Goal: Information Seeking & Learning: Learn about a topic

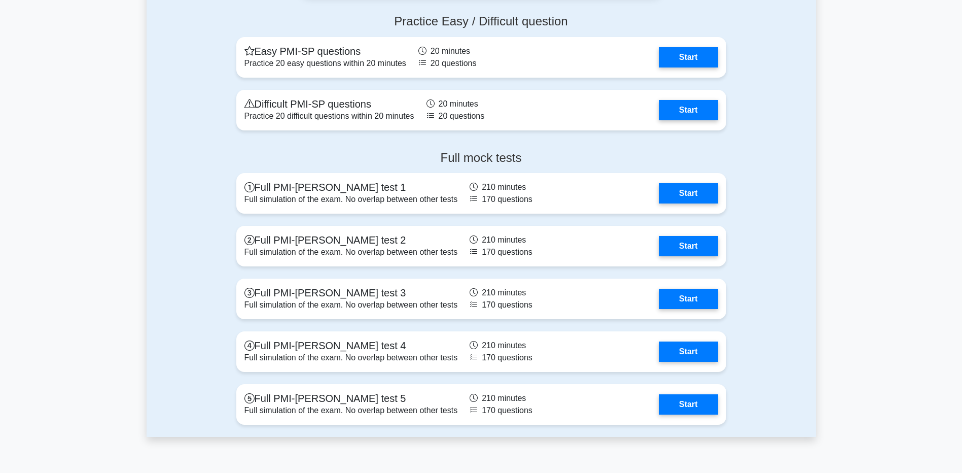
scroll to position [2689, 0]
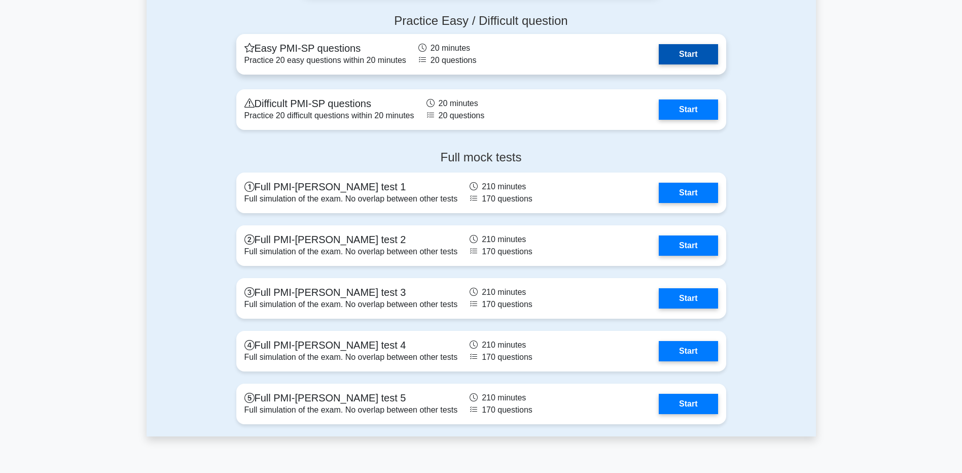
click at [696, 55] on link "Start" at bounding box center [688, 54] width 59 height 20
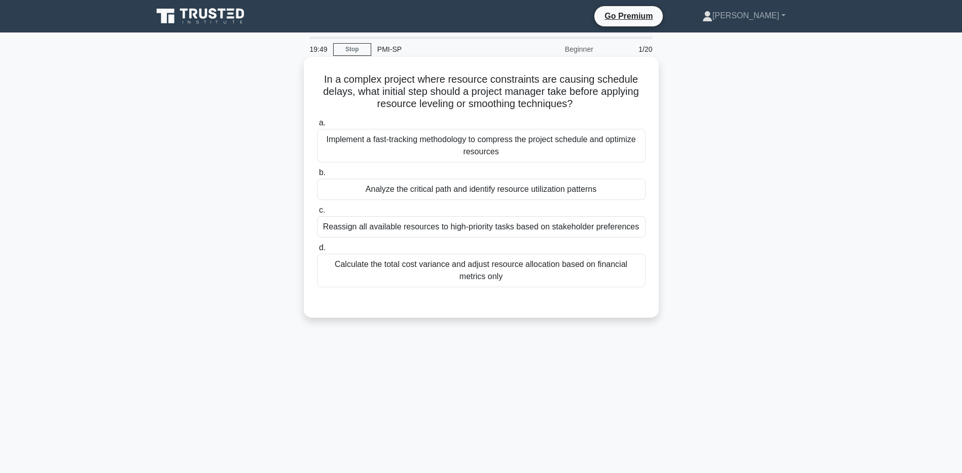
click at [478, 193] on div "Analyze the critical path and identify resource utilization patterns" at bounding box center [481, 189] width 329 height 21
click at [317, 176] on input "b. Analyze the critical path and identify resource utilization patterns" at bounding box center [317, 172] width 0 height 7
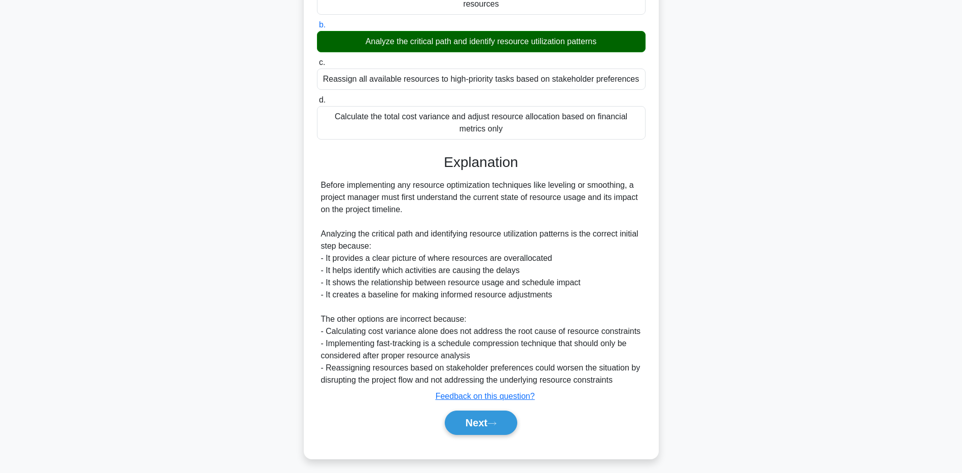
scroll to position [152, 0]
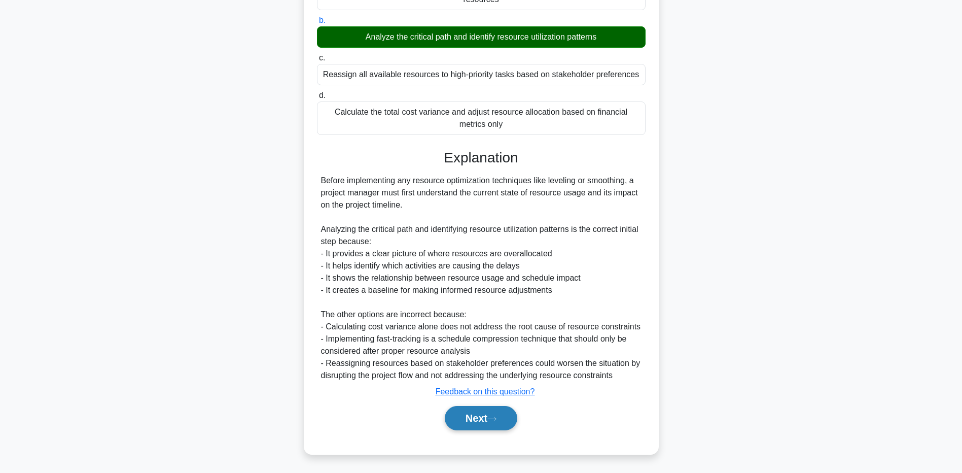
click at [486, 429] on button "Next" at bounding box center [481, 418] width 73 height 24
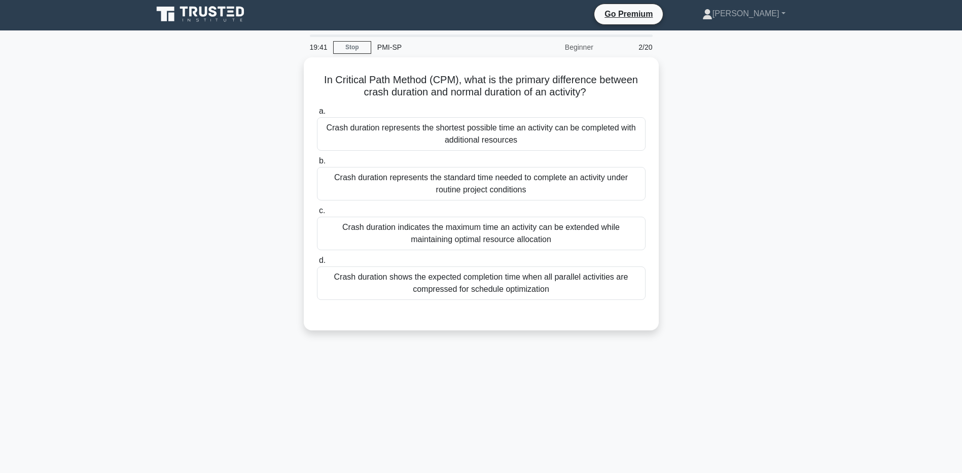
scroll to position [0, 0]
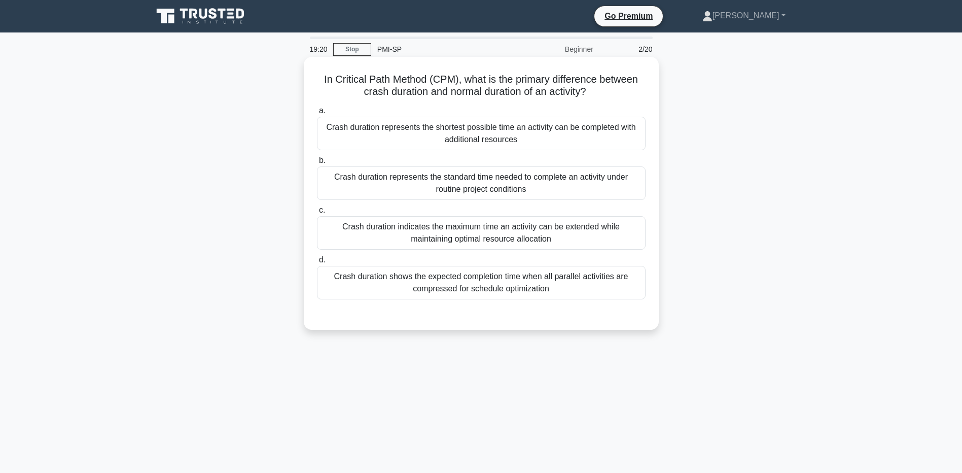
click at [472, 131] on div "Crash duration represents the shortest possible time an activity can be complet…" at bounding box center [481, 133] width 329 height 33
click at [317, 114] on input "a. Crash duration represents the shortest possible time an activity can be comp…" at bounding box center [317, 111] width 0 height 7
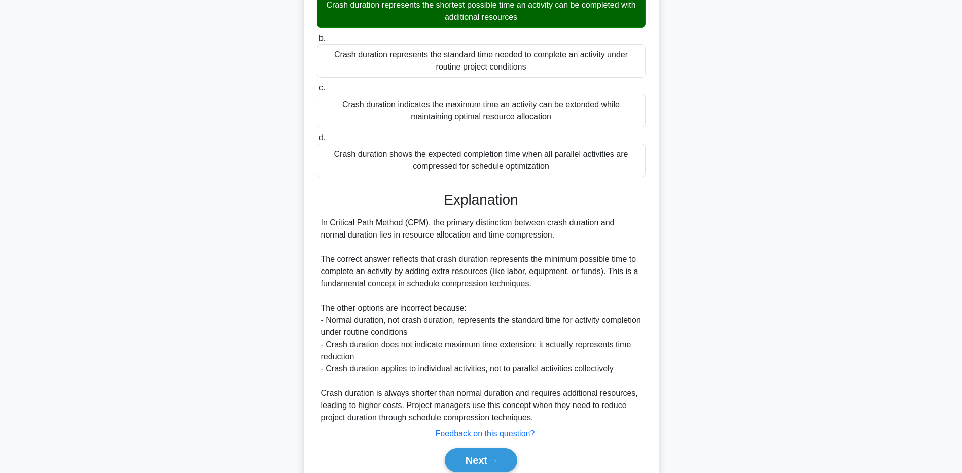
scroll to position [165, 0]
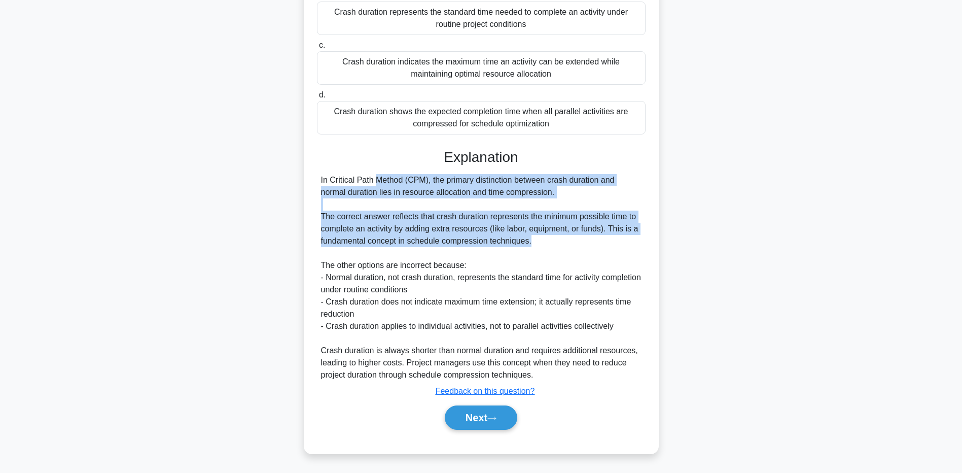
drag, startPoint x: 546, startPoint y: 242, endPoint x: 305, endPoint y: 181, distance: 249.2
click at [305, 181] on div "In Critical Path Method (CPM), what is the primary difference between crash dur…" at bounding box center [481, 173] width 355 height 562
drag, startPoint x: 305, startPoint y: 181, endPoint x: 401, endPoint y: 184, distance: 95.9
drag, startPoint x: 401, startPoint y: 184, endPoint x: 400, endPoint y: 177, distance: 6.6
click at [400, 177] on div "In Critical Path Method (CPM), the primary distinction between crash duration a…" at bounding box center [481, 277] width 321 height 207
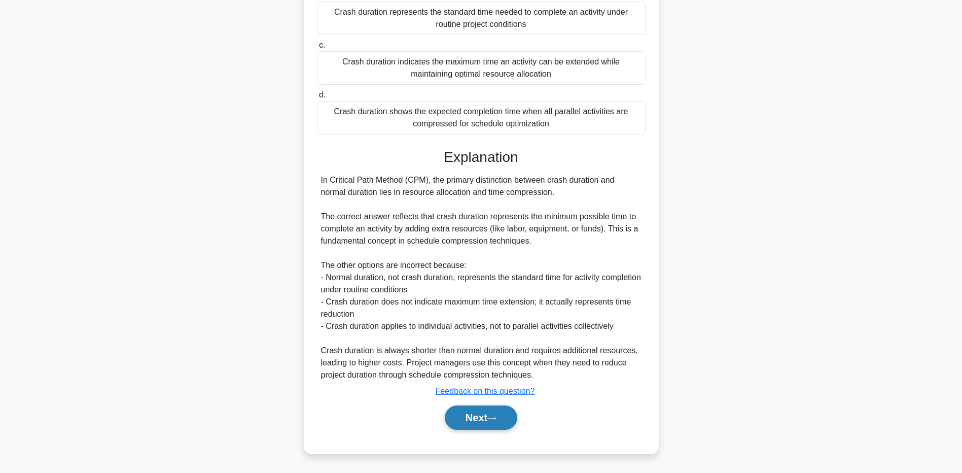
click at [462, 415] on button "Next" at bounding box center [481, 417] width 73 height 24
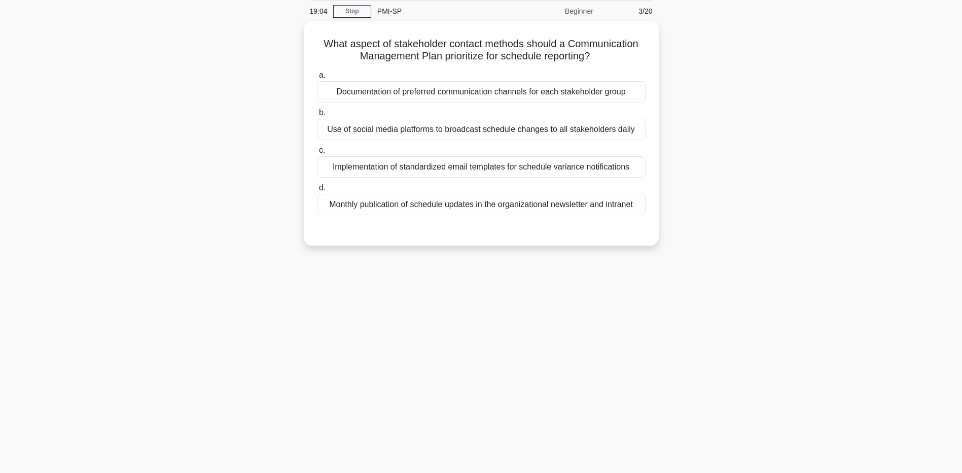
scroll to position [0, 0]
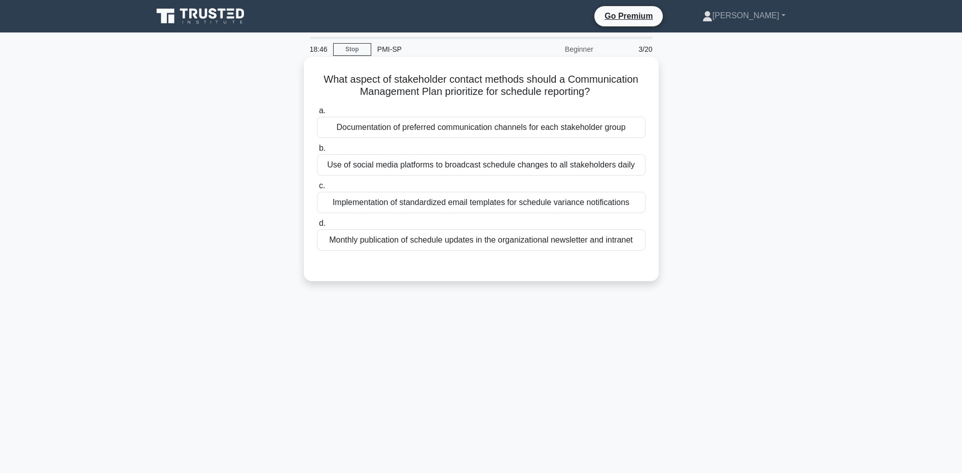
click at [502, 129] on div "Documentation of preferred communication channels for each stakeholder group" at bounding box center [481, 127] width 329 height 21
click at [317, 114] on input "a. Documentation of preferred communication channels for each stakeholder group" at bounding box center [317, 111] width 0 height 7
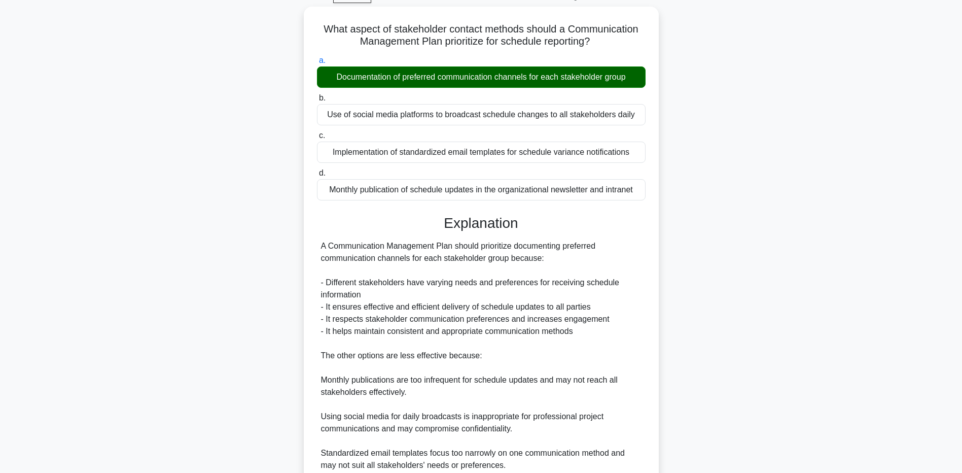
scroll to position [141, 0]
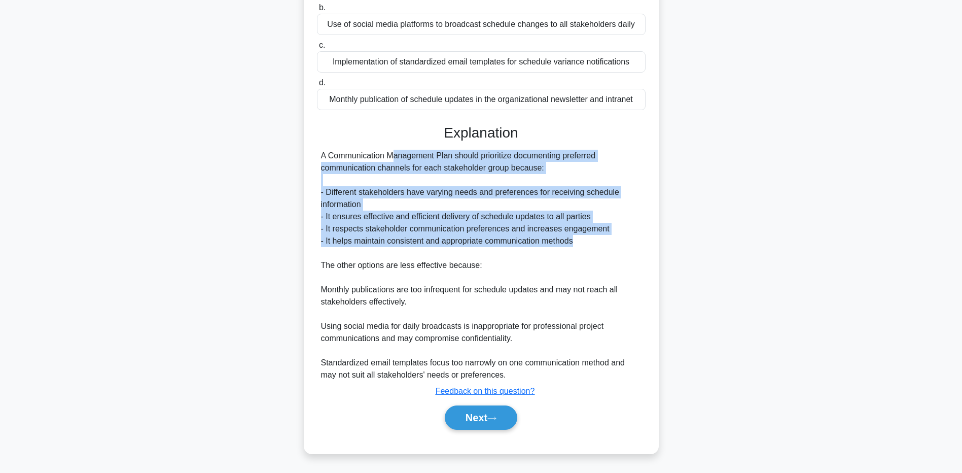
drag, startPoint x: 584, startPoint y: 239, endPoint x: 309, endPoint y: 152, distance: 288.4
click at [309, 152] on div "What aspect of stakeholder contact methods should a Communication Management Pl…" at bounding box center [481, 184] width 347 height 529
drag, startPoint x: 309, startPoint y: 152, endPoint x: 370, endPoint y: 154, distance: 60.9
copy div "A Communication Management Plan should prioritize documenting preferred communi…"
drag, startPoint x: 475, startPoint y: 415, endPoint x: 488, endPoint y: 411, distance: 13.3
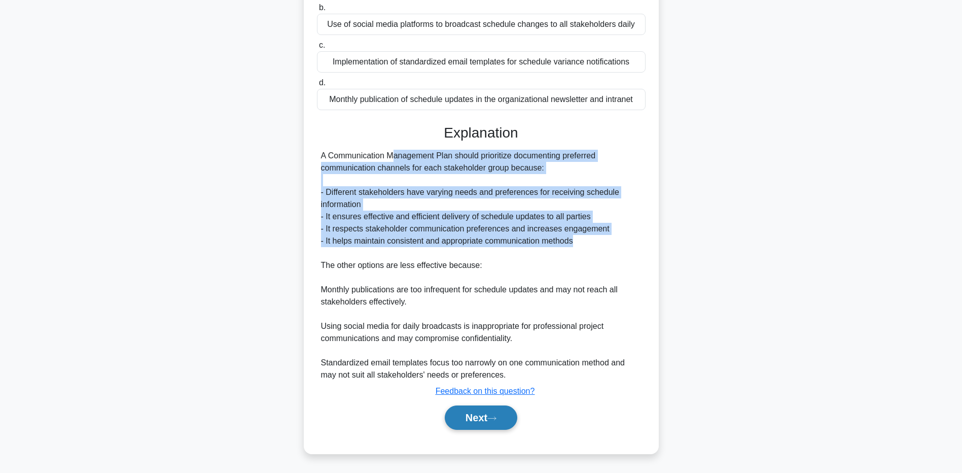
click at [475, 415] on button "Next" at bounding box center [481, 417] width 73 height 24
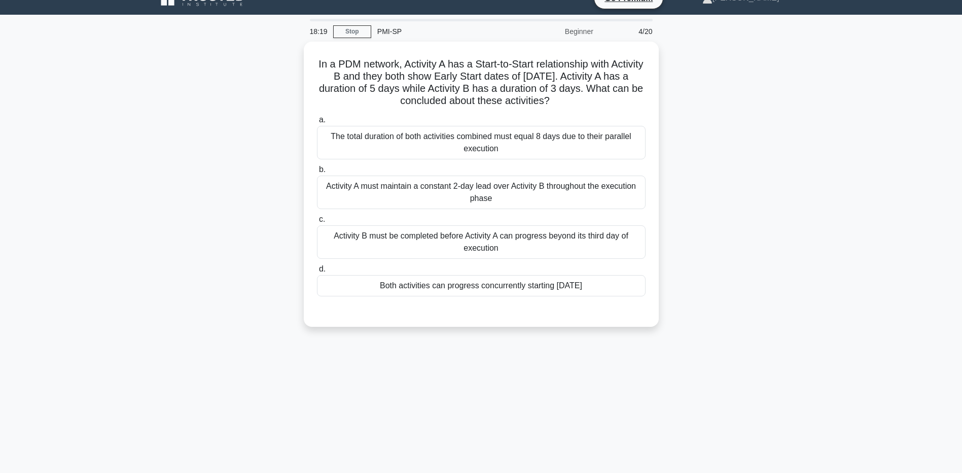
scroll to position [0, 0]
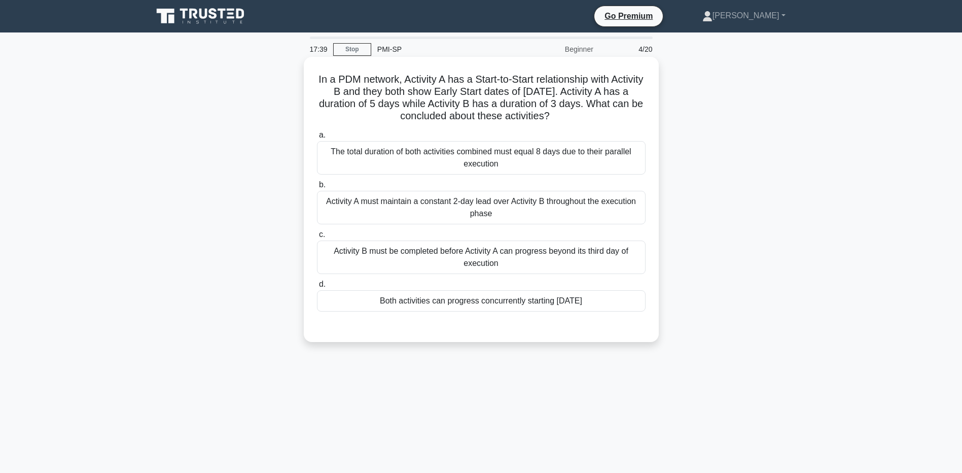
click at [511, 155] on div "The total duration of both activities combined must equal 8 days due to their p…" at bounding box center [481, 157] width 329 height 33
click at [317, 139] on input "a. The total duration of both activities combined must equal 8 days due to thei…" at bounding box center [317, 135] width 0 height 7
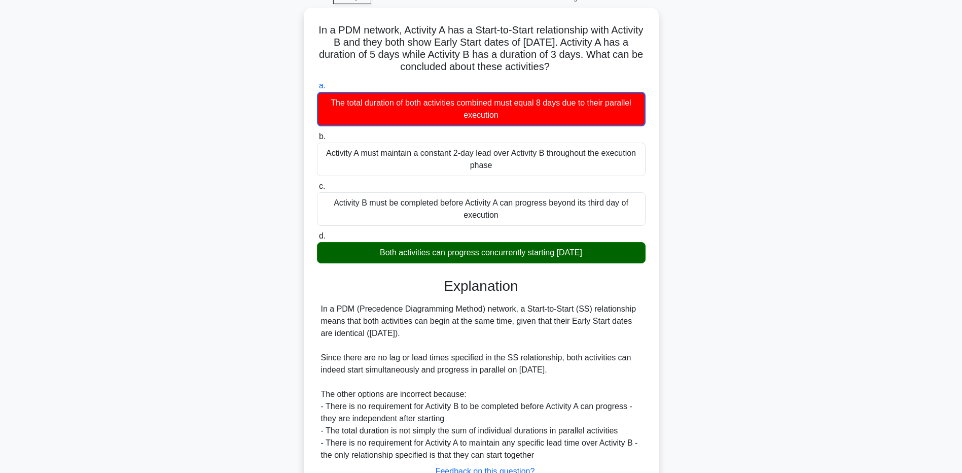
scroll to position [130, 0]
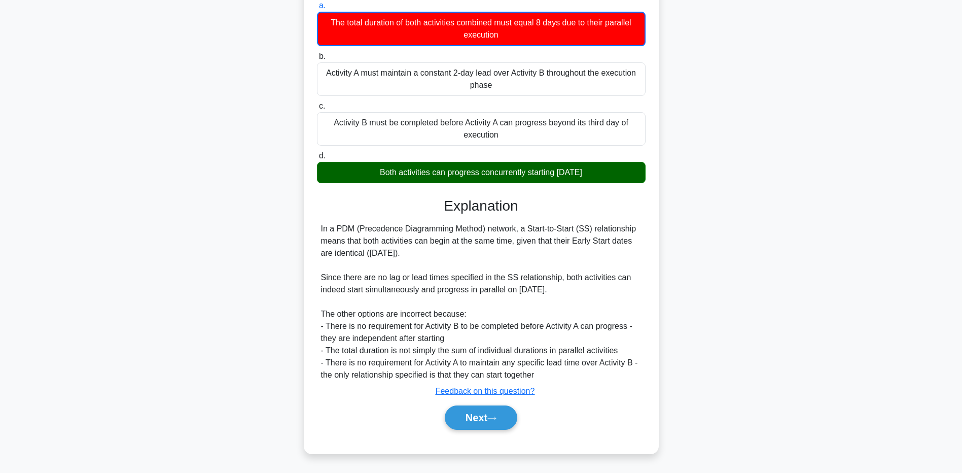
drag, startPoint x: 319, startPoint y: 226, endPoint x: 625, endPoint y: 288, distance: 311.6
click at [625, 288] on div "In a PDM (Precedence Diagramming Method) network, a Start-to-Start (SS) relatio…" at bounding box center [481, 302] width 329 height 158
copy div "In a PDM (Precedence Diagramming Method) network, a Start-to-Start (SS) relatio…"
click at [476, 426] on button "Next" at bounding box center [481, 417] width 73 height 24
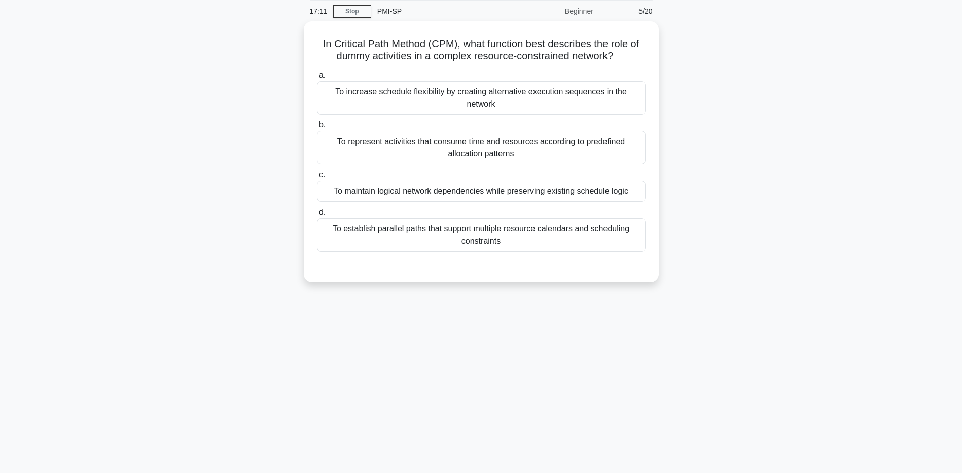
scroll to position [0, 0]
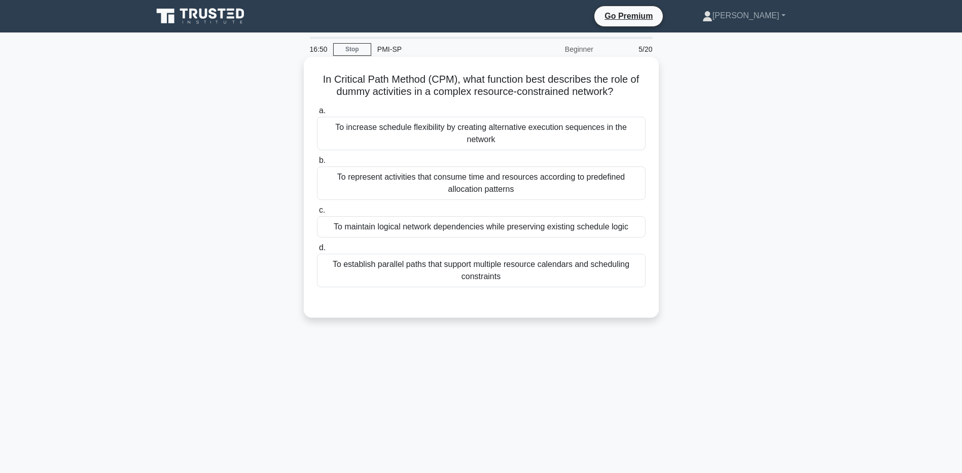
click at [520, 180] on div "To represent activities that consume time and resources according to predefined…" at bounding box center [481, 182] width 329 height 33
click at [317, 164] on input "b. To represent activities that consume time and resources according to predefi…" at bounding box center [317, 160] width 0 height 7
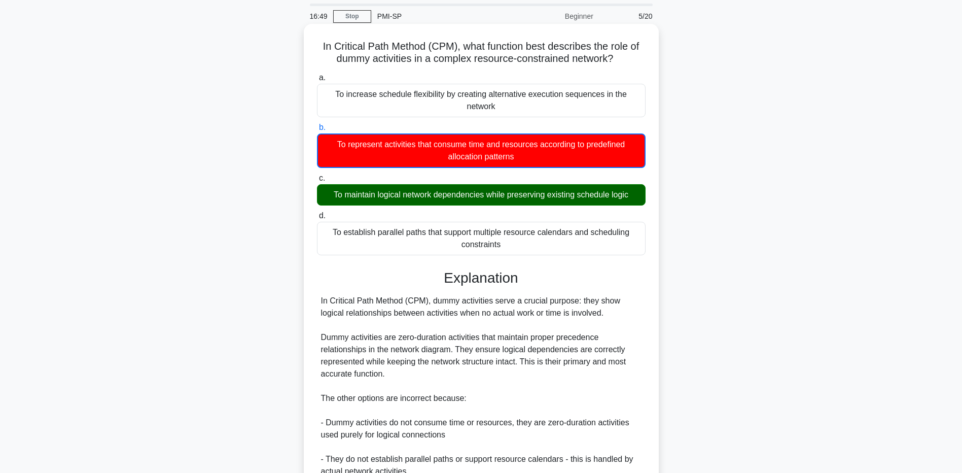
scroll to position [51, 0]
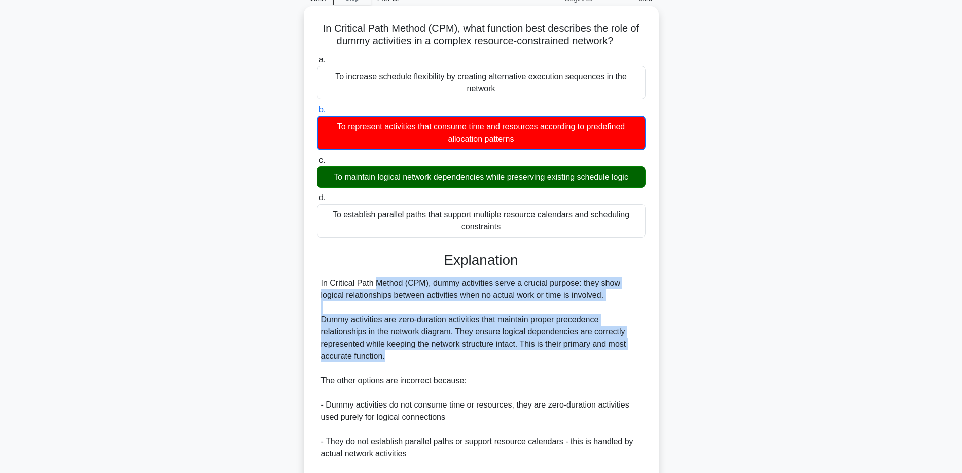
drag, startPoint x: 319, startPoint y: 283, endPoint x: 549, endPoint y: 353, distance: 240.9
click at [549, 353] on div "In Critical Path Method (CPM), dummy activities serve a crucial purpose: they s…" at bounding box center [481, 411] width 329 height 268
drag, startPoint x: 549, startPoint y: 353, endPoint x: 444, endPoint y: 334, distance: 106.8
copy div "In Critical Path Method (CPM), dummy activities serve a crucial purpose: they s…"
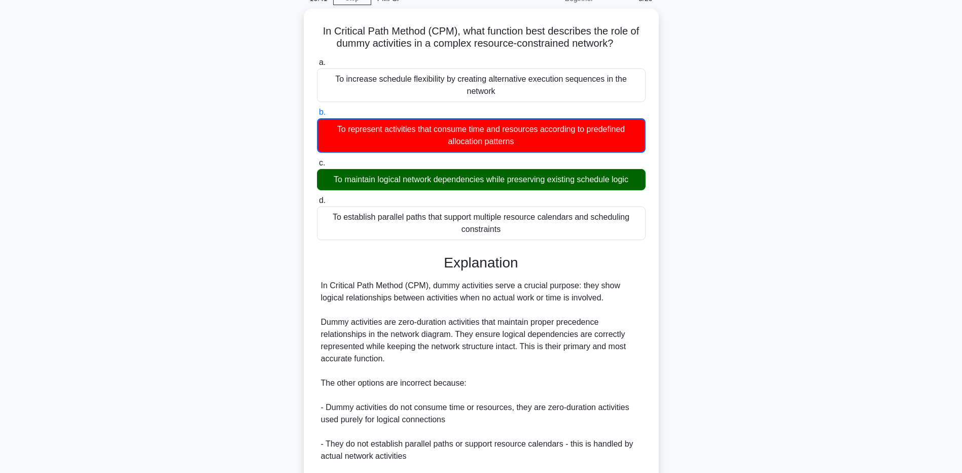
click at [761, 203] on div "In Critical Path Method (CPM), what function best describes the role of dummy a…" at bounding box center [482, 321] width 670 height 624
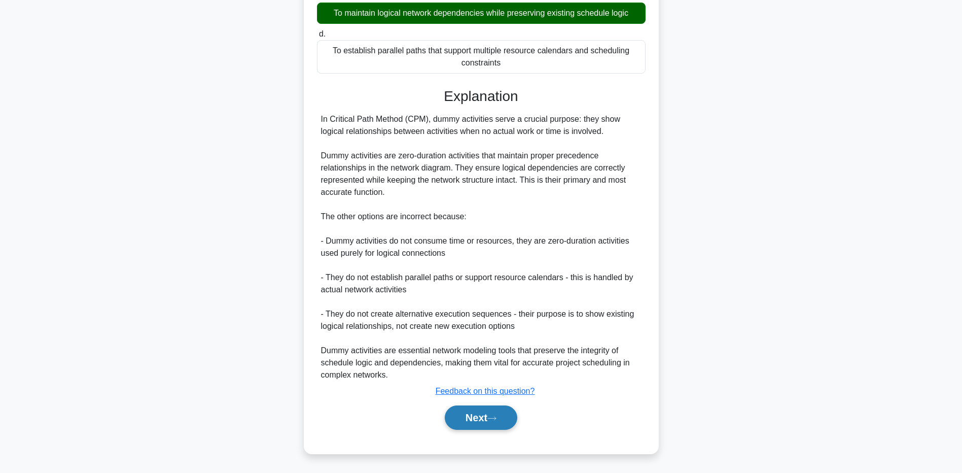
click at [475, 412] on button "Next" at bounding box center [481, 417] width 73 height 24
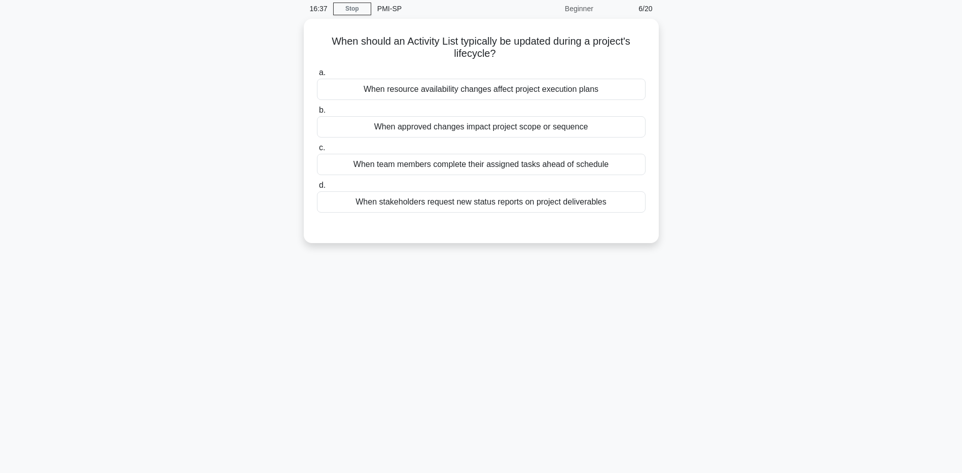
scroll to position [0, 0]
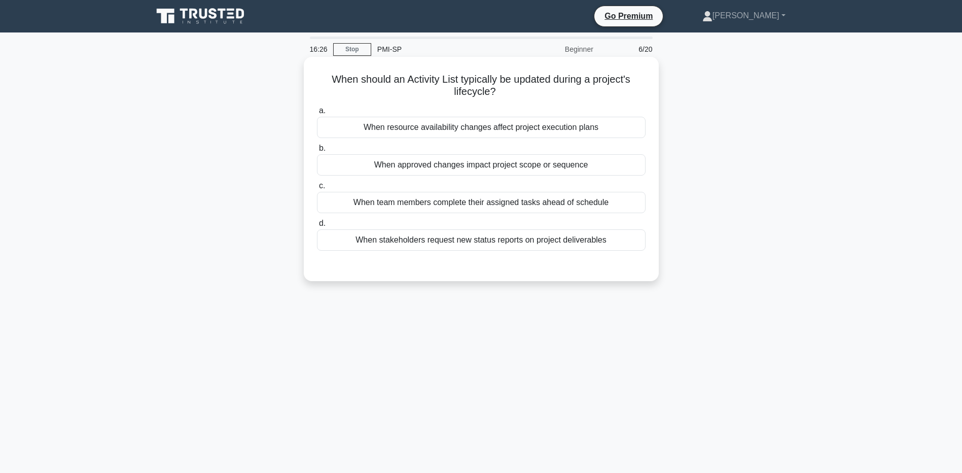
click at [529, 163] on div "When approved changes impact project scope or sequence" at bounding box center [481, 164] width 329 height 21
click at [317, 152] on input "b. When approved changes impact project scope or sequence" at bounding box center [317, 148] width 0 height 7
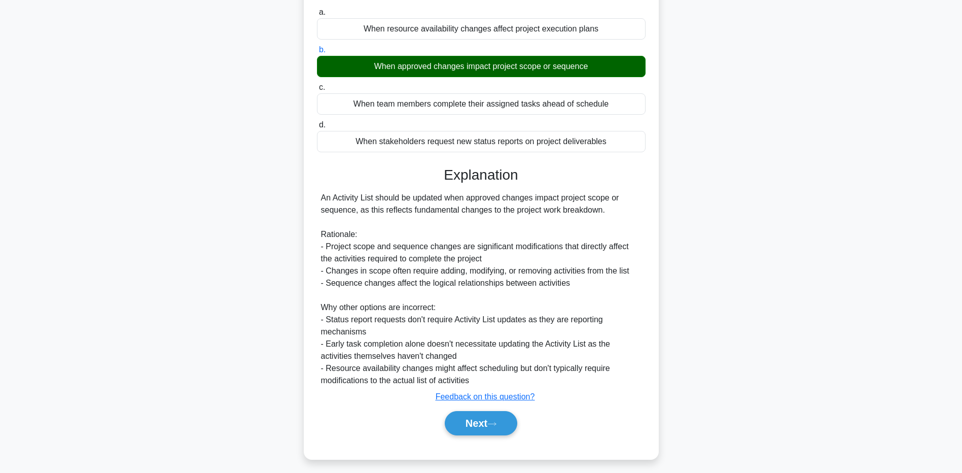
scroll to position [105, 0]
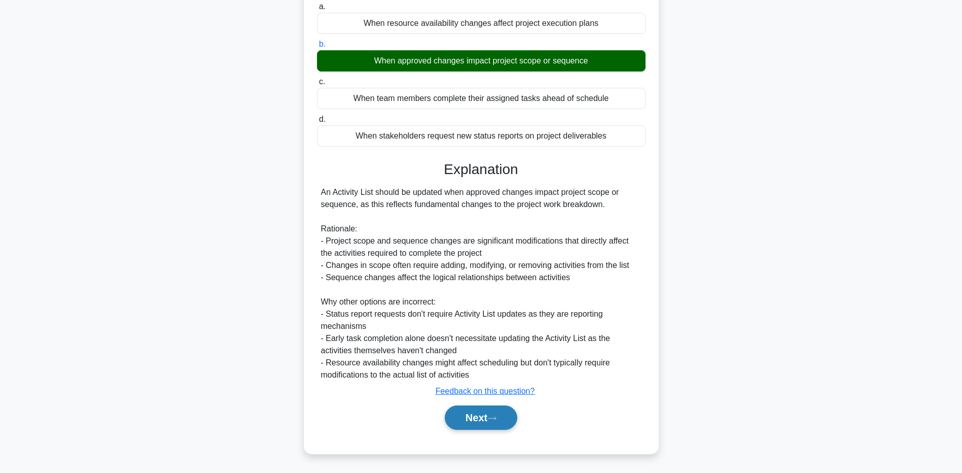
click at [460, 418] on button "Next" at bounding box center [481, 417] width 73 height 24
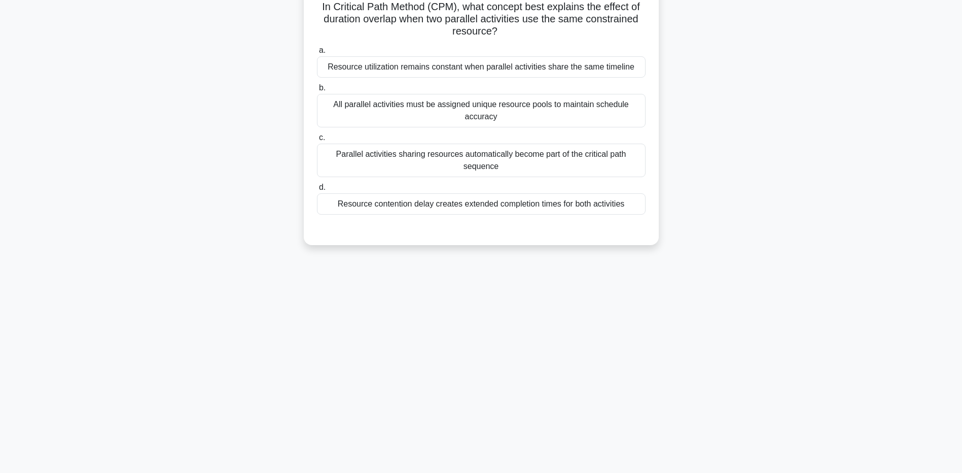
scroll to position [0, 0]
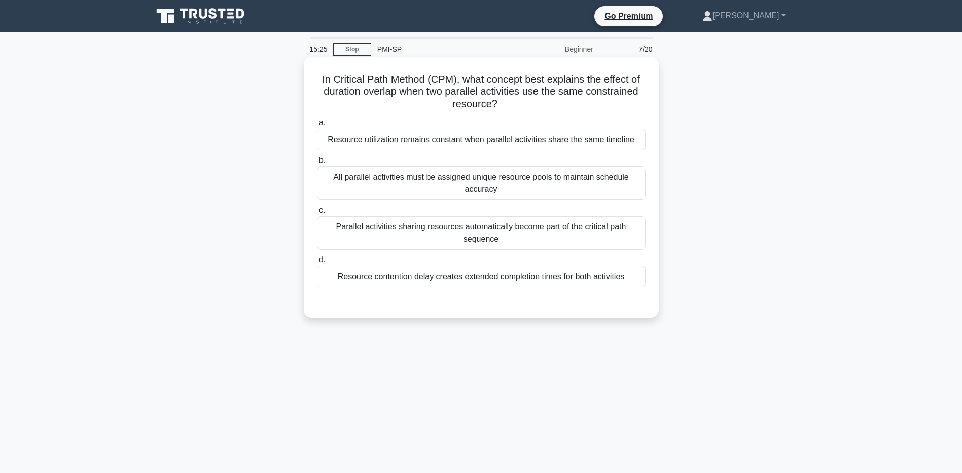
click at [412, 278] on div "Resource contention delay creates extended completion times for both activities" at bounding box center [481, 276] width 329 height 21
click at [317, 263] on input "d. Resource contention delay creates extended completion times for both activit…" at bounding box center [317, 260] width 0 height 7
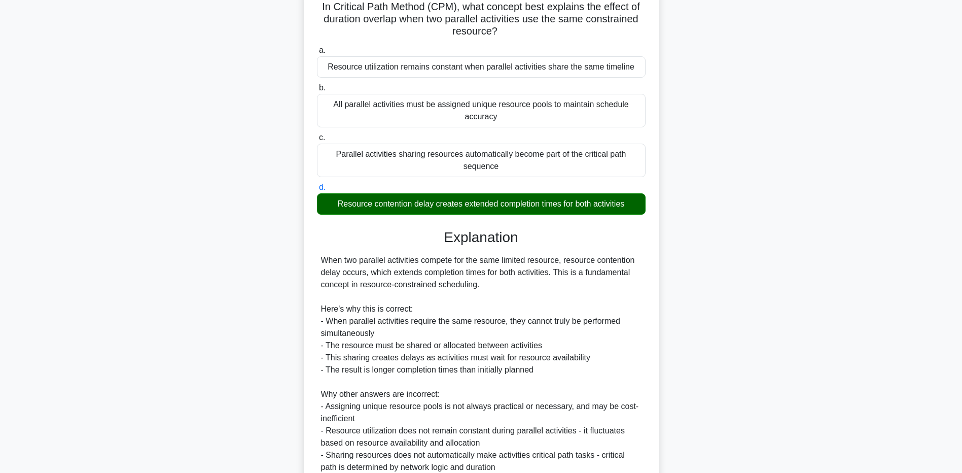
scroll to position [101, 0]
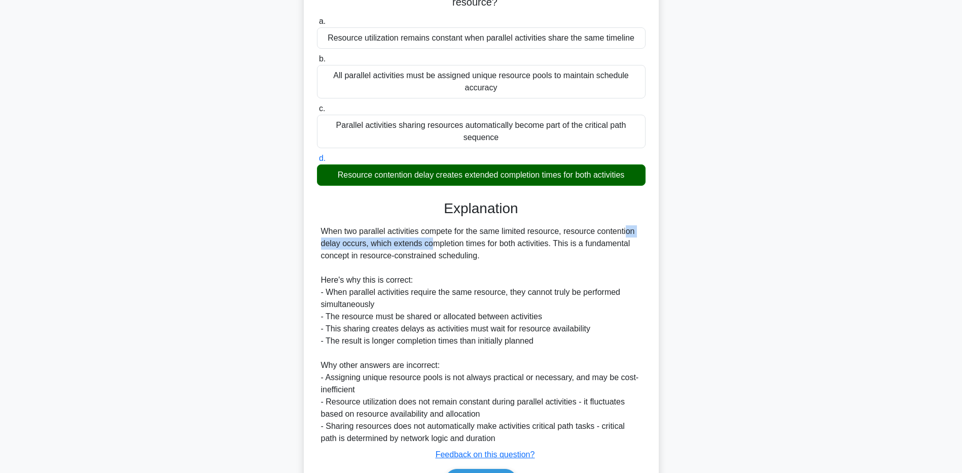
drag, startPoint x: 368, startPoint y: 243, endPoint x: 565, endPoint y: 231, distance: 197.2
click at [565, 231] on div "When two parallel activities compete for the same limited resource, resource co…" at bounding box center [481, 334] width 321 height 219
drag, startPoint x: 565, startPoint y: 231, endPoint x: 460, endPoint y: 237, distance: 104.7
click at [505, 234] on div "When two parallel activities compete for the same limited resource, resource co…" at bounding box center [481, 334] width 321 height 219
drag, startPoint x: 320, startPoint y: 229, endPoint x: 496, endPoint y: 255, distance: 177.4
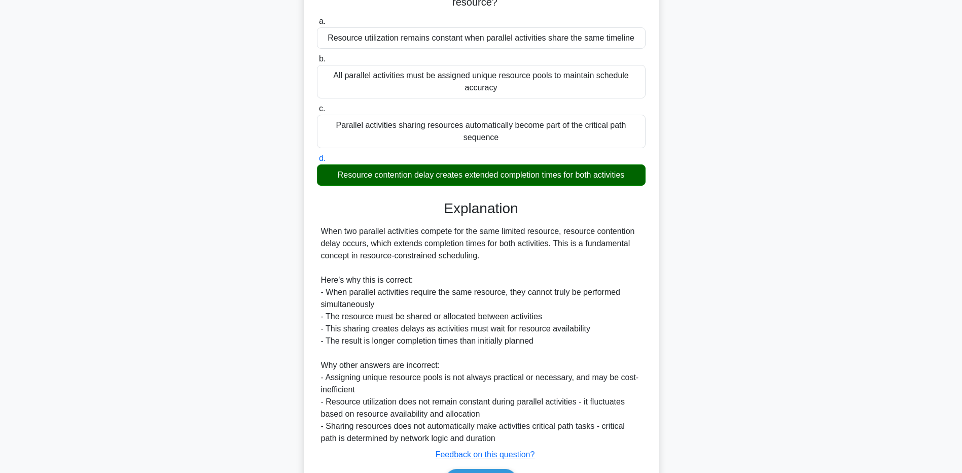
click at [496, 255] on div "When two parallel activities compete for the same limited resource, resource co…" at bounding box center [481, 334] width 329 height 219
drag, startPoint x: 496, startPoint y: 255, endPoint x: 470, endPoint y: 322, distance: 71.8
click at [470, 322] on div "When two parallel activities compete for the same limited resource, resource co…" at bounding box center [481, 334] width 321 height 219
drag, startPoint x: 562, startPoint y: 230, endPoint x: 365, endPoint y: 243, distance: 197.7
click at [365, 243] on div "When two parallel activities compete for the same limited resource, resource co…" at bounding box center [481, 334] width 321 height 219
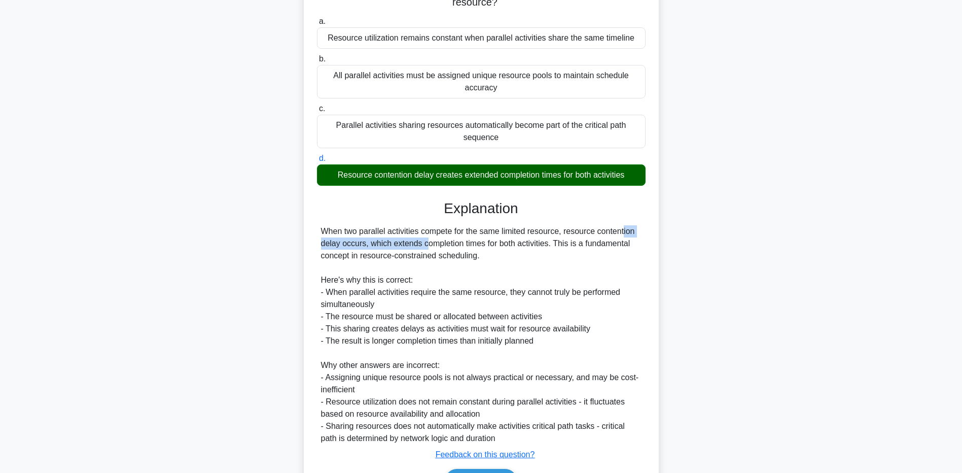
drag, startPoint x: 365, startPoint y: 243, endPoint x: 350, endPoint y: 243, distance: 14.7
copy div "resource contention delay occurs"
drag, startPoint x: 566, startPoint y: 289, endPoint x: 566, endPoint y: 298, distance: 9.1
click at [566, 289] on div "When two parallel activities compete for the same limited resource, resource co…" at bounding box center [481, 334] width 321 height 219
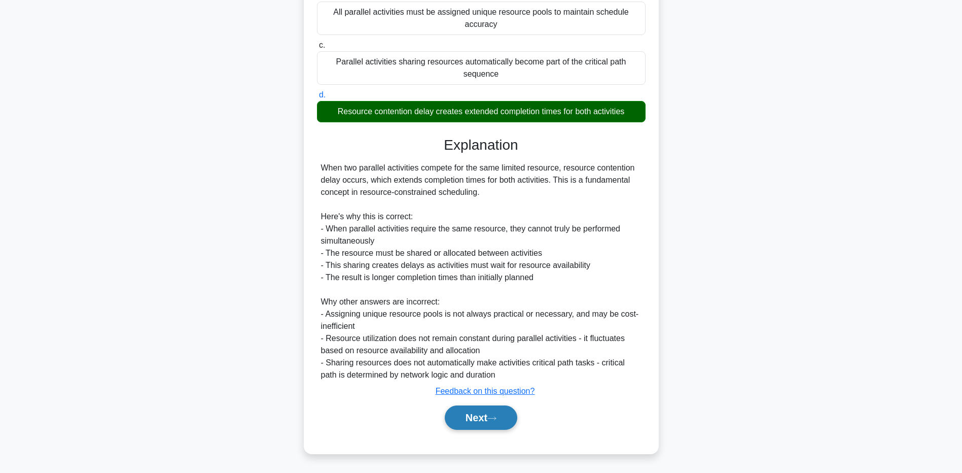
click at [489, 415] on button "Next" at bounding box center [481, 417] width 73 height 24
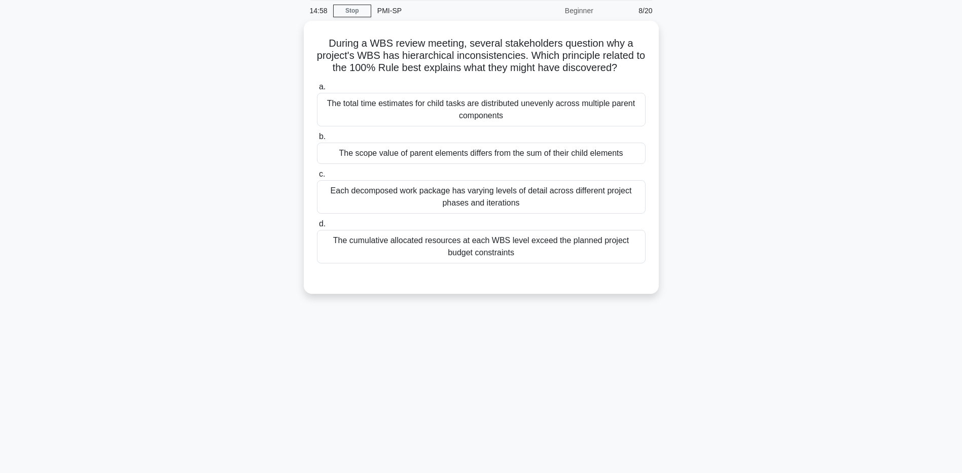
scroll to position [0, 0]
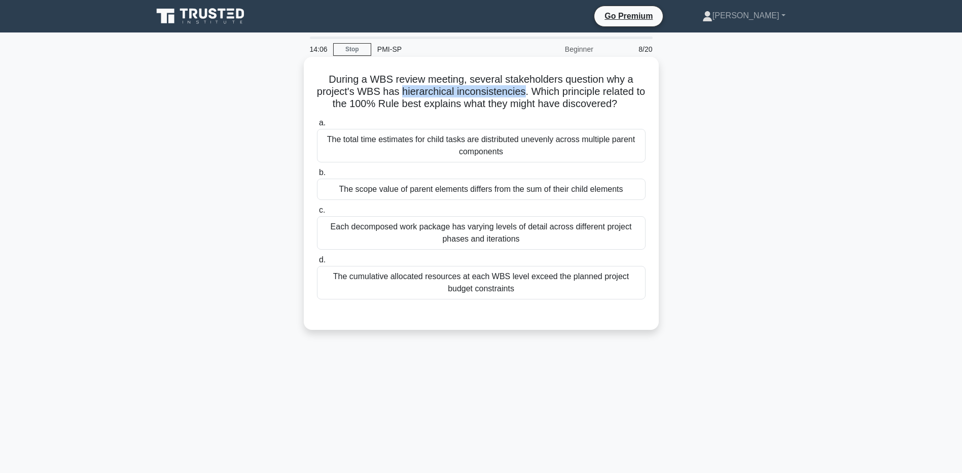
drag, startPoint x: 406, startPoint y: 92, endPoint x: 529, endPoint y: 92, distance: 122.3
click at [529, 92] on h5 "During a WBS review meeting, several stakeholders question why a project's WBS …" at bounding box center [481, 92] width 331 height 38
click at [543, 186] on div "The scope value of parent elements differs from the sum of their child elements" at bounding box center [481, 189] width 329 height 21
click at [317, 176] on input "b. The scope value of parent elements differs from the sum of their child eleme…" at bounding box center [317, 172] width 0 height 7
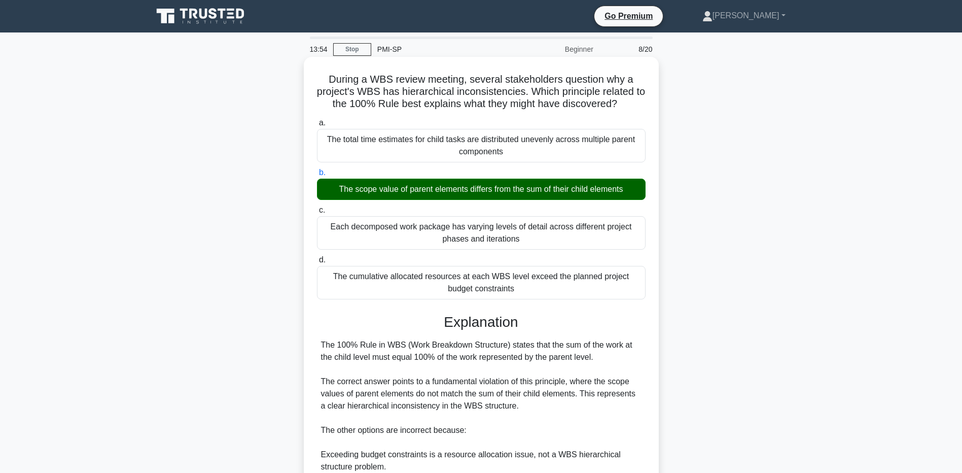
drag, startPoint x: 323, startPoint y: 342, endPoint x: 607, endPoint y: 356, distance: 284.5
click at [607, 356] on div "The 100% Rule in WBS (Work Breakdown Structure) states that the sum of the work…" at bounding box center [481, 442] width 329 height 207
drag, startPoint x: 607, startPoint y: 356, endPoint x: 476, endPoint y: 355, distance: 130.4
drag, startPoint x: 476, startPoint y: 355, endPoint x: 492, endPoint y: 409, distance: 56.4
click at [401, 407] on div "The 100% Rule in WBS (Work Breakdown Structure) states that the sum of the work…" at bounding box center [481, 442] width 321 height 207
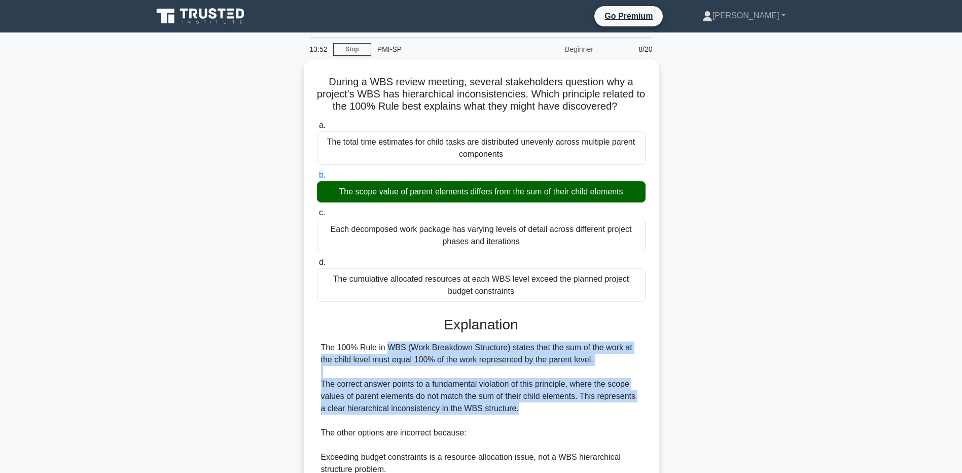
drag, startPoint x: 519, startPoint y: 404, endPoint x: 300, endPoint y: 339, distance: 227.8
click at [300, 339] on div "During a WBS review meeting, several stakeholders question why a project's WBS …" at bounding box center [482, 346] width 670 height 574
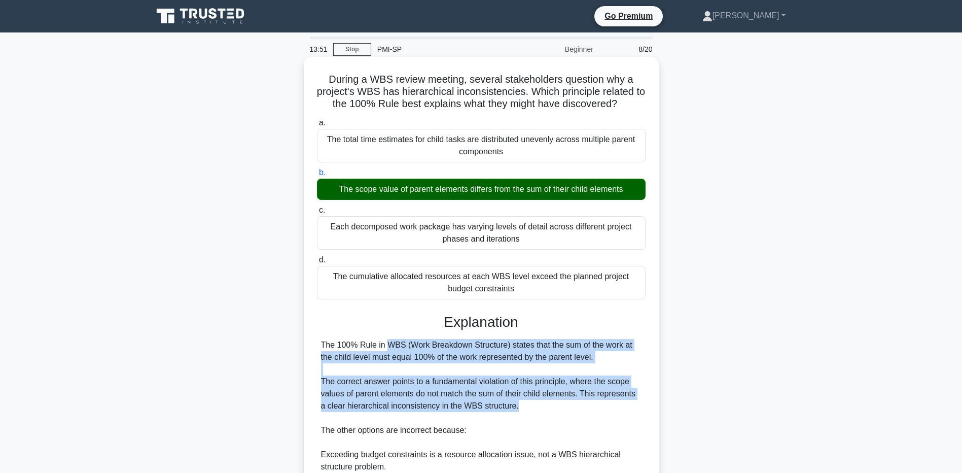
drag, startPoint x: 300, startPoint y: 339, endPoint x: 373, endPoint y: 356, distance: 75.1
copy div "The 100% Rule in WBS (Work Breakdown Structure) states that the sum of the work…"
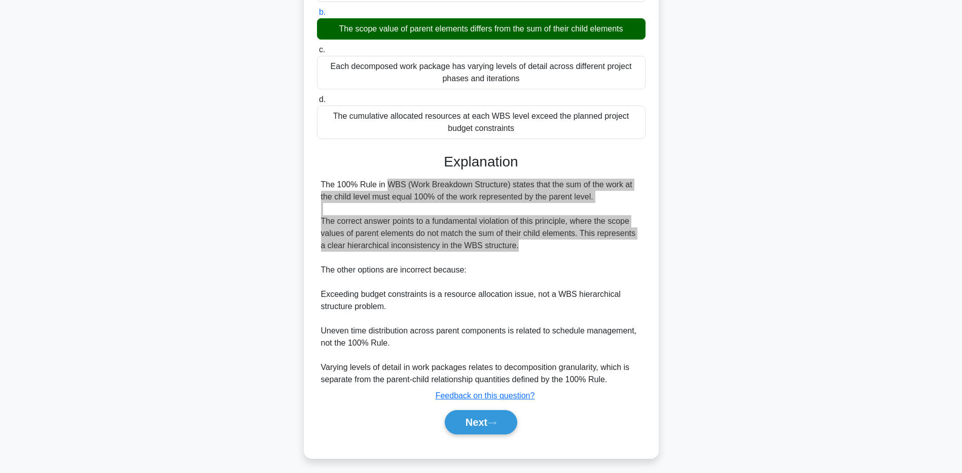
scroll to position [165, 0]
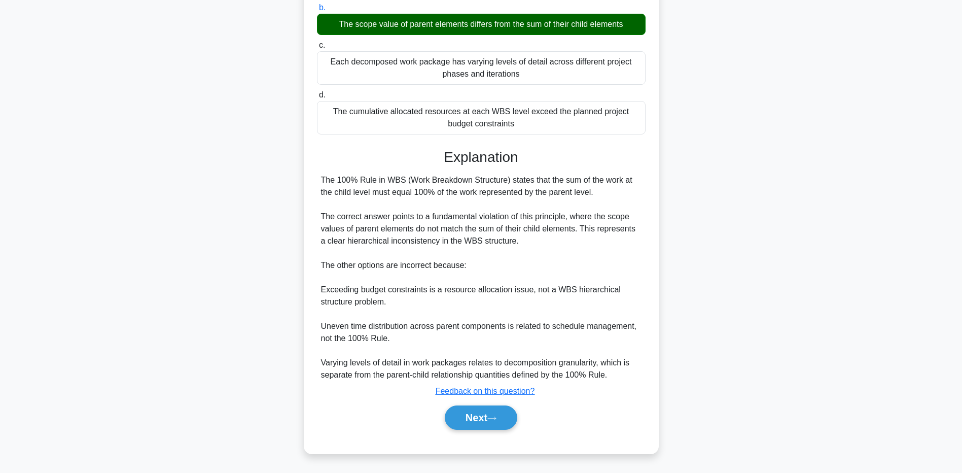
click at [529, 282] on div "The 100% Rule in WBS (Work Breakdown Structure) states that the sum of the work…" at bounding box center [481, 277] width 321 height 207
click at [473, 418] on button "Next" at bounding box center [481, 417] width 73 height 24
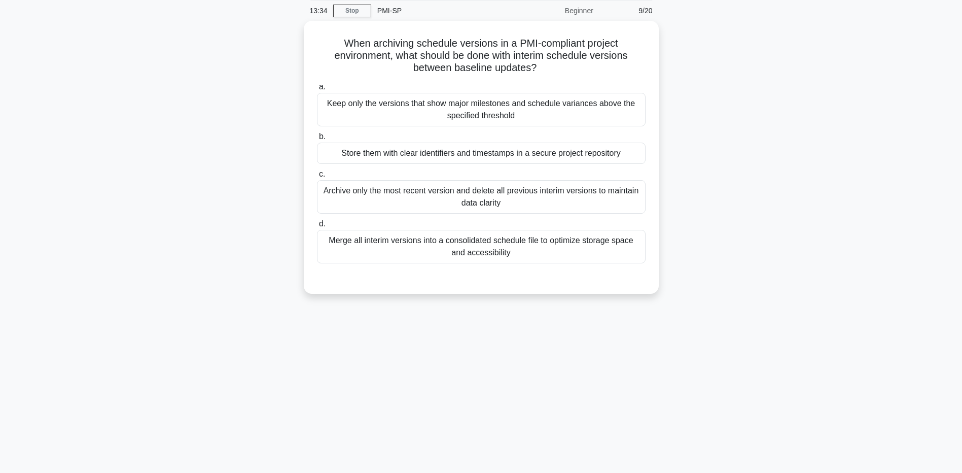
scroll to position [0, 0]
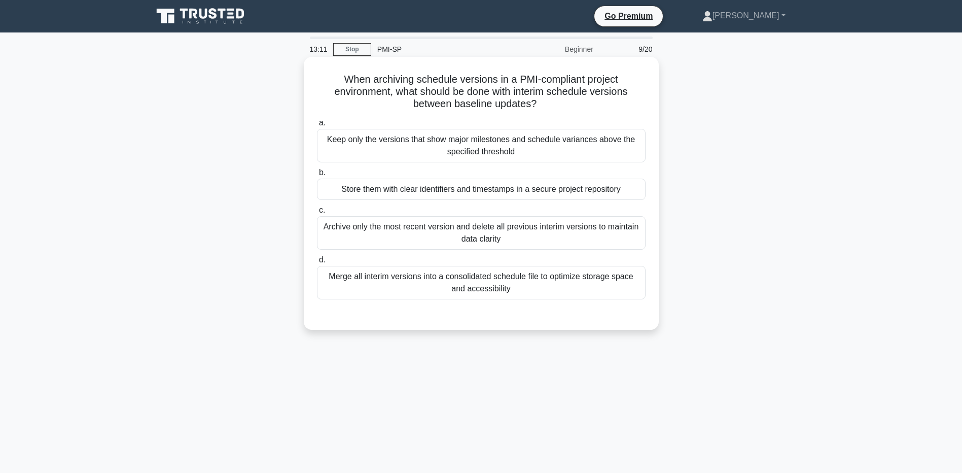
click at [602, 193] on div "Store them with clear identifiers and timestamps in a secure project repository" at bounding box center [481, 189] width 329 height 21
click at [317, 176] on input "b. Store them with clear identifiers and timestamps in a secure project reposit…" at bounding box center [317, 172] width 0 height 7
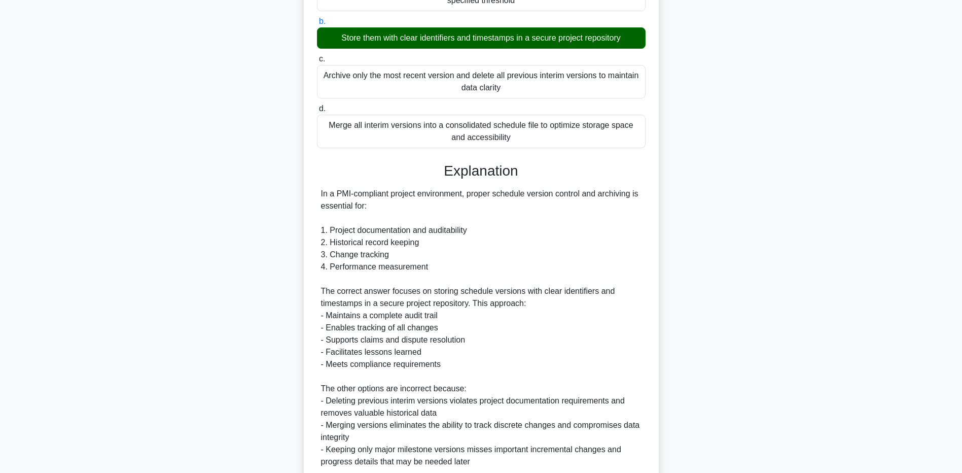
scroll to position [152, 0]
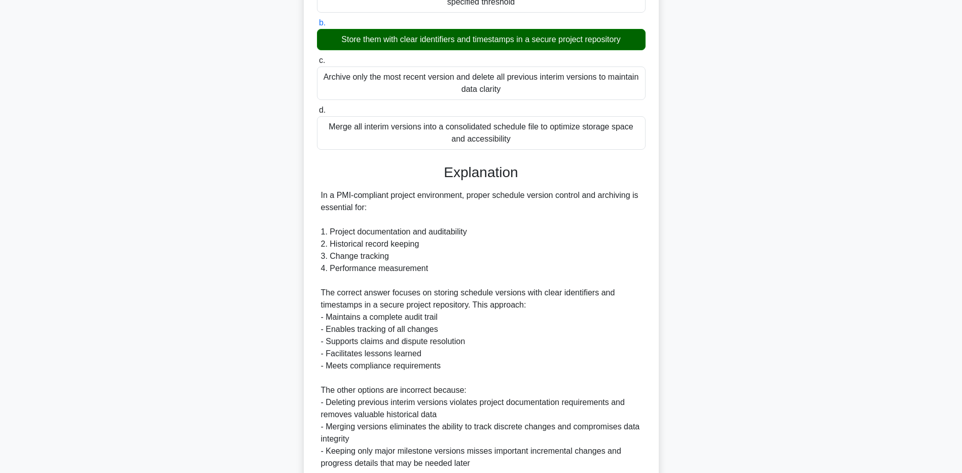
drag, startPoint x: 372, startPoint y: 204, endPoint x: 301, endPoint y: 190, distance: 71.9
click at [301, 190] on div "When archiving schedule versions in a PMI-compliant project environment, what s…" at bounding box center [482, 248] width 670 height 683
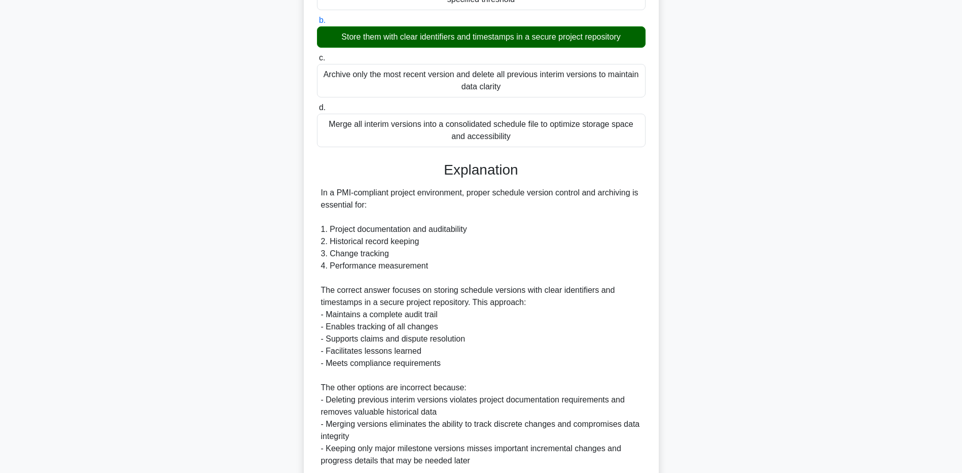
drag, startPoint x: 301, startPoint y: 190, endPoint x: 336, endPoint y: 205, distance: 38.2
copy div "In a PMI-compliant project environment, proper schedule version control and arc…"
click at [563, 195] on div "In a PMI-compliant project environment, proper schedule version control and arc…" at bounding box center [481, 345] width 321 height 317
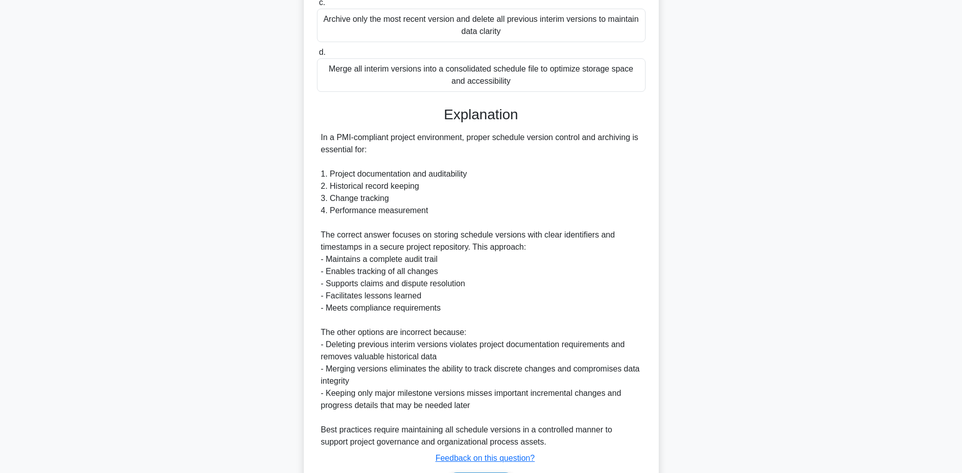
scroll to position [275, 0]
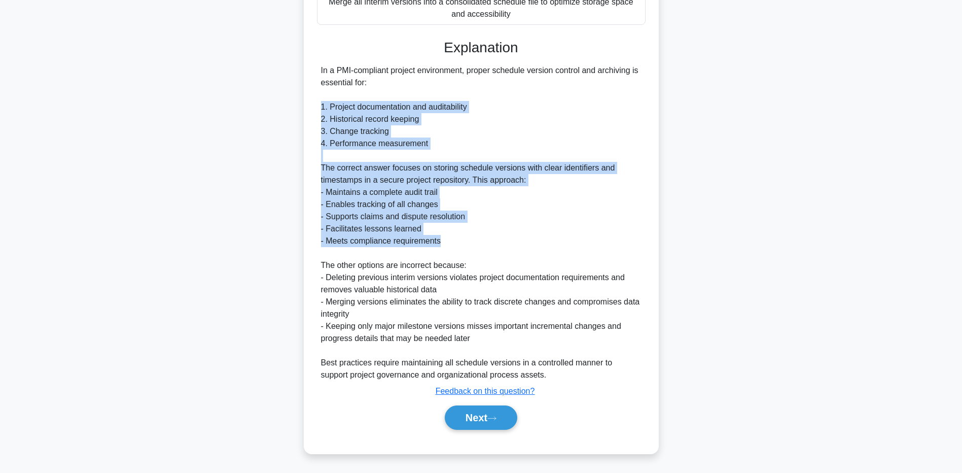
drag, startPoint x: 453, startPoint y: 243, endPoint x: 308, endPoint y: 104, distance: 200.2
click at [308, 104] on div "When archiving schedule versions in a PMI-compliant project environment, what s…" at bounding box center [481, 117] width 347 height 663
drag, startPoint x: 308, startPoint y: 104, endPoint x: 352, endPoint y: 118, distance: 45.4
copy div "1. Project documentation and auditability 2. Historical record keeping 3. Chang…"
click at [502, 416] on button "Next" at bounding box center [481, 417] width 73 height 24
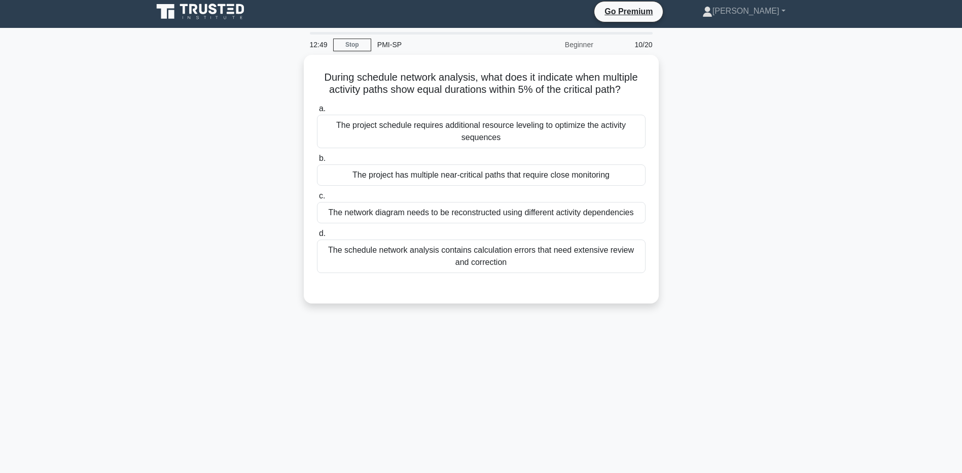
scroll to position [0, 0]
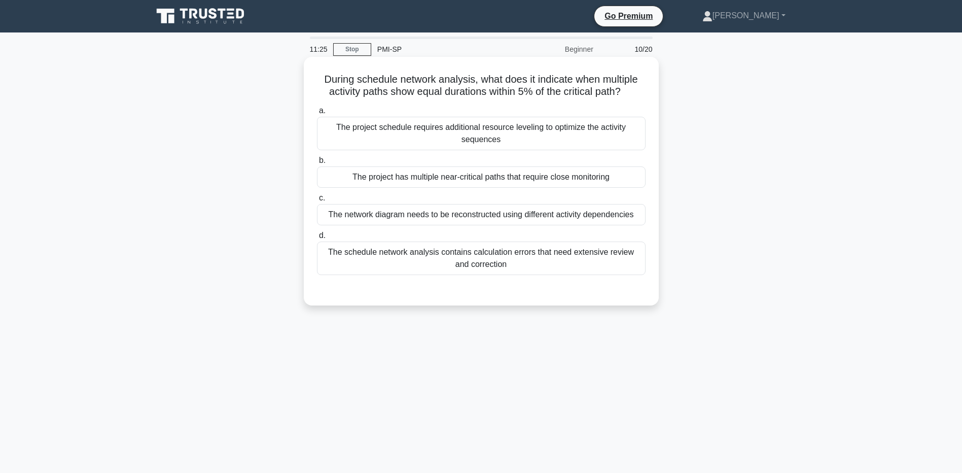
click at [501, 181] on div "The project has multiple near-critical paths that require close monitoring" at bounding box center [481, 176] width 329 height 21
click at [317, 164] on input "b. The project has multiple near-critical paths that require close monitoring" at bounding box center [317, 160] width 0 height 7
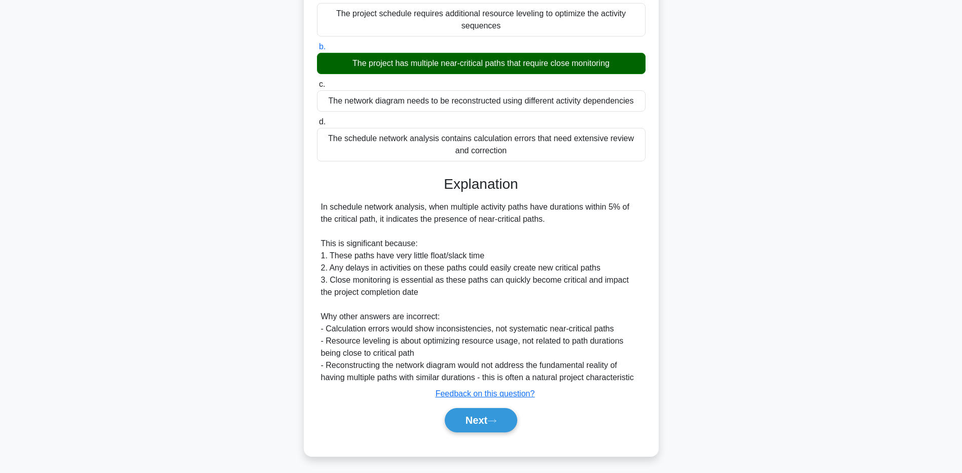
scroll to position [117, 0]
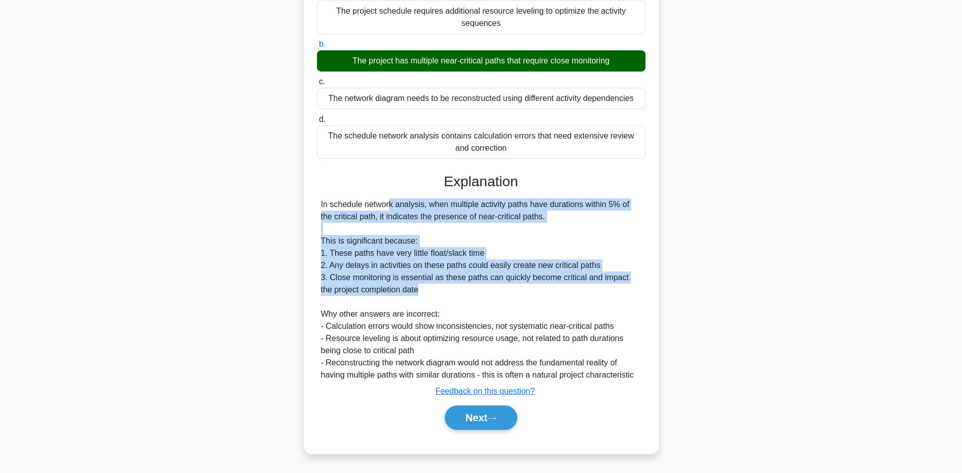
drag, startPoint x: 324, startPoint y: 201, endPoint x: 643, endPoint y: 285, distance: 329.9
click at [643, 285] on div "In schedule network analysis, when multiple activity paths have durations withi…" at bounding box center [481, 289] width 329 height 183
copy div "n schedule network analysis, when multiple activity paths have durations within…"
click at [476, 424] on button "Next" at bounding box center [481, 417] width 73 height 24
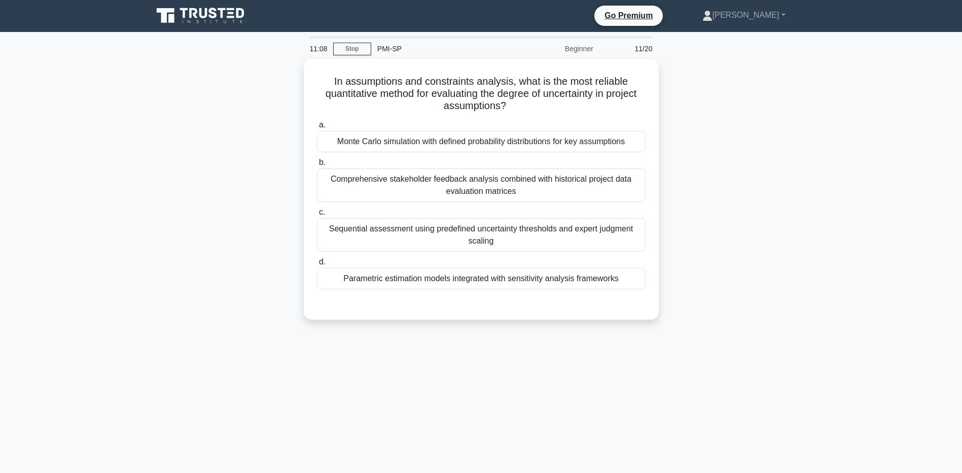
scroll to position [0, 0]
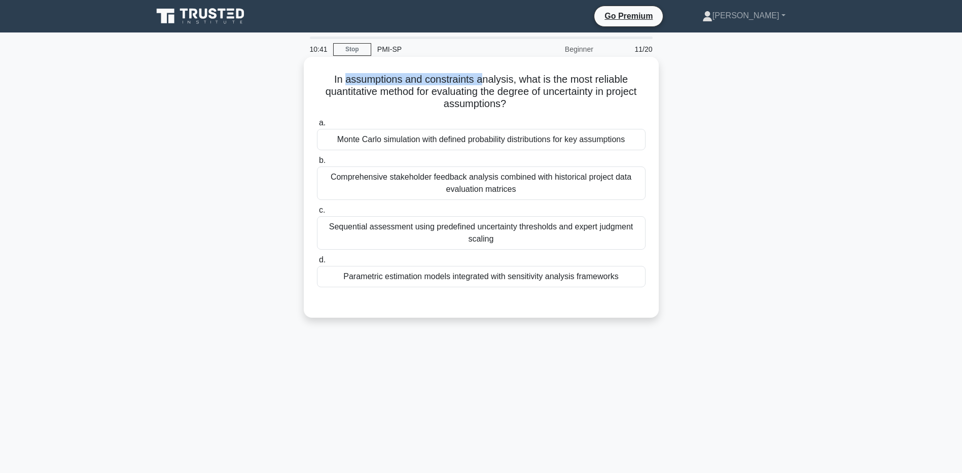
drag, startPoint x: 342, startPoint y: 79, endPoint x: 485, endPoint y: 79, distance: 142.6
click at [485, 79] on h5 "In assumptions and constraints analysis, what is the most reliable quantitative…" at bounding box center [481, 92] width 331 height 38
drag, startPoint x: 485, startPoint y: 79, endPoint x: 549, endPoint y: 92, distance: 65.9
click at [549, 92] on h5 "In assumptions and constraints analysis, what is the most reliable quantitative…" at bounding box center [481, 92] width 331 height 38
click at [508, 143] on div "Monte Carlo simulation with defined probability distributions for key assumptio…" at bounding box center [481, 139] width 329 height 21
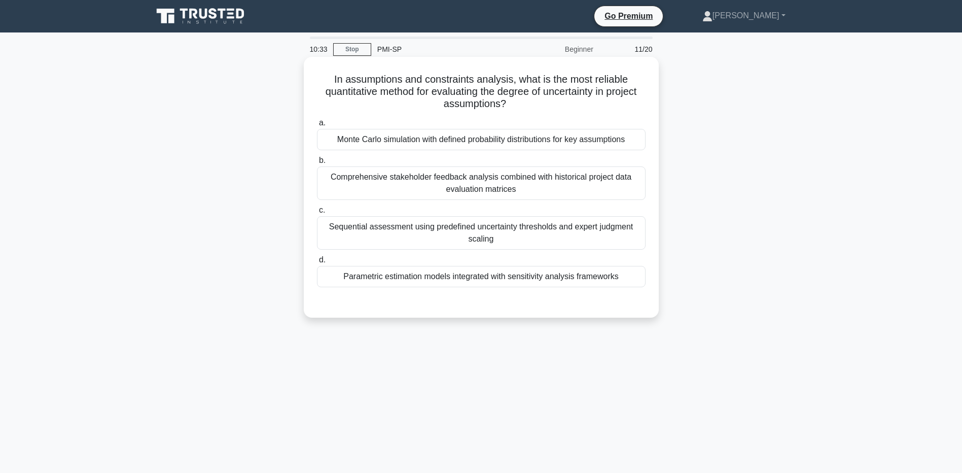
click at [317, 126] on input "a. Monte Carlo simulation with defined probability distributions for key assump…" at bounding box center [317, 123] width 0 height 7
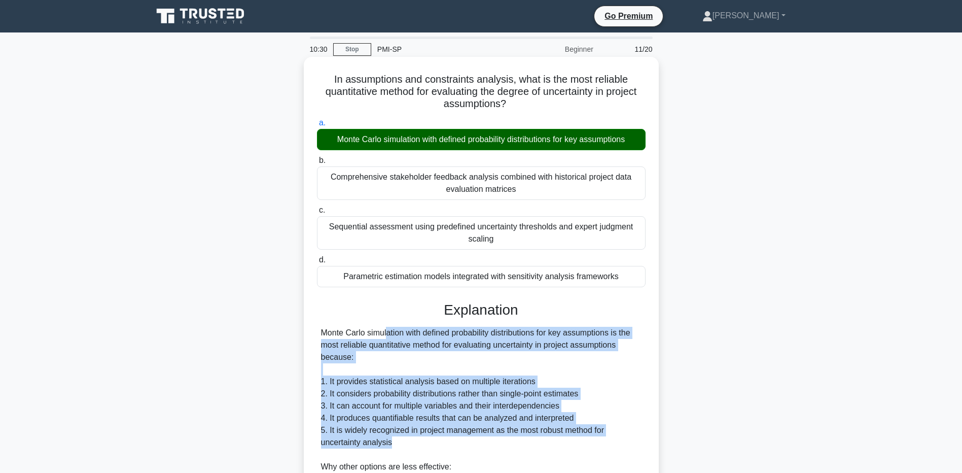
drag, startPoint x: 321, startPoint y: 334, endPoint x: 408, endPoint y: 448, distance: 143.4
click at [408, 448] on div "Monte Carlo simulation with defined probability distributions for key assumptio…" at bounding box center [481, 461] width 321 height 268
drag, startPoint x: 408, startPoint y: 448, endPoint x: 401, endPoint y: 403, distance: 45.6
copy div "Monte Carlo simulation with defined probability distributions for key assumptio…"
click at [628, 398] on div "Monte Carlo simulation with defined probability distributions for key assumptio…" at bounding box center [481, 461] width 321 height 268
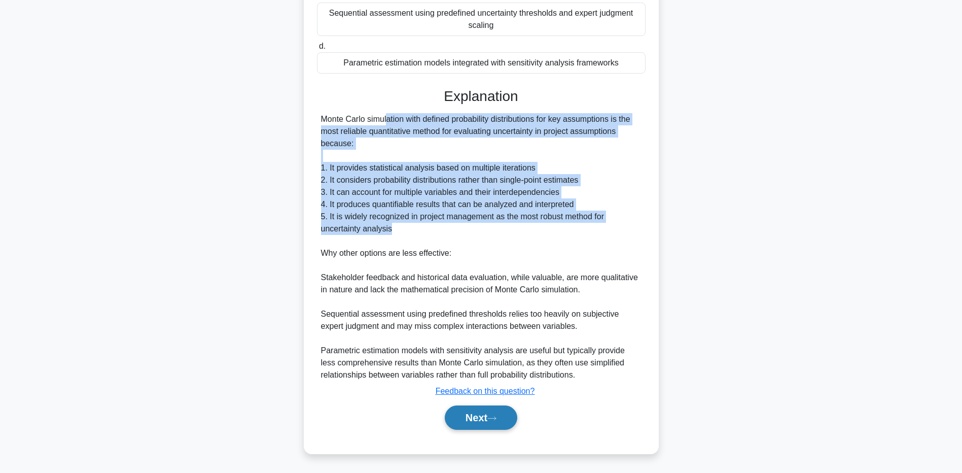
click at [486, 421] on button "Next" at bounding box center [481, 417] width 73 height 24
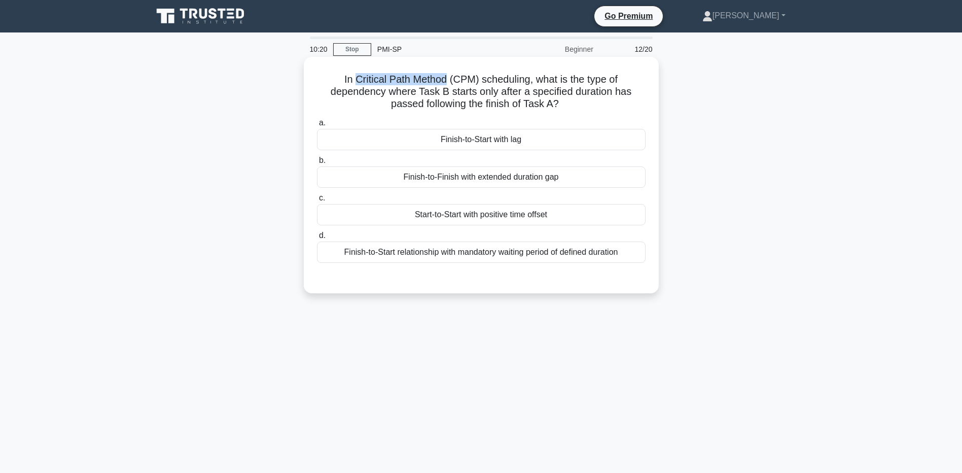
drag, startPoint x: 354, startPoint y: 77, endPoint x: 447, endPoint y: 79, distance: 93.4
click at [447, 79] on h5 "In Critical Path Method (CPM) scheduling, what is the type of dependency where …" at bounding box center [481, 92] width 331 height 38
click at [443, 79] on h5 "In Critical Path Method (CPM) scheduling, what is the type of dependency where …" at bounding box center [481, 92] width 331 height 38
drag, startPoint x: 539, startPoint y: 81, endPoint x: 601, endPoint y: 81, distance: 61.9
click at [601, 81] on h5 "In Critical Path Method (CPM) scheduling, what is the type of dependency where …" at bounding box center [481, 92] width 331 height 38
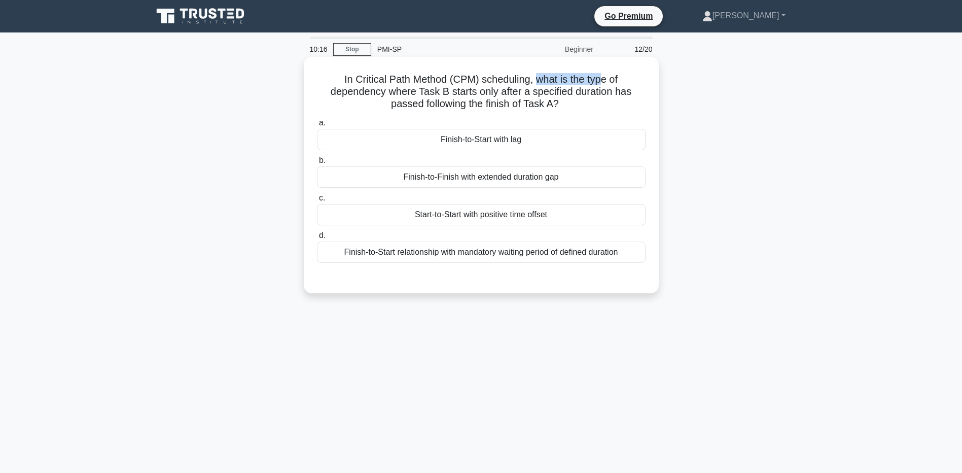
click at [601, 81] on h5 "In Critical Path Method (CPM) scheduling, what is the type of dependency where …" at bounding box center [481, 92] width 331 height 38
click at [473, 220] on div "Start-to-Start with positive time offset" at bounding box center [481, 214] width 329 height 21
click at [317, 201] on input "c. Start-to-Start with positive time offset" at bounding box center [317, 198] width 0 height 7
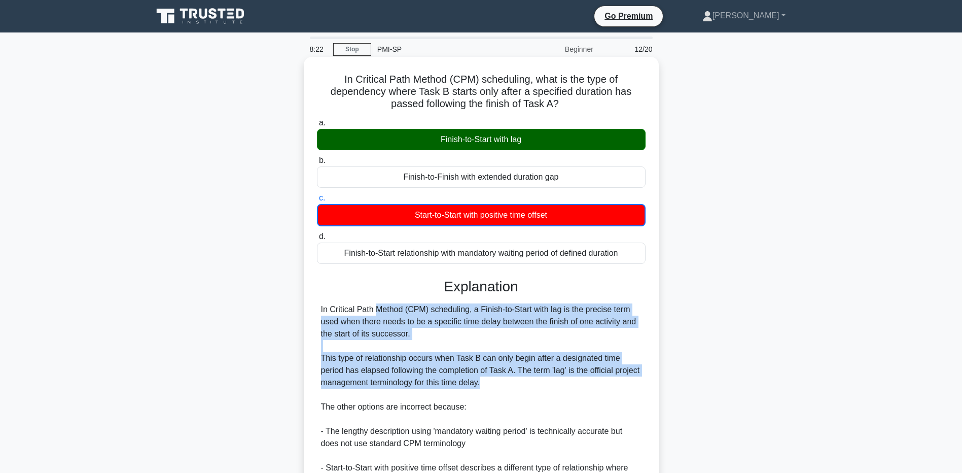
drag, startPoint x: 320, startPoint y: 308, endPoint x: 547, endPoint y: 381, distance: 238.8
click at [547, 382] on div "In Critical Path Method (CPM) scheduling, a Finish-to-Start with lag is the pre…" at bounding box center [481, 412] width 329 height 219
click at [437, 373] on div "In Critical Path Method (CPM) scheduling, a Finish-to-Start with lag is the pre…" at bounding box center [481, 412] width 321 height 219
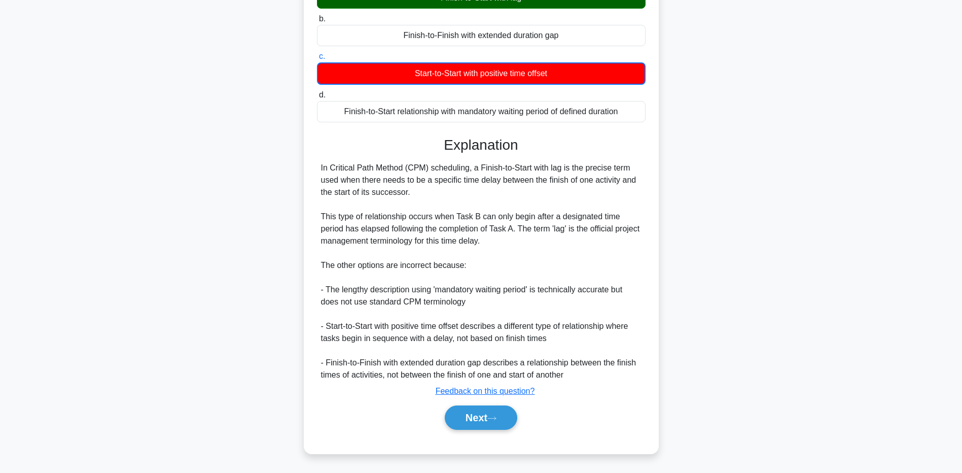
scroll to position [142, 0]
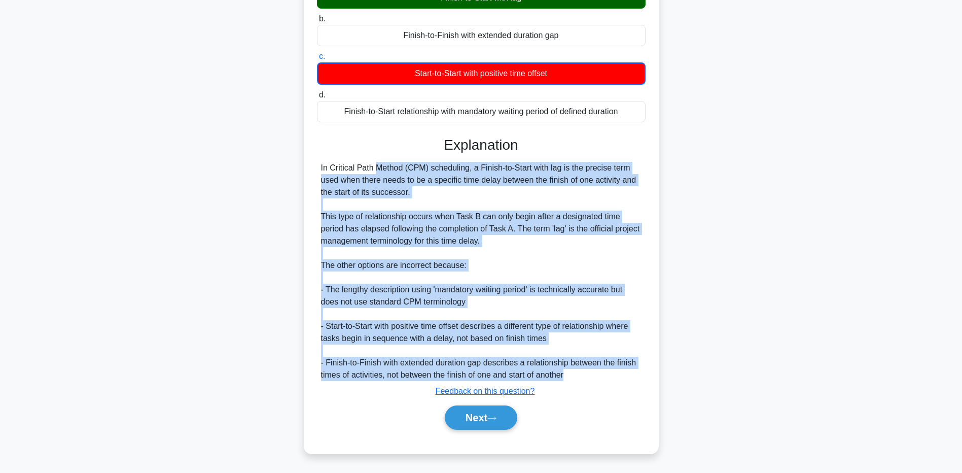
drag, startPoint x: 321, startPoint y: 166, endPoint x: 617, endPoint y: 378, distance: 364.4
click at [617, 378] on div "In Critical Path Method (CPM) scheduling, a Finish-to-Start with lag is the pre…" at bounding box center [481, 271] width 321 height 219
drag, startPoint x: 615, startPoint y: 376, endPoint x: 378, endPoint y: 321, distance: 243.8
copy div "In Critical Path Method (CPM) scheduling, a Finish-to-Start with lag is the pre…"
click at [476, 420] on button "Next" at bounding box center [481, 417] width 73 height 24
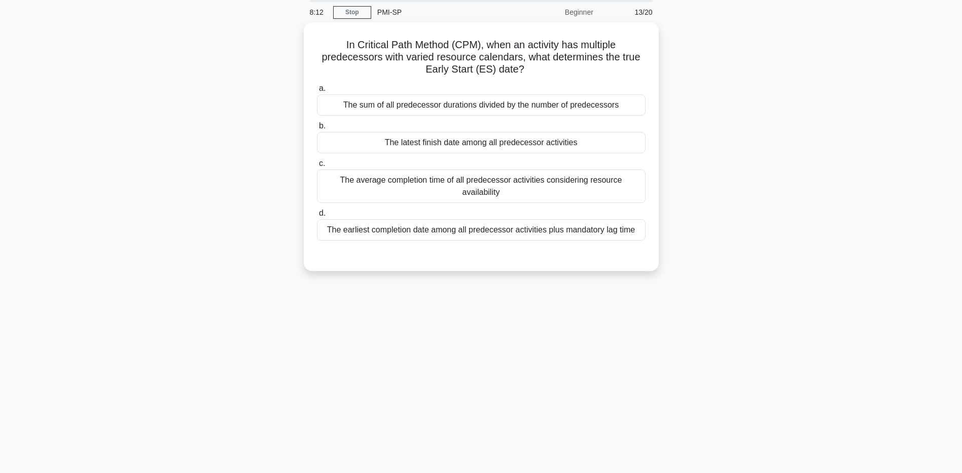
scroll to position [0, 0]
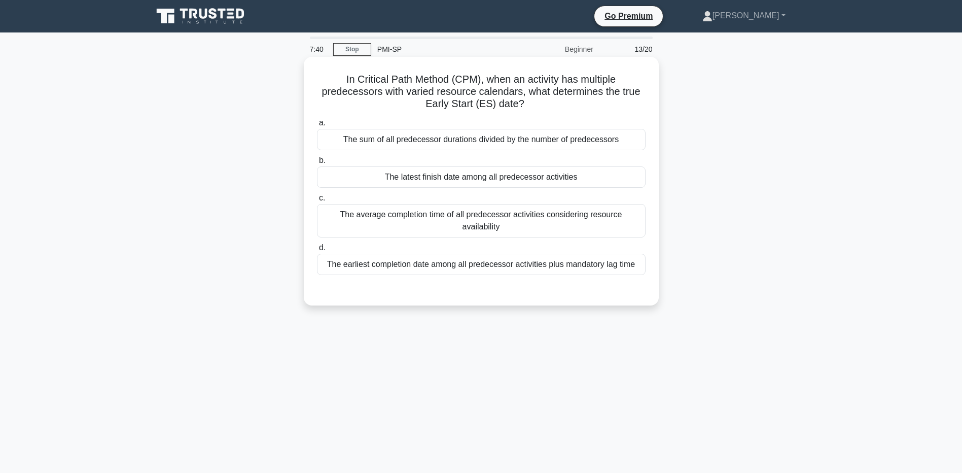
click at [494, 179] on div "The latest finish date among all predecessor activities" at bounding box center [481, 176] width 329 height 21
click at [317, 164] on input "b. The latest finish date among all predecessor activities" at bounding box center [317, 160] width 0 height 7
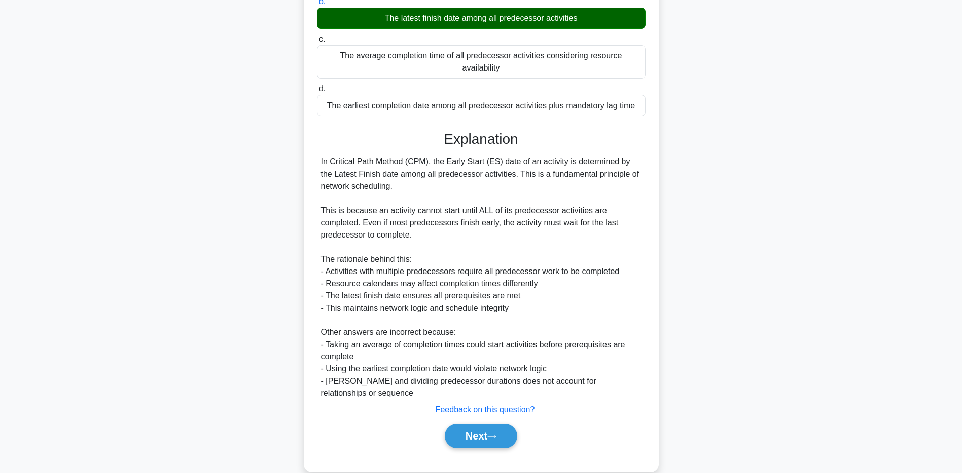
scroll to position [165, 0]
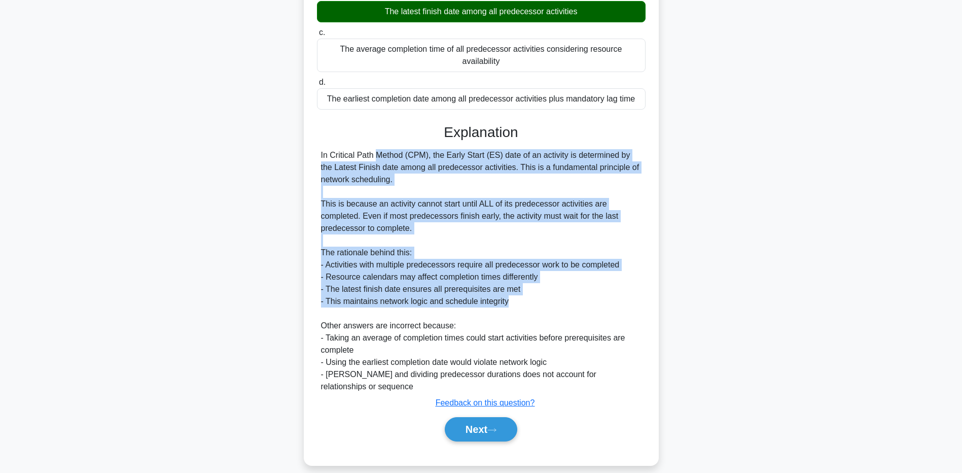
drag, startPoint x: 327, startPoint y: 143, endPoint x: 579, endPoint y: 294, distance: 294.0
click at [579, 294] on div "In Critical Path Method (CPM), the Early Start (ES) date of an activity is dete…" at bounding box center [481, 271] width 321 height 244
drag, startPoint x: 579, startPoint y: 294, endPoint x: 386, endPoint y: 254, distance: 197.5
drag, startPoint x: 493, startPoint y: 419, endPoint x: 609, endPoint y: 289, distance: 174.3
click at [493, 427] on icon at bounding box center [492, 430] width 9 height 6
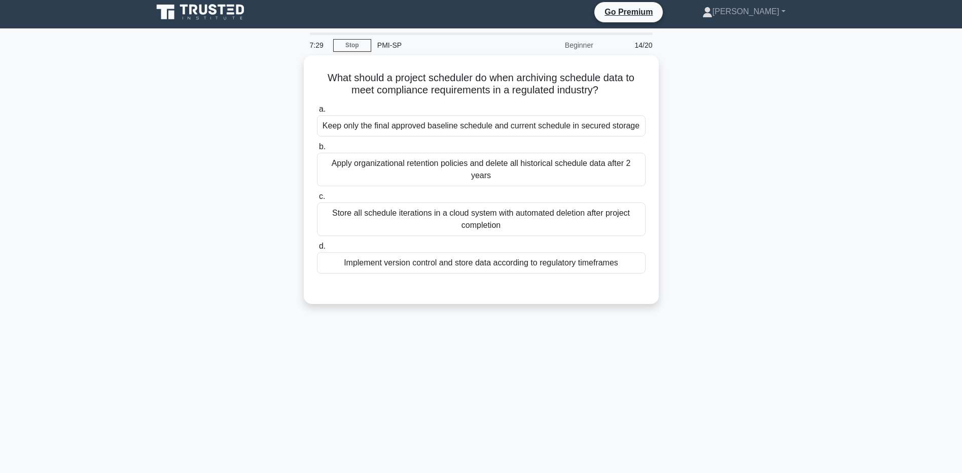
scroll to position [0, 0]
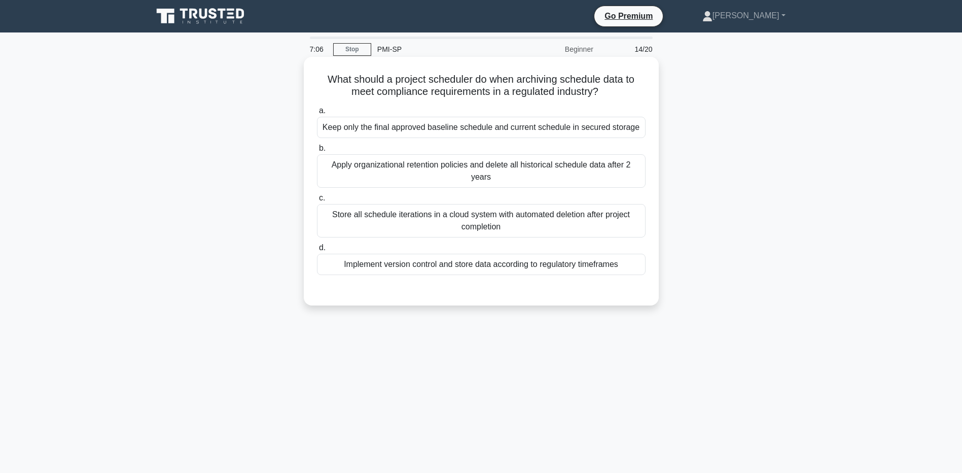
click at [508, 262] on div "Implement version control and store data according to regulatory timeframes" at bounding box center [481, 264] width 329 height 21
click at [317, 251] on input "d. Implement version control and store data according to regulatory timeframes" at bounding box center [317, 248] width 0 height 7
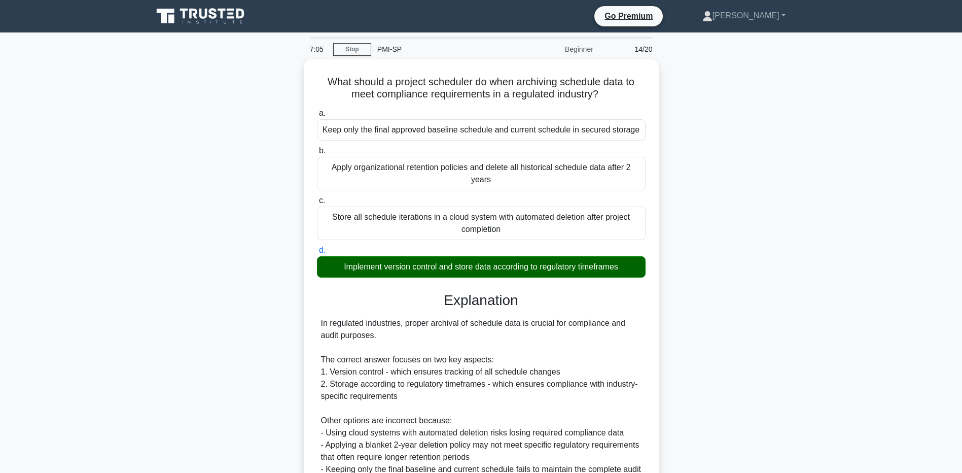
scroll to position [152, 0]
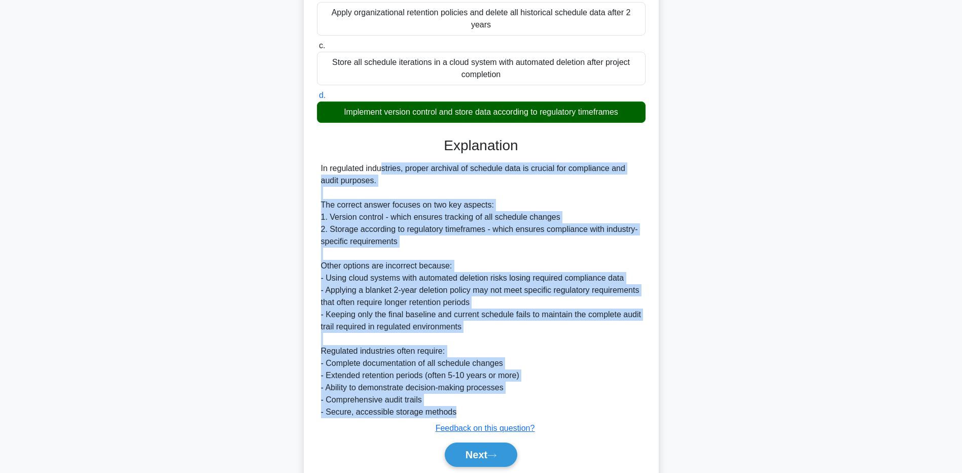
drag, startPoint x: 321, startPoint y: 168, endPoint x: 573, endPoint y: 409, distance: 348.4
click at [573, 409] on div "In regulated industries, proper archival of schedule data is crucial for compli…" at bounding box center [481, 290] width 321 height 256
drag, startPoint x: 573, startPoint y: 409, endPoint x: 369, endPoint y: 396, distance: 203.8
click at [369, 396] on div "In regulated industries, proper archival of schedule data is crucial for compli…" at bounding box center [481, 290] width 321 height 256
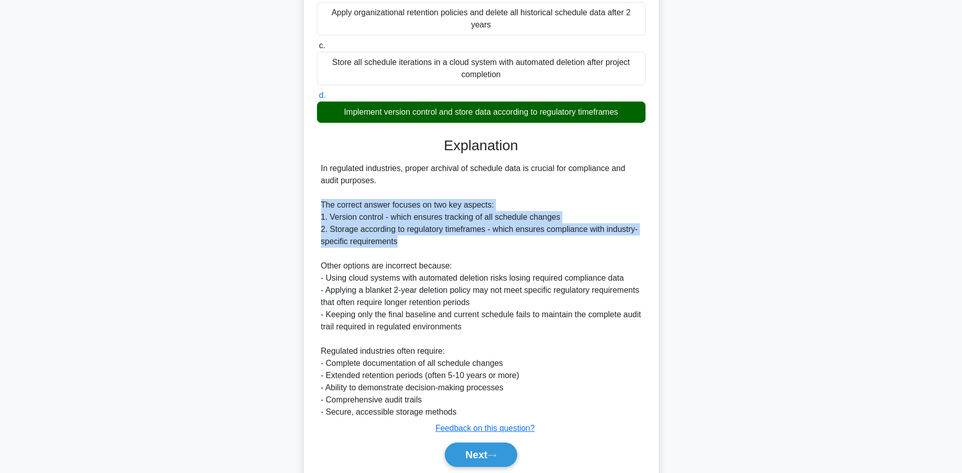
drag, startPoint x: 321, startPoint y: 201, endPoint x: 458, endPoint y: 237, distance: 142.0
click at [458, 237] on div "In regulated industries, proper archival of schedule data is crucial for compli…" at bounding box center [481, 290] width 321 height 256
drag, startPoint x: 458, startPoint y: 237, endPoint x: 398, endPoint y: 219, distance: 62.6
click at [398, 219] on div "In regulated industries, proper archival of schedule data is crucial for compli…" at bounding box center [481, 290] width 321 height 256
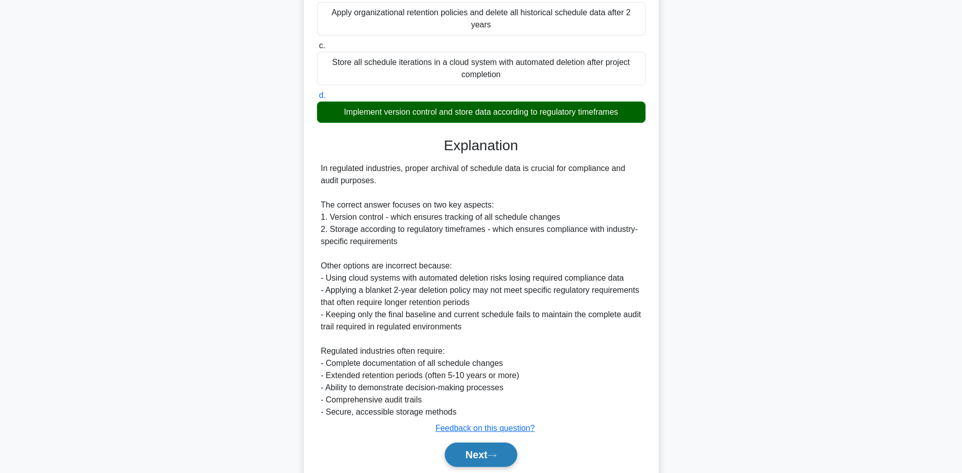
click at [471, 454] on button "Next" at bounding box center [481, 454] width 73 height 24
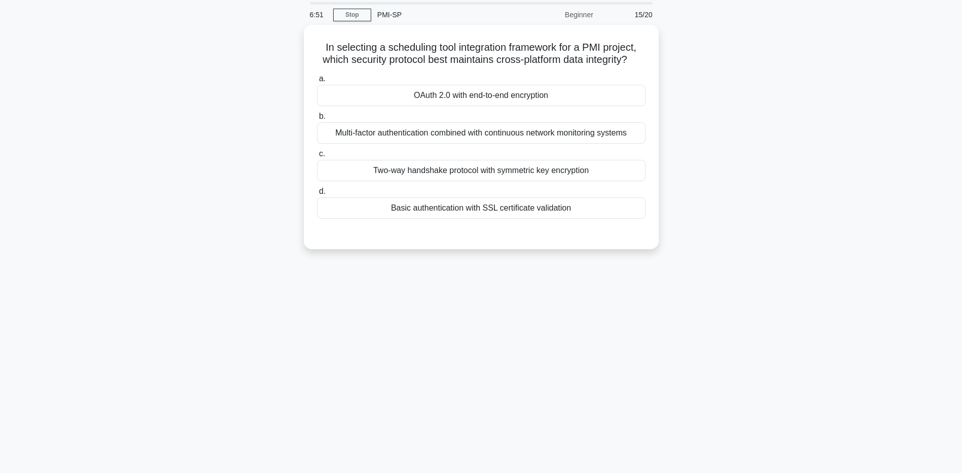
scroll to position [0, 0]
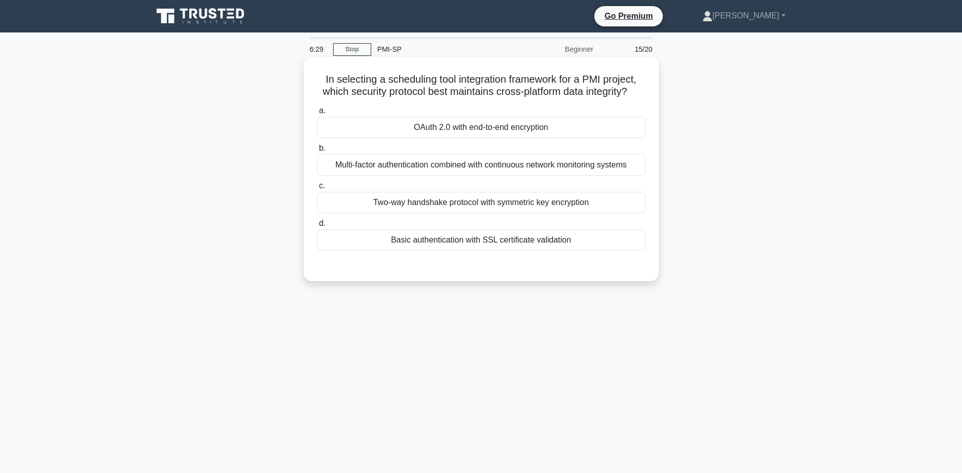
click at [467, 176] on div "Multi-factor authentication combined with continuous network monitoring systems" at bounding box center [481, 164] width 329 height 21
click at [317, 152] on input "b. Multi-factor authentication combined with continuous network monitoring syst…" at bounding box center [317, 148] width 0 height 7
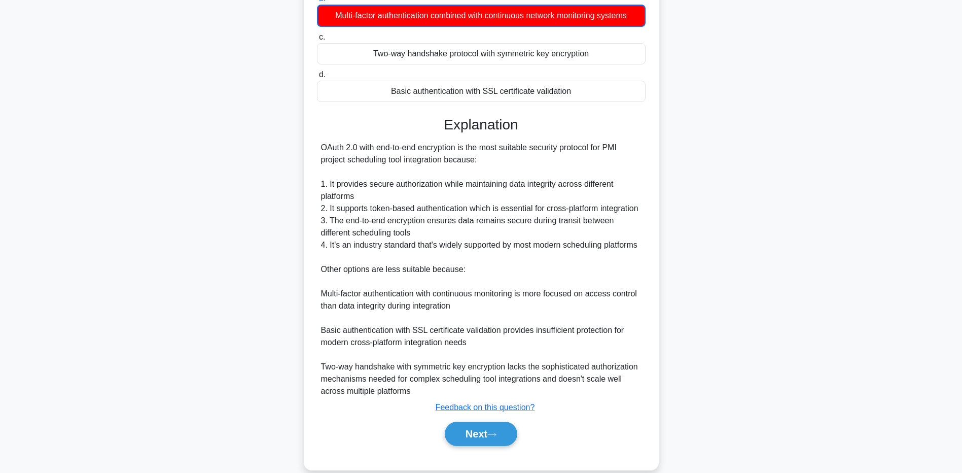
scroll to position [152, 0]
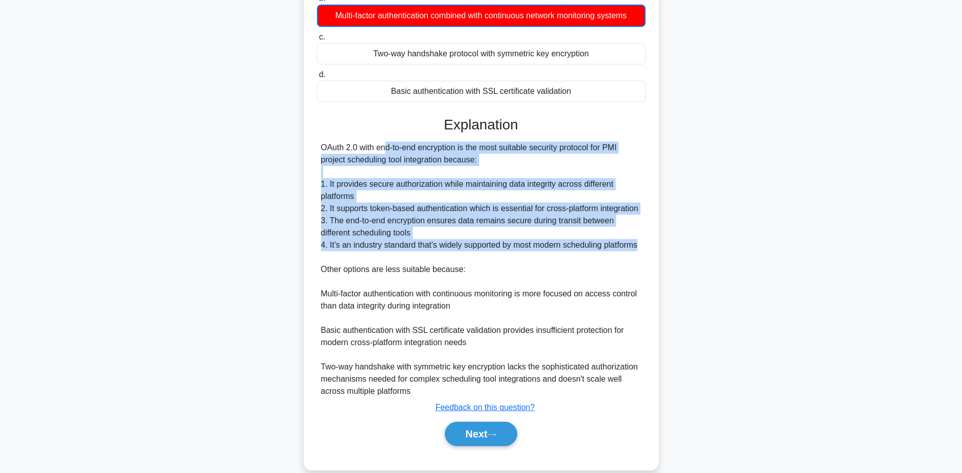
drag, startPoint x: 321, startPoint y: 158, endPoint x: 670, endPoint y: 259, distance: 363.7
click at [670, 259] on div "In selecting a scheduling tool integration framework for a PMI project, which s…" at bounding box center [482, 194] width 670 height 575
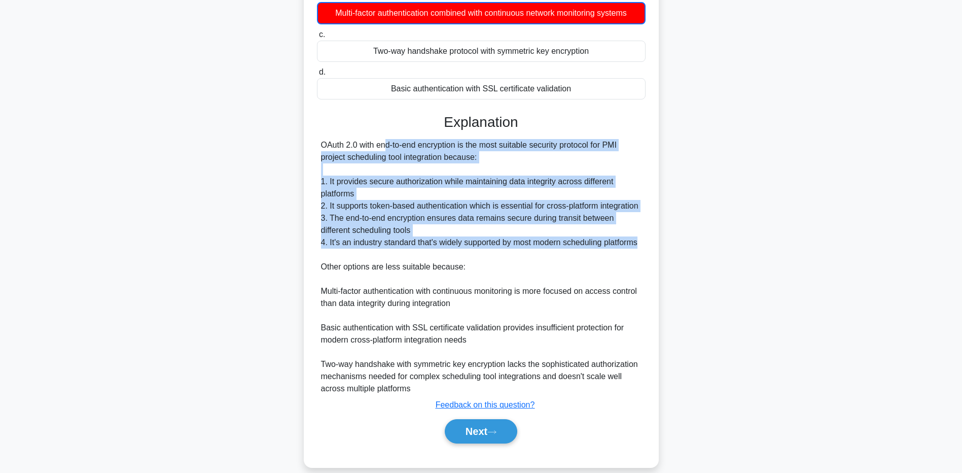
drag, startPoint x: 471, startPoint y: 438, endPoint x: 614, endPoint y: 305, distance: 195.3
click at [471, 438] on button "Next" at bounding box center [481, 431] width 73 height 24
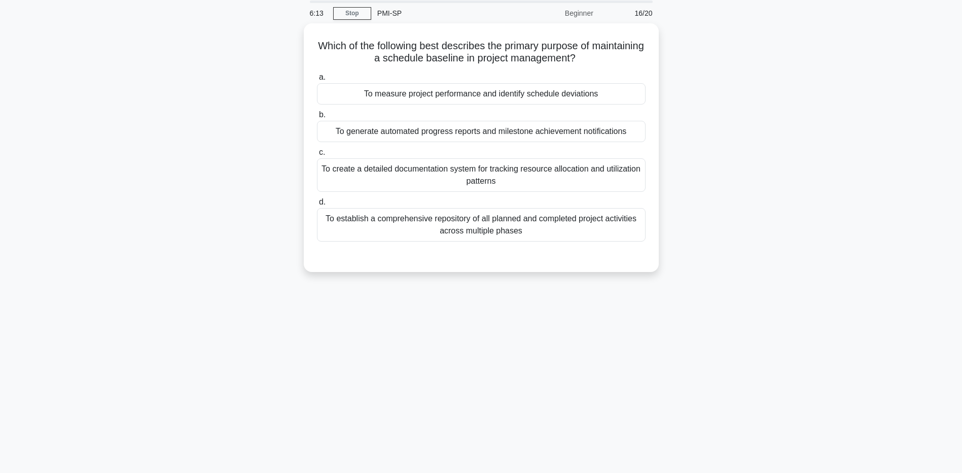
scroll to position [0, 0]
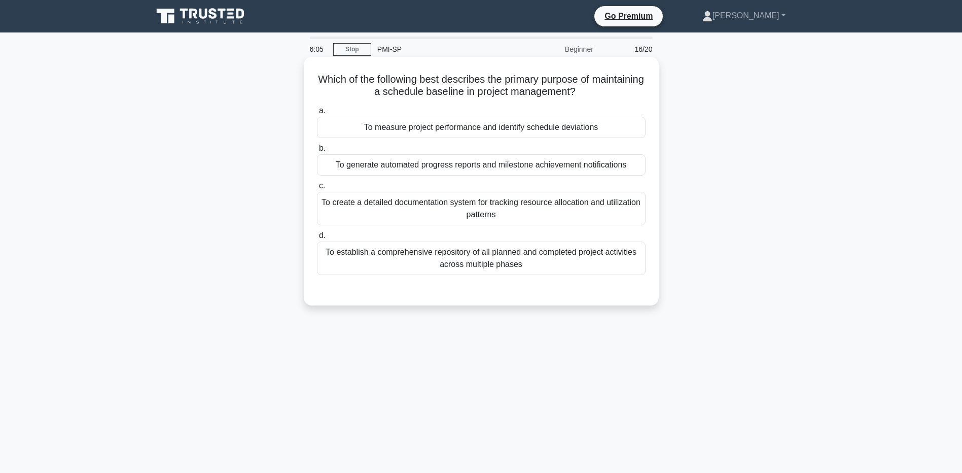
click at [526, 134] on div "To measure project performance and identify schedule deviations" at bounding box center [481, 127] width 329 height 21
click at [317, 114] on input "a. To measure project performance and identify schedule deviations" at bounding box center [317, 111] width 0 height 7
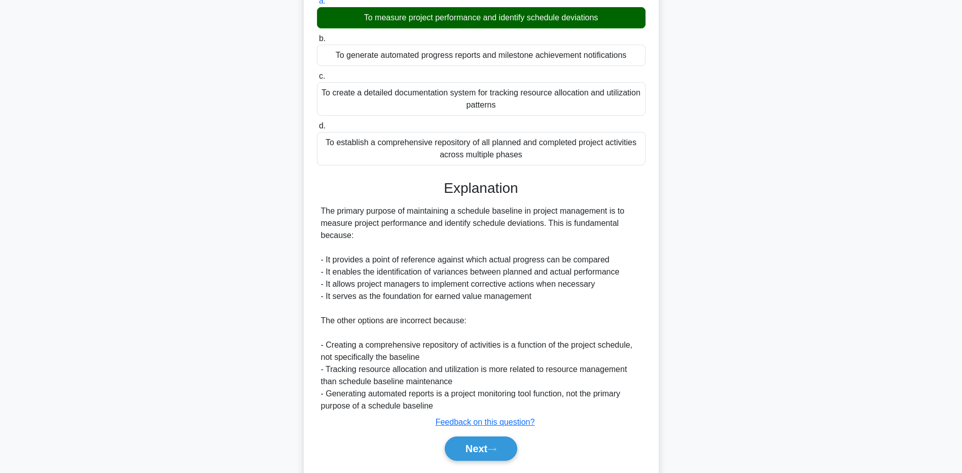
scroll to position [141, 0]
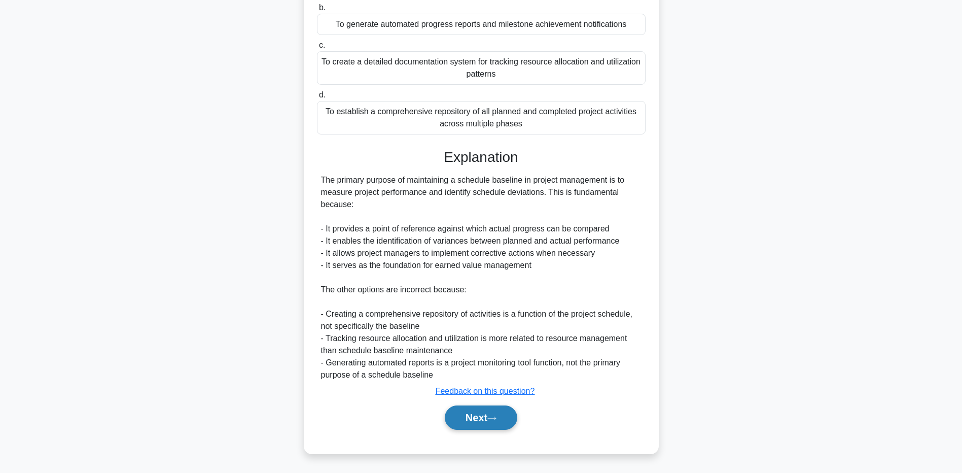
click at [486, 414] on button "Next" at bounding box center [481, 417] width 73 height 24
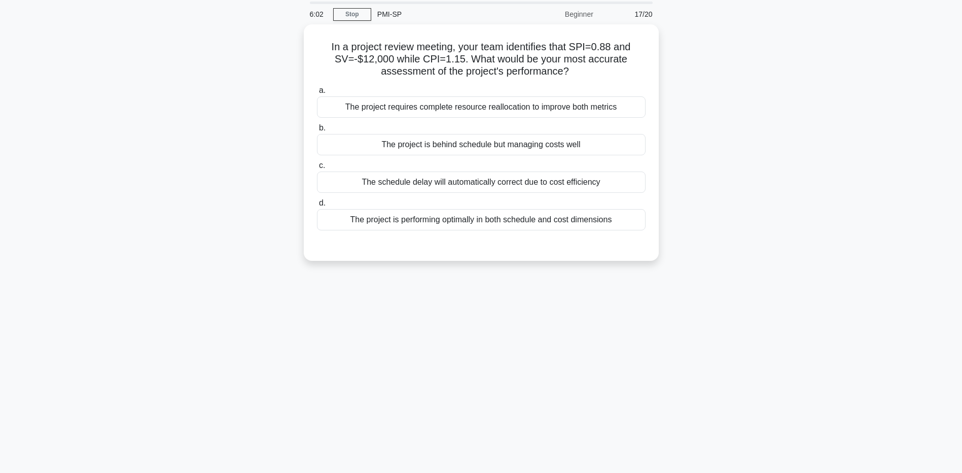
scroll to position [0, 0]
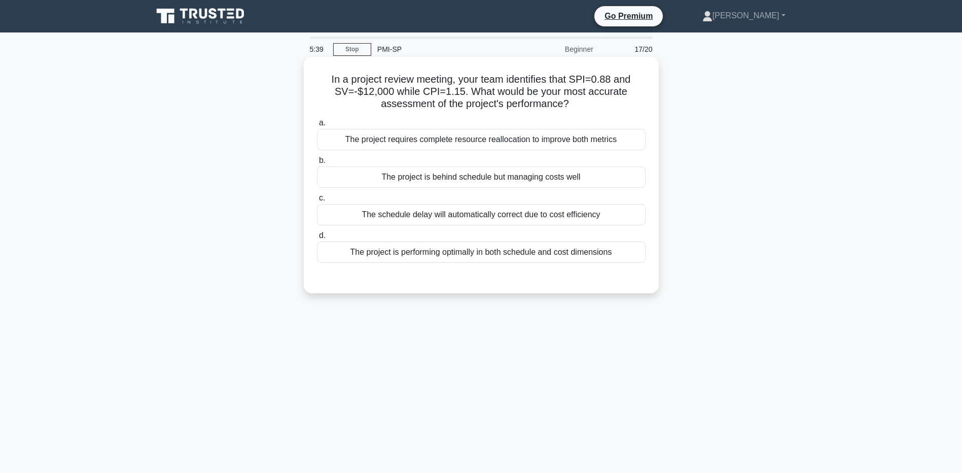
click at [506, 181] on div "The project is behind schedule but managing costs well" at bounding box center [481, 176] width 329 height 21
click at [317, 164] on input "b. The project is behind schedule but managing costs well" at bounding box center [317, 160] width 0 height 7
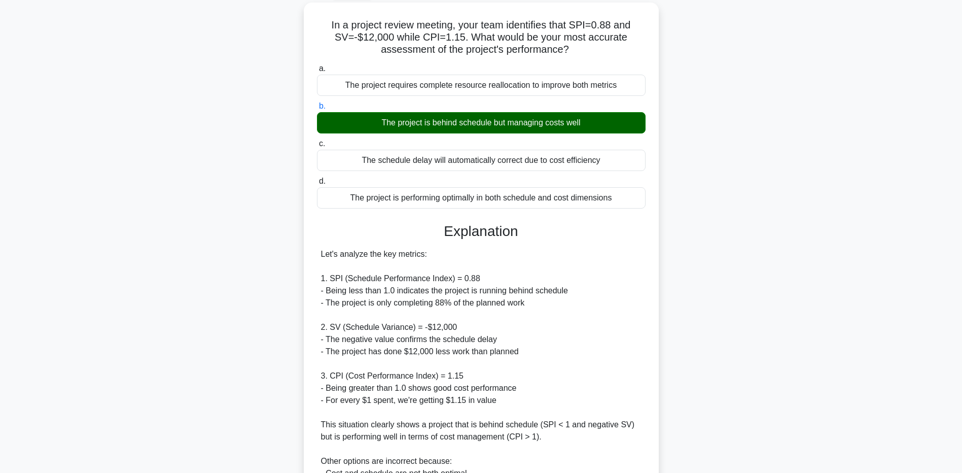
scroll to position [190, 0]
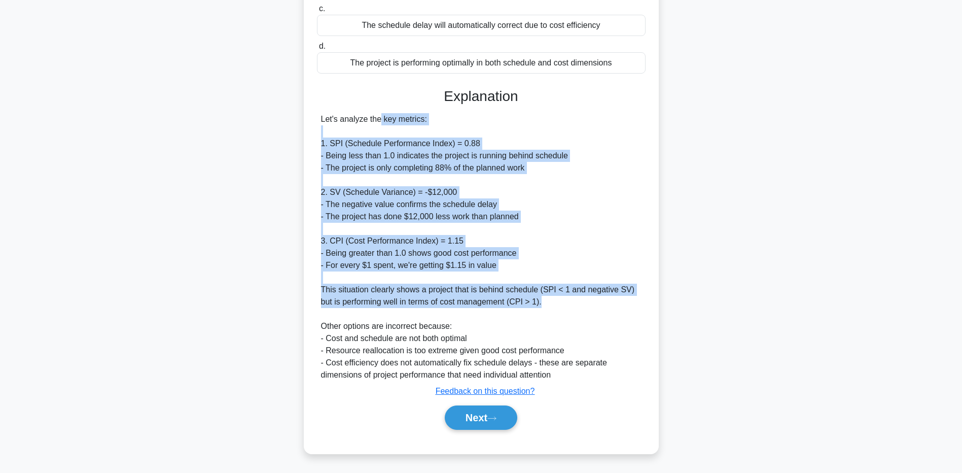
drag, startPoint x: 320, startPoint y: 117, endPoint x: 649, endPoint y: 306, distance: 379.8
click at [649, 306] on div "In a project review meeting, your team identifies that SPI=0.88 and SV=-$12,000…" at bounding box center [481, 161] width 347 height 578
drag, startPoint x: 479, startPoint y: 425, endPoint x: 504, endPoint y: 410, distance: 29.2
click at [479, 425] on button "Next" at bounding box center [481, 417] width 73 height 24
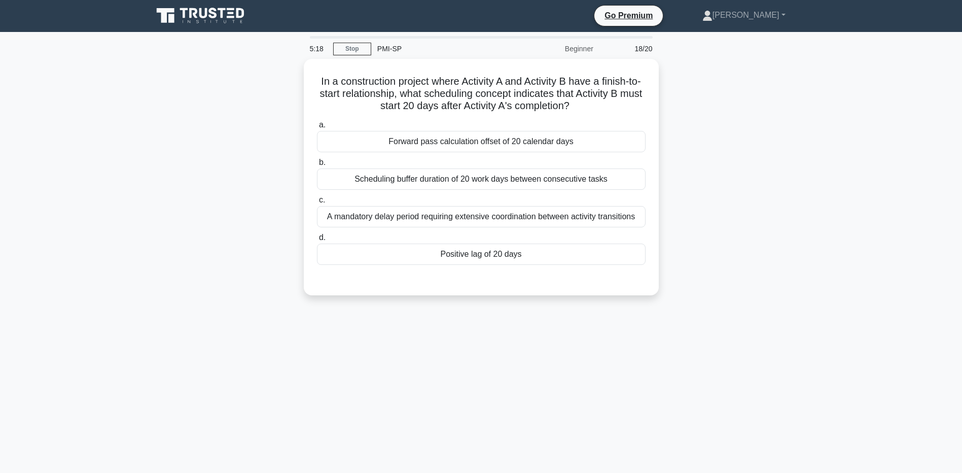
scroll to position [0, 0]
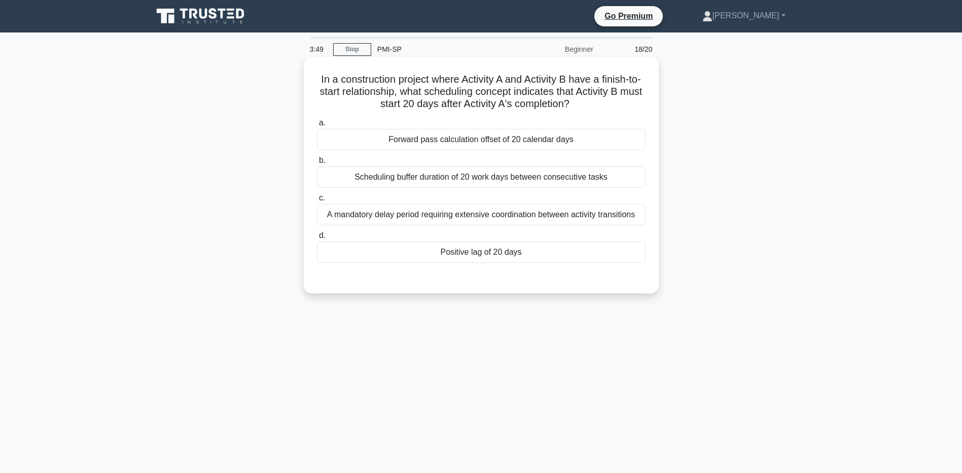
click at [485, 256] on div "Positive lag of 20 days" at bounding box center [481, 252] width 329 height 21
click at [317, 239] on input "d. Positive lag of 20 days" at bounding box center [317, 235] width 0 height 7
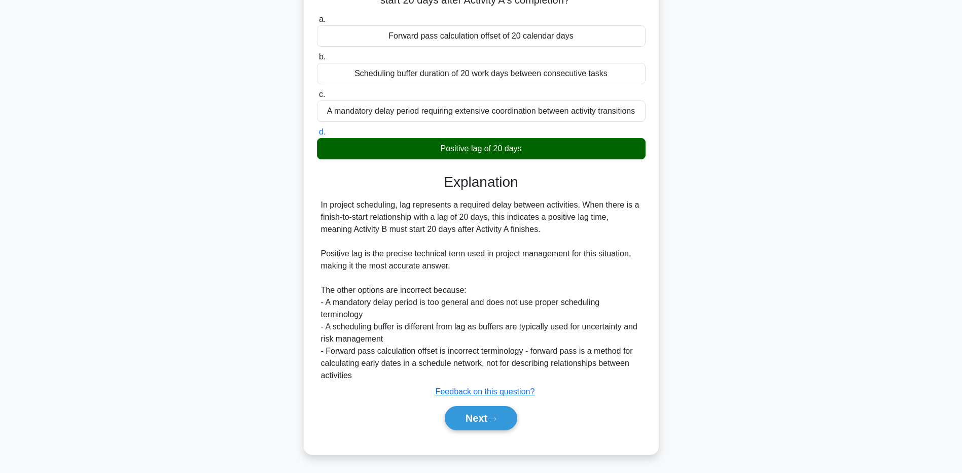
scroll to position [105, 0]
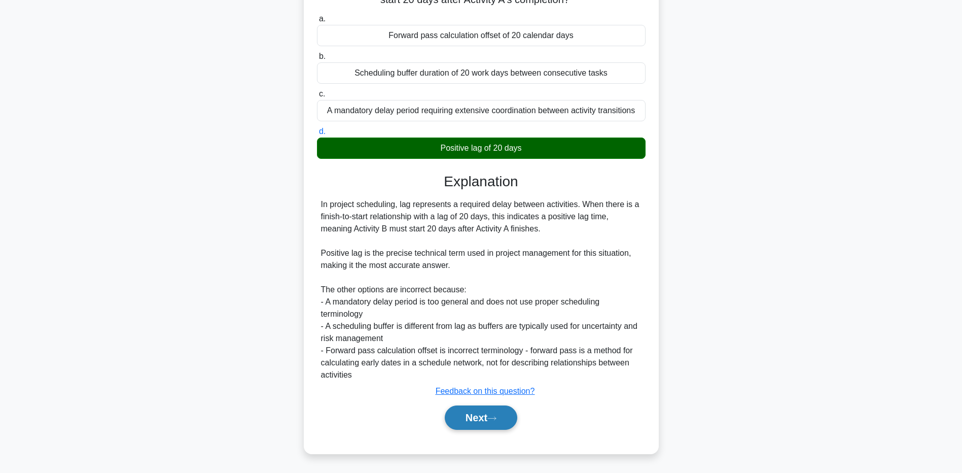
click at [488, 417] on button "Next" at bounding box center [481, 417] width 73 height 24
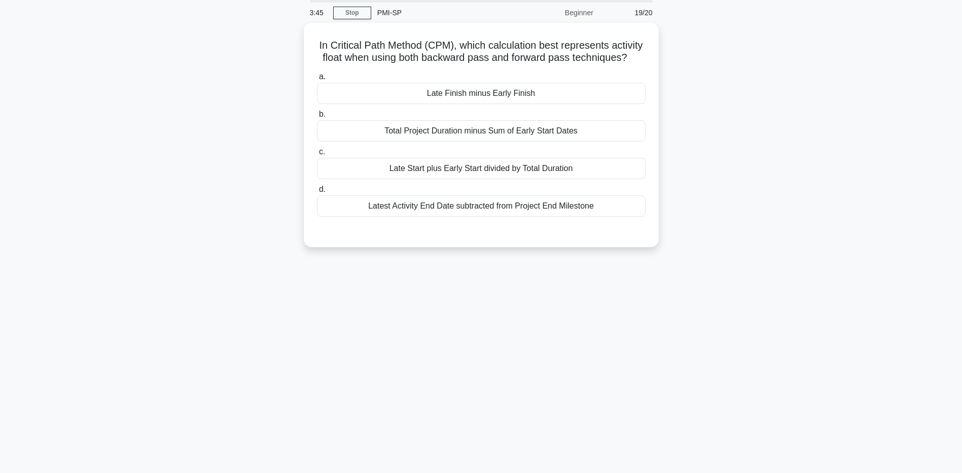
scroll to position [0, 0]
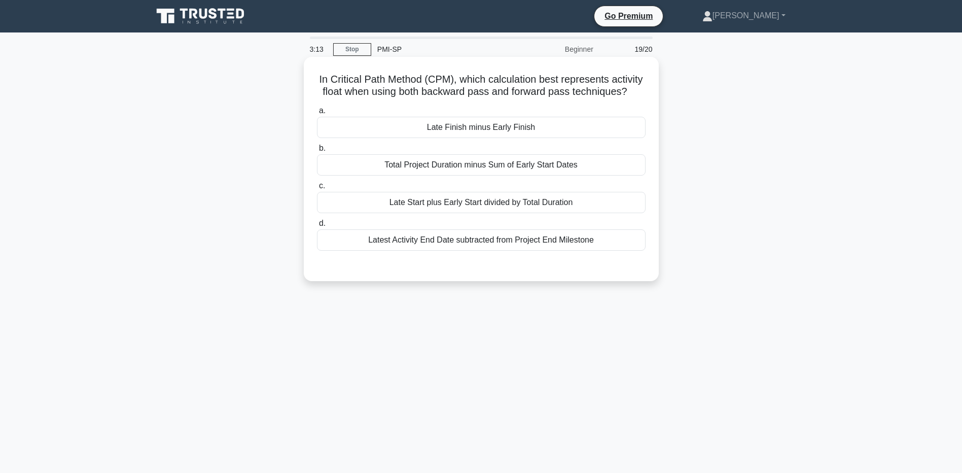
click at [491, 168] on div "Total Project Duration minus Sum of Early Start Dates" at bounding box center [481, 164] width 329 height 21
click at [317, 152] on input "b. Total Project Duration minus Sum of Early Start Dates" at bounding box center [317, 148] width 0 height 7
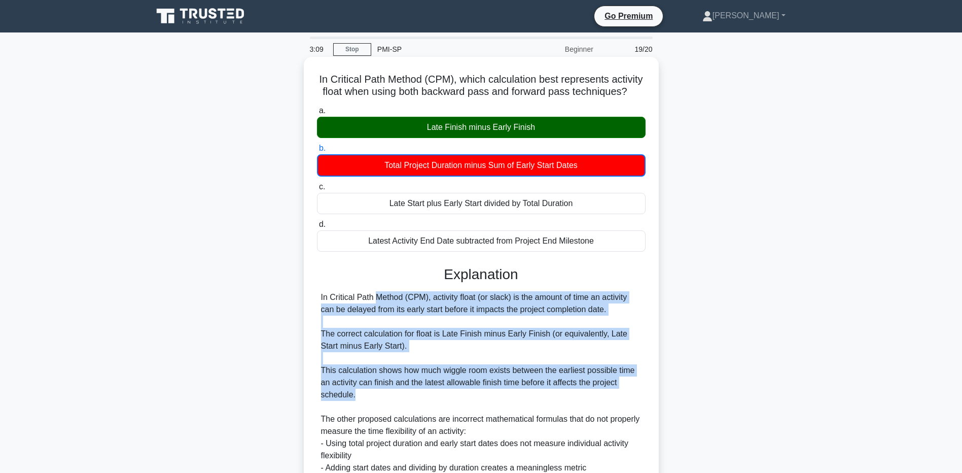
drag, startPoint x: 317, startPoint y: 296, endPoint x: 454, endPoint y: 399, distance: 171.7
click at [454, 399] on div "In Critical Path Method (CPM), activity float (or slack) is the amount of time …" at bounding box center [481, 394] width 329 height 207
drag, startPoint x: 454, startPoint y: 399, endPoint x: 453, endPoint y: 378, distance: 21.3
click at [633, 304] on div "In Critical Path Method (CPM), activity float (or slack) is the amount of time …" at bounding box center [481, 394] width 321 height 207
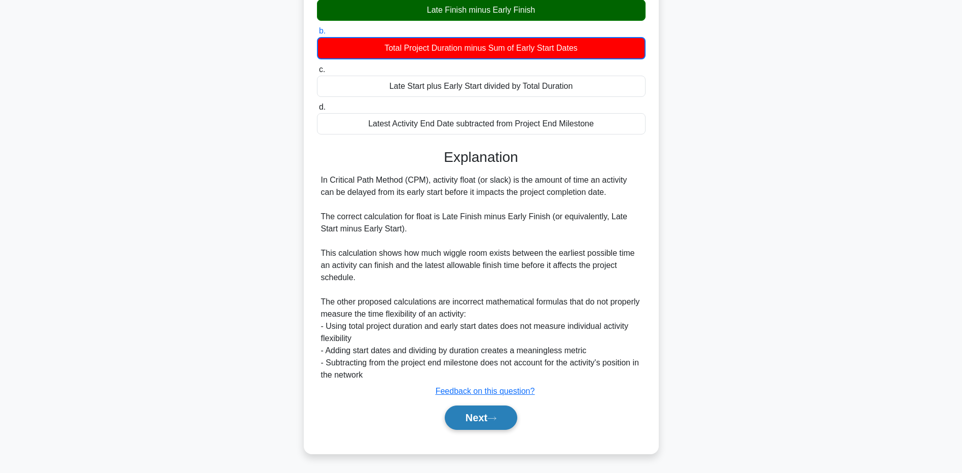
click at [502, 415] on button "Next" at bounding box center [481, 417] width 73 height 24
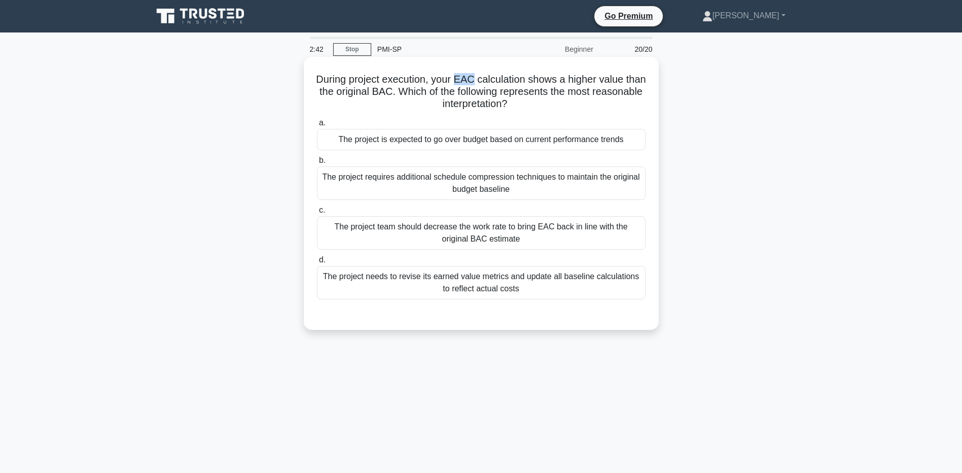
drag, startPoint x: 469, startPoint y: 79, endPoint x: 484, endPoint y: 79, distance: 14.2
click at [484, 79] on h5 "During project execution, your EAC calculation shows a higher value than the or…" at bounding box center [481, 92] width 331 height 38
drag, startPoint x: 410, startPoint y: 88, endPoint x: 424, endPoint y: 87, distance: 13.7
click at [424, 87] on h5 "During project execution, your EAC calculation shows a higher value than the or…" at bounding box center [481, 92] width 331 height 38
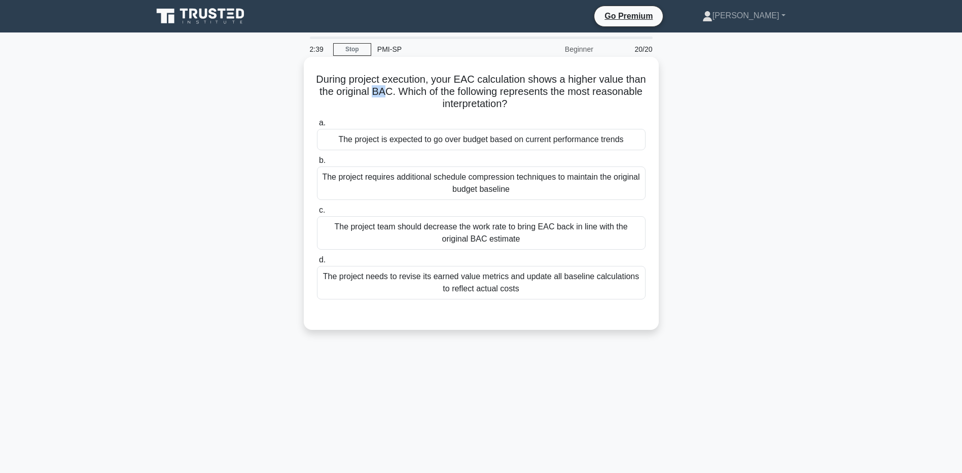
drag, startPoint x: 424, startPoint y: 87, endPoint x: 419, endPoint y: 92, distance: 6.8
click at [419, 92] on h5 "During project execution, your EAC calculation shows a higher value than the or…" at bounding box center [481, 92] width 331 height 38
click at [543, 288] on div "The project needs to revise its earned value metrics and update all baseline ca…" at bounding box center [481, 282] width 329 height 33
click at [317, 263] on input "d. The project needs to revise its earned value metrics and update all baseline…" at bounding box center [317, 260] width 0 height 7
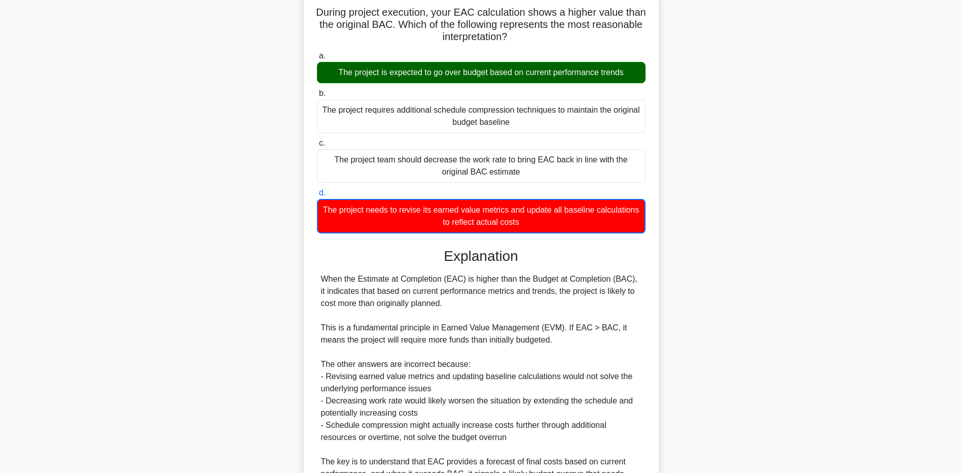
scroll to position [179, 0]
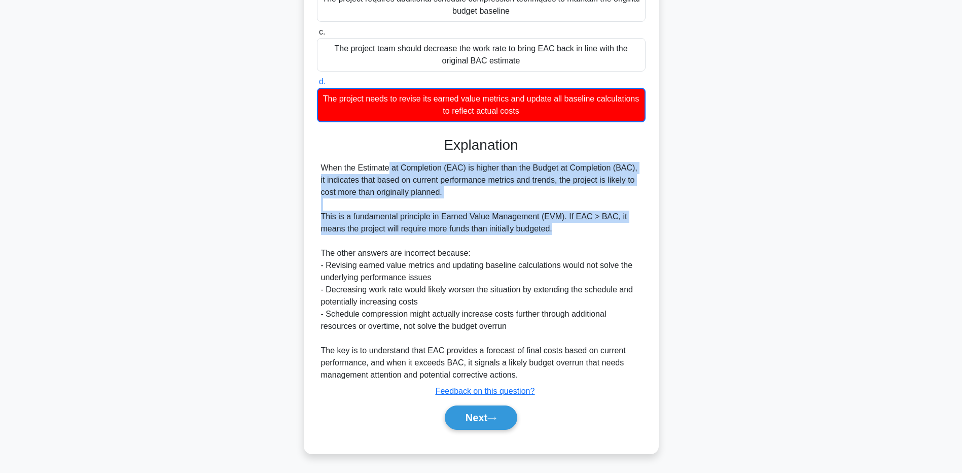
drag, startPoint x: 321, startPoint y: 165, endPoint x: 618, endPoint y: 232, distance: 304.8
click at [618, 232] on div "When the Estimate at Completion (EAC) is higher than the Budget at Completion (…" at bounding box center [481, 271] width 321 height 219
drag, startPoint x: 618, startPoint y: 232, endPoint x: 467, endPoint y: 224, distance: 150.9
drag, startPoint x: 474, startPoint y: 419, endPoint x: 556, endPoint y: 380, distance: 91.2
click at [474, 419] on button "Next" at bounding box center [481, 417] width 73 height 24
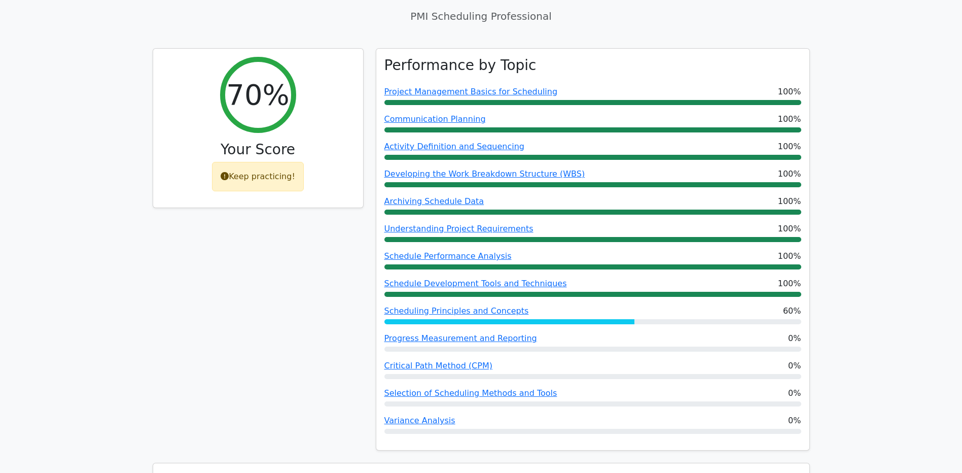
scroll to position [355, 0]
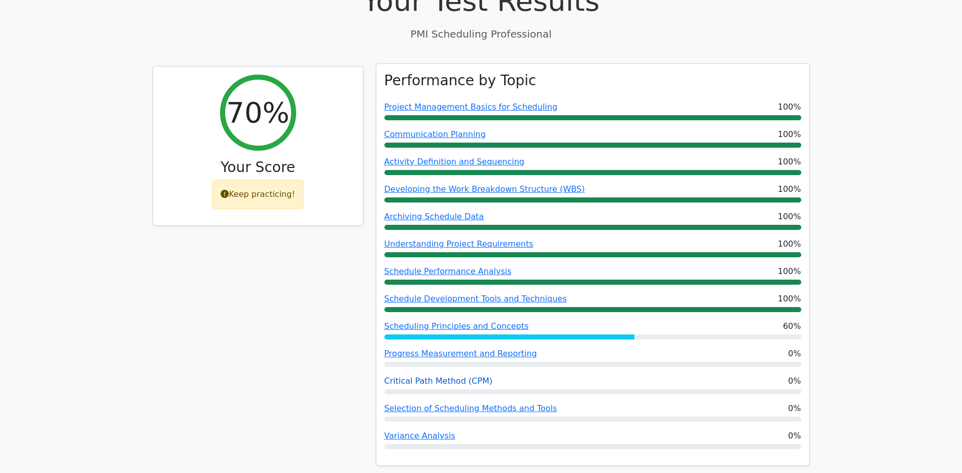
click at [462, 380] on link "Critical Path Method (CPM)" at bounding box center [439, 381] width 108 height 10
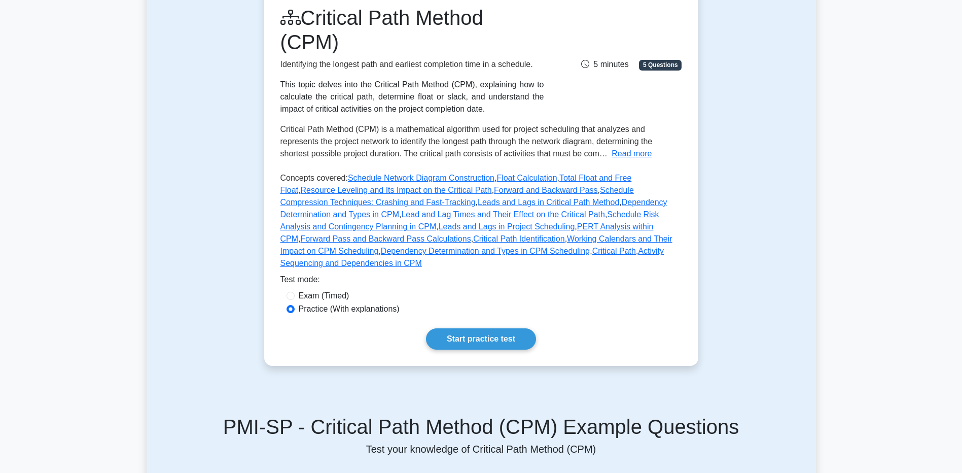
scroll to position [203, 0]
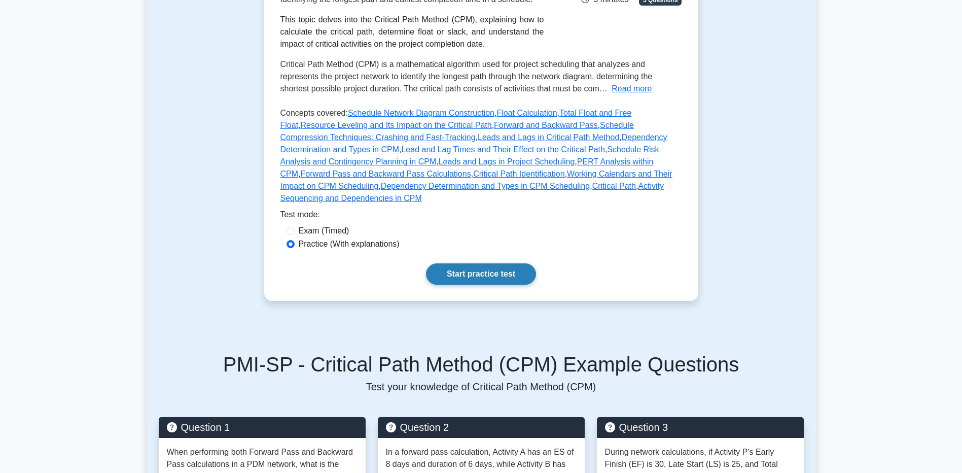
click at [482, 264] on link "Start practice test" at bounding box center [481, 273] width 110 height 21
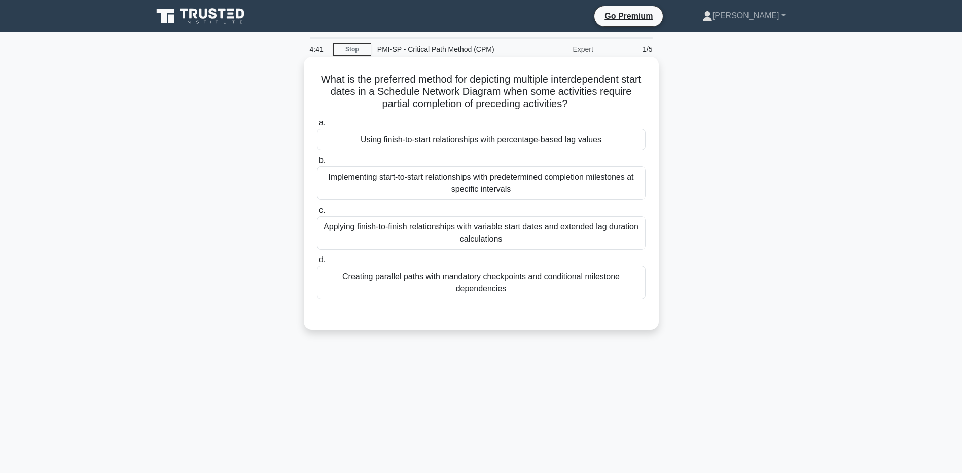
click at [420, 188] on div "Implementing start-to-start relationships with predetermined completion milesto…" at bounding box center [481, 182] width 329 height 33
click at [317, 164] on input "b. Implementing start-to-start relationships with predetermined completion mile…" at bounding box center [317, 160] width 0 height 7
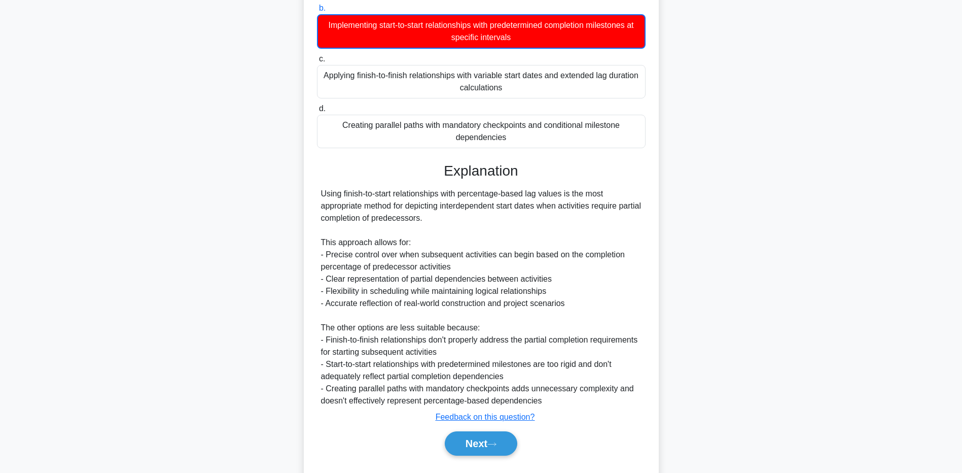
scroll to position [179, 0]
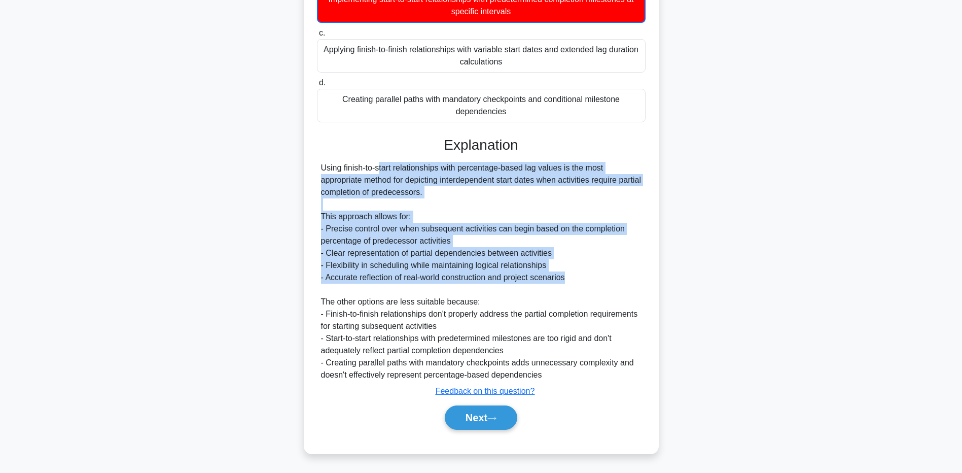
drag, startPoint x: 323, startPoint y: 168, endPoint x: 594, endPoint y: 276, distance: 291.7
click at [594, 276] on div "Using finish-to-start relationships with percentage-based lag values is the mos…" at bounding box center [481, 271] width 321 height 219
copy div "Using finish-to-start relationships with percentage-based lag values is the mos…"
click at [509, 418] on button "Next" at bounding box center [481, 417] width 73 height 24
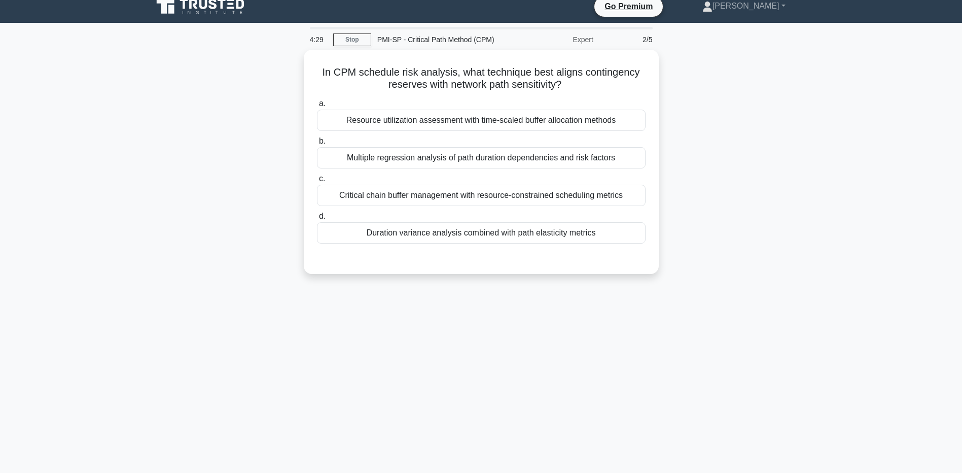
scroll to position [0, 0]
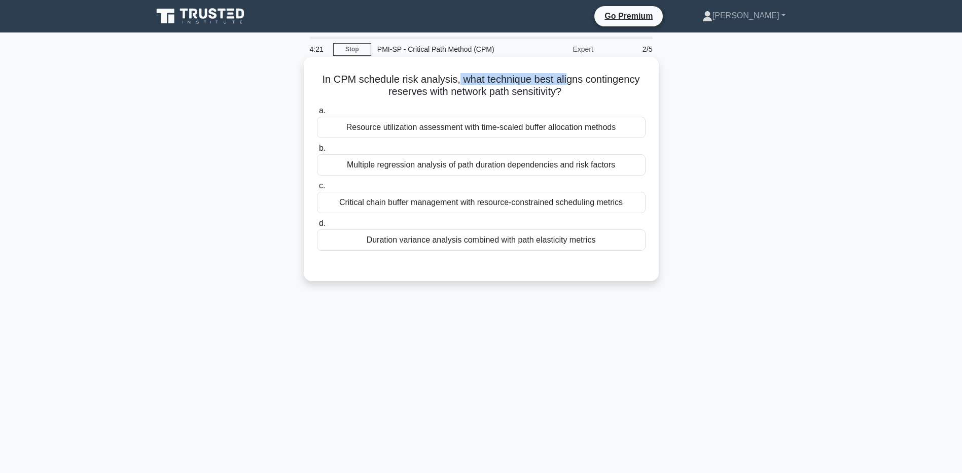
drag, startPoint x: 458, startPoint y: 78, endPoint x: 565, endPoint y: 79, distance: 107.6
click at [565, 79] on h5 "In CPM schedule risk analysis, what technique best aligns contingency reserves …" at bounding box center [481, 85] width 331 height 25
drag, startPoint x: 565, startPoint y: 79, endPoint x: 506, endPoint y: 79, distance: 58.9
click at [506, 79] on h5 "In CPM schedule risk analysis, what technique best aligns contingency reserves …" at bounding box center [481, 85] width 331 height 25
click at [357, 161] on div "Multiple regression analysis of path duration dependencies and risk factors" at bounding box center [481, 164] width 329 height 21
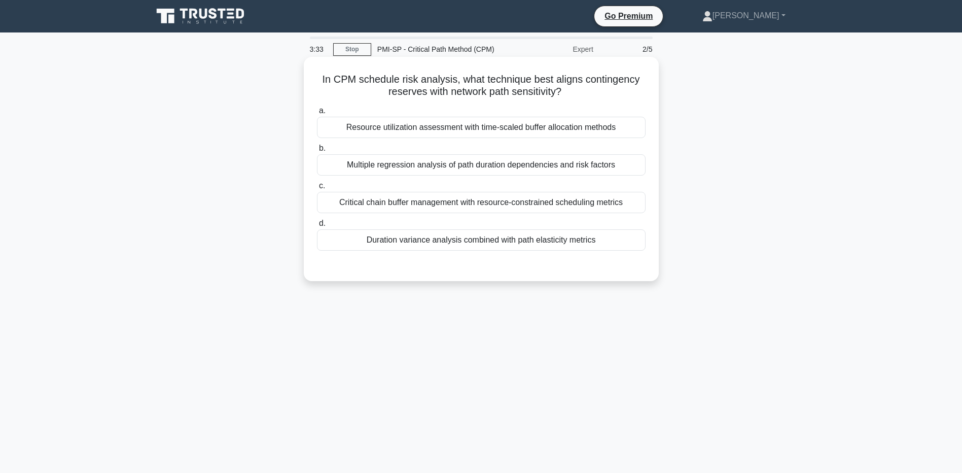
click at [317, 152] on input "b. Multiple regression analysis of path duration dependencies and risk factors" at bounding box center [317, 148] width 0 height 7
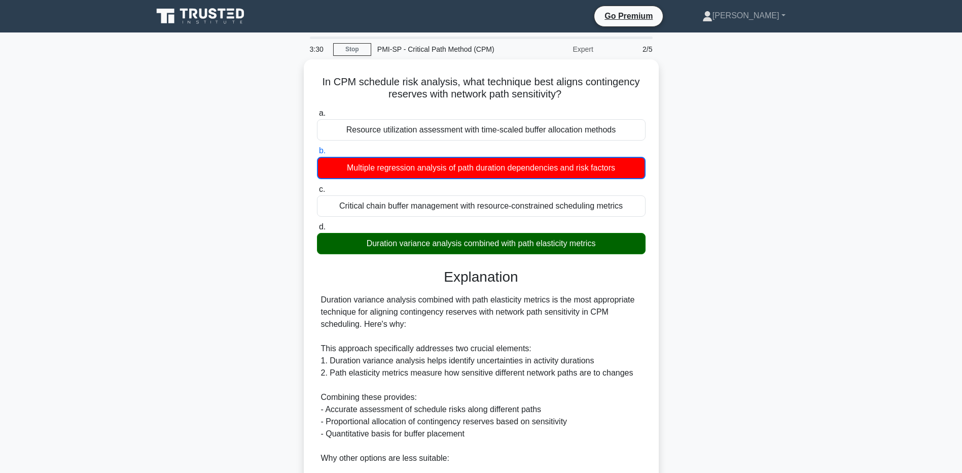
drag, startPoint x: 345, startPoint y: 51, endPoint x: 400, endPoint y: 59, distance: 55.8
click at [345, 51] on link "Stop" at bounding box center [352, 49] width 38 height 13
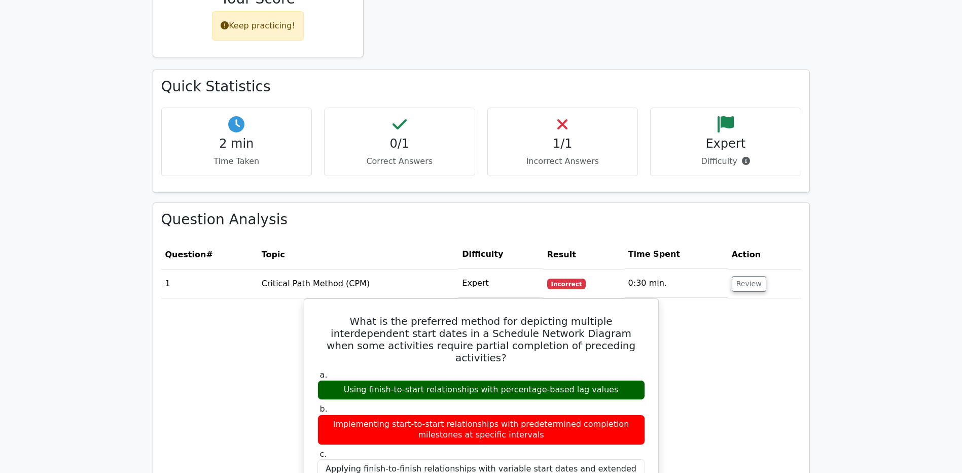
scroll to position [507, 0]
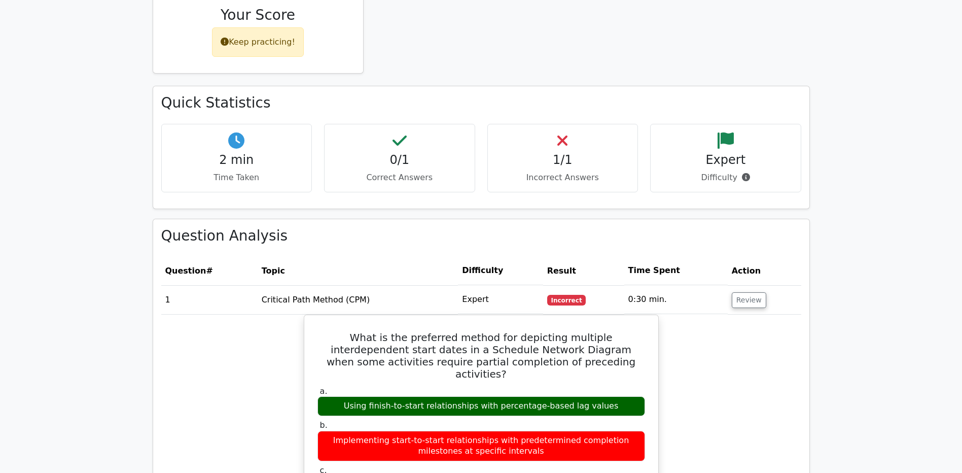
click at [163, 306] on td "1" at bounding box center [209, 299] width 96 height 29
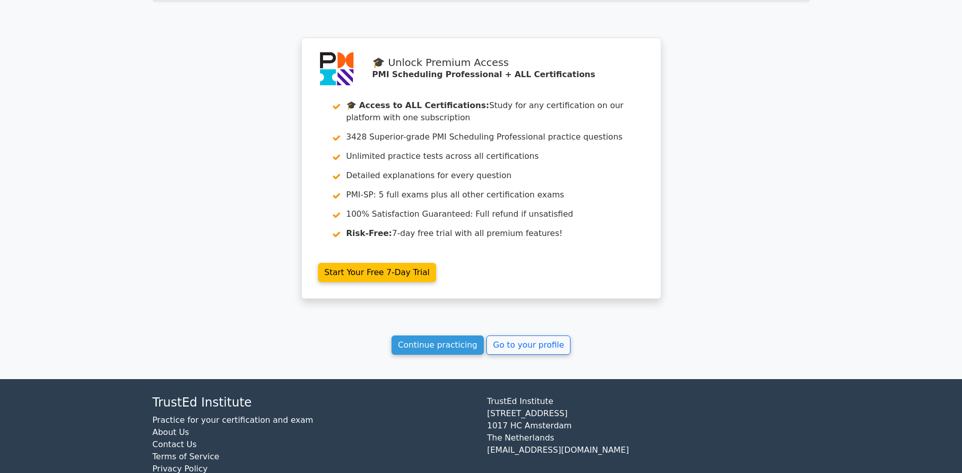
scroll to position [1404, 0]
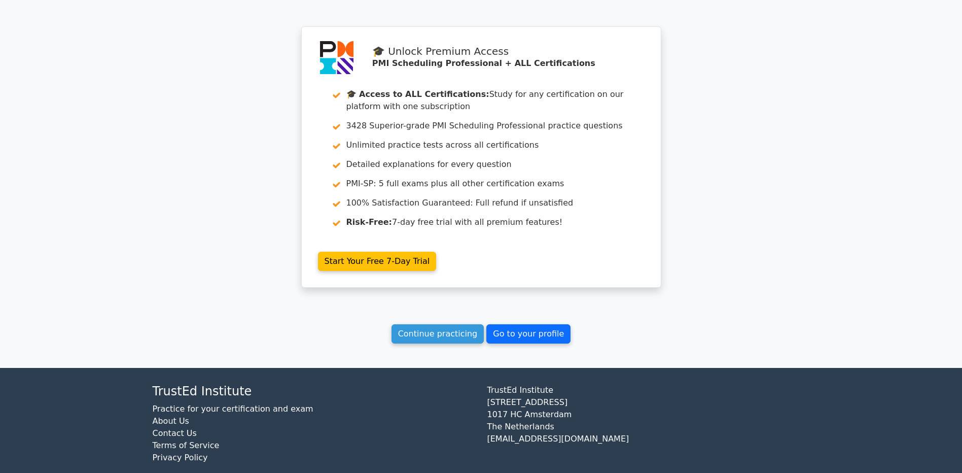
click at [503, 324] on link "Go to your profile" at bounding box center [529, 333] width 84 height 19
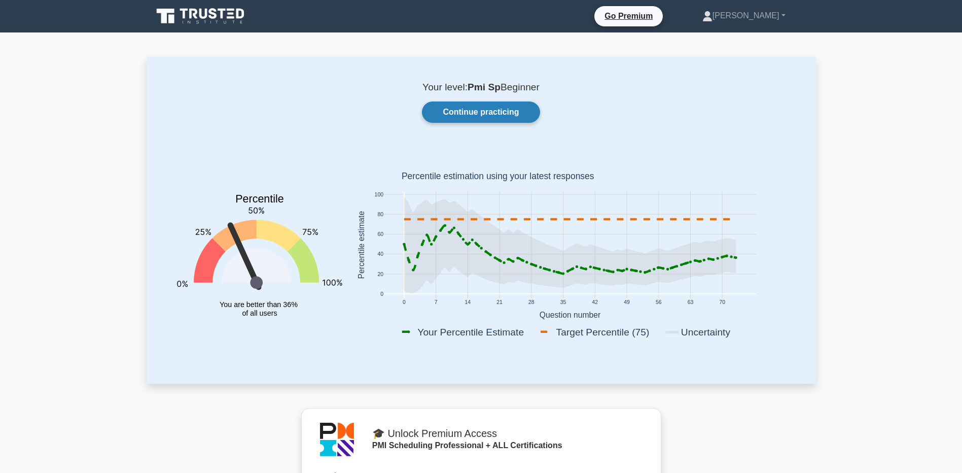
click at [496, 114] on link "Continue practicing" at bounding box center [481, 111] width 118 height 21
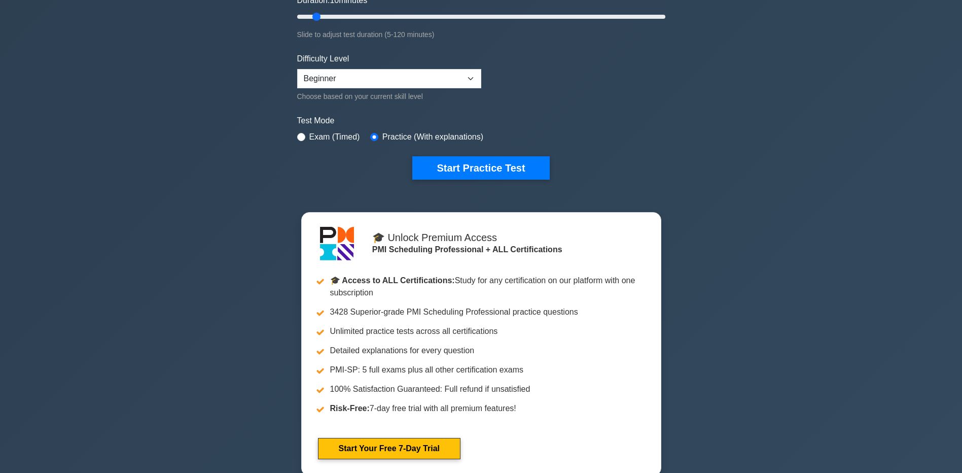
scroll to position [101, 0]
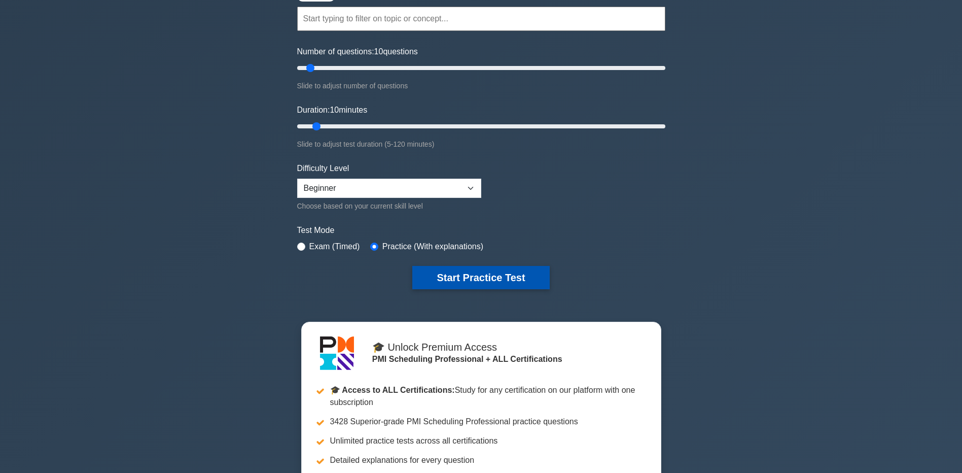
click at [460, 277] on button "Start Practice Test" at bounding box center [480, 277] width 137 height 23
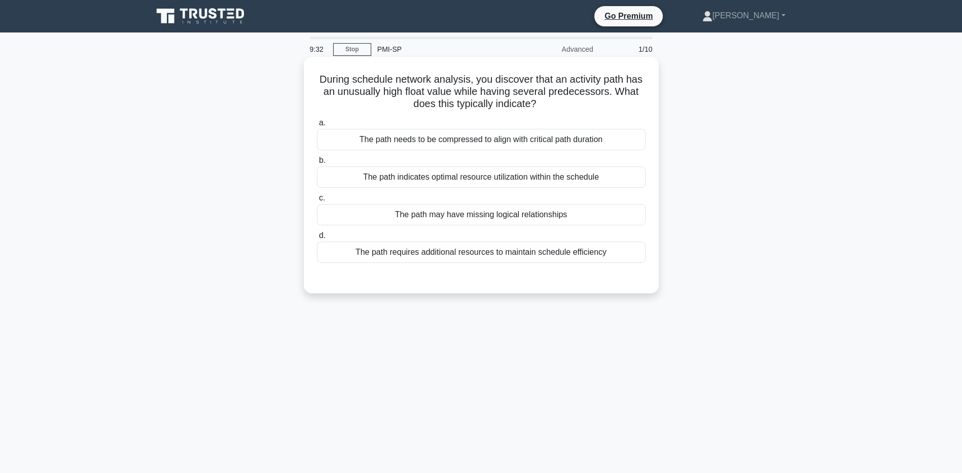
click at [482, 257] on div "The path requires additional resources to maintain schedule efficiency" at bounding box center [481, 252] width 329 height 21
click at [317, 239] on input "d. The path requires additional resources to maintain schedule efficiency" at bounding box center [317, 235] width 0 height 7
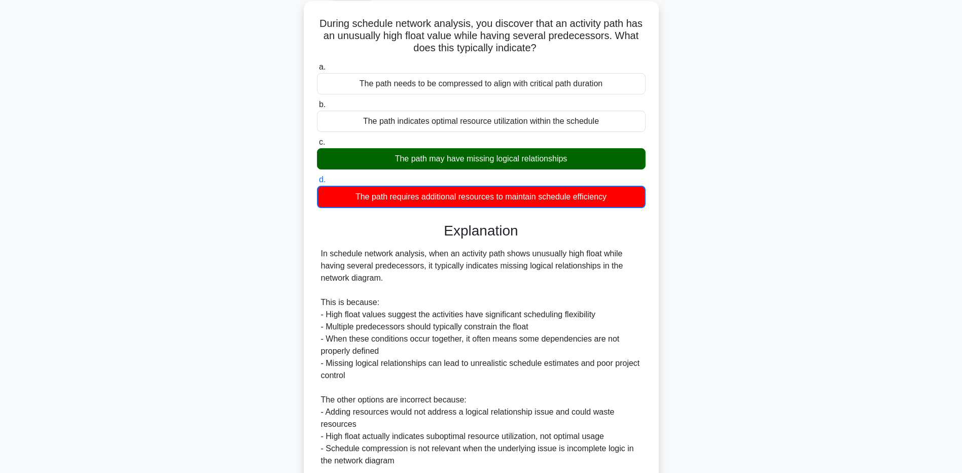
scroll to position [142, 0]
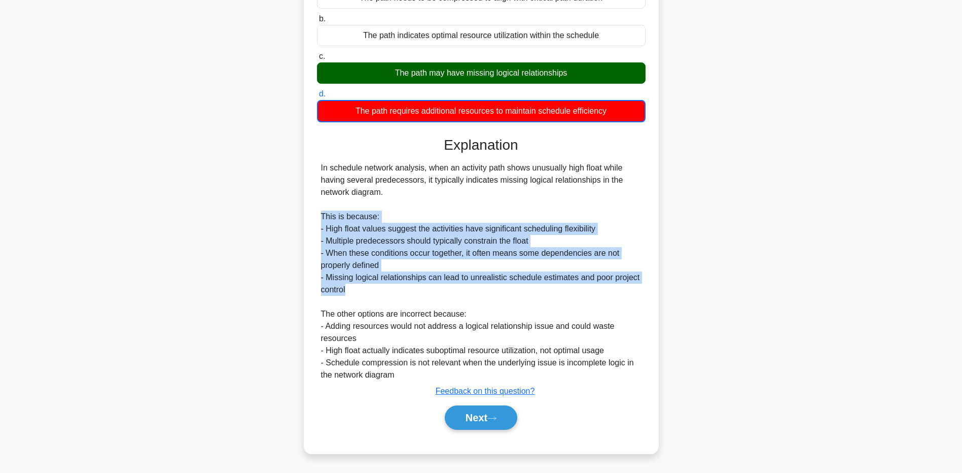
drag, startPoint x: 321, startPoint y: 216, endPoint x: 380, endPoint y: 294, distance: 97.4
click at [380, 295] on div "In schedule network analysis, when an activity path shows unusually high float …" at bounding box center [481, 271] width 321 height 219
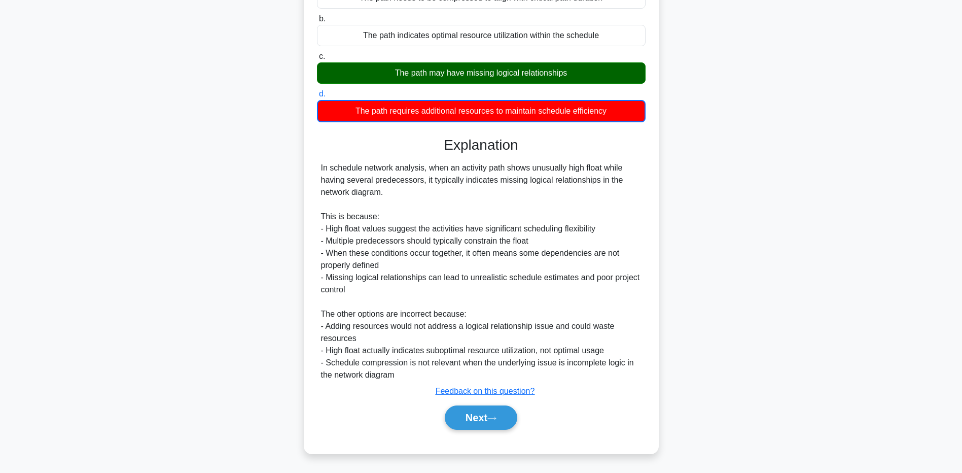
drag, startPoint x: 380, startPoint y: 294, endPoint x: 339, endPoint y: 179, distance: 122.1
click at [339, 179] on div "In schedule network analysis, when an activity path shows unusually high float …" at bounding box center [481, 271] width 321 height 219
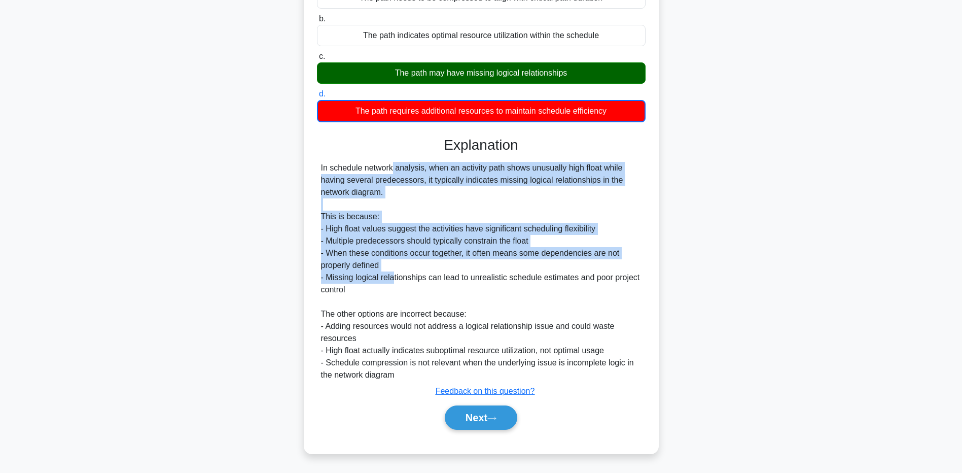
drag, startPoint x: 364, startPoint y: 199, endPoint x: 395, endPoint y: 284, distance: 90.0
click at [395, 284] on div "In schedule network analysis, when an activity path shows unusually high float …" at bounding box center [481, 271] width 321 height 219
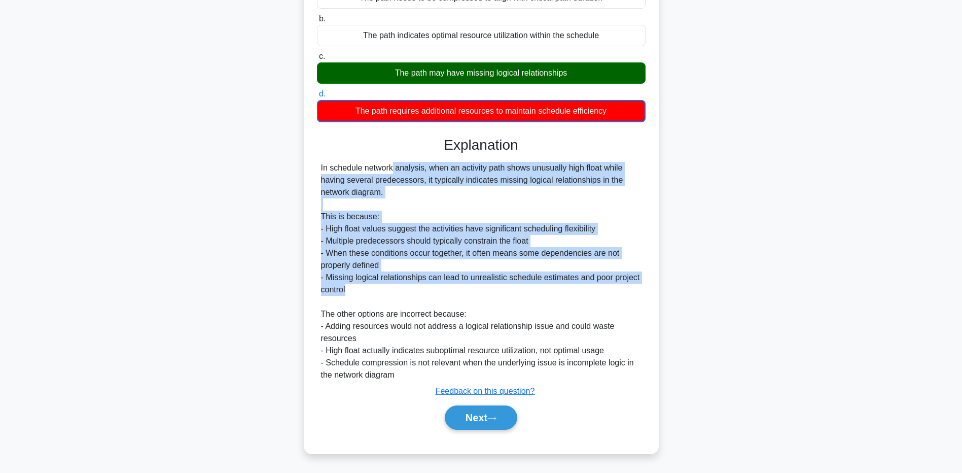
drag, startPoint x: 395, startPoint y: 284, endPoint x: 355, endPoint y: 235, distance: 63.2
click at [361, 285] on div "In schedule network analysis, when an activity path shows unusually high float …" at bounding box center [481, 271] width 321 height 219
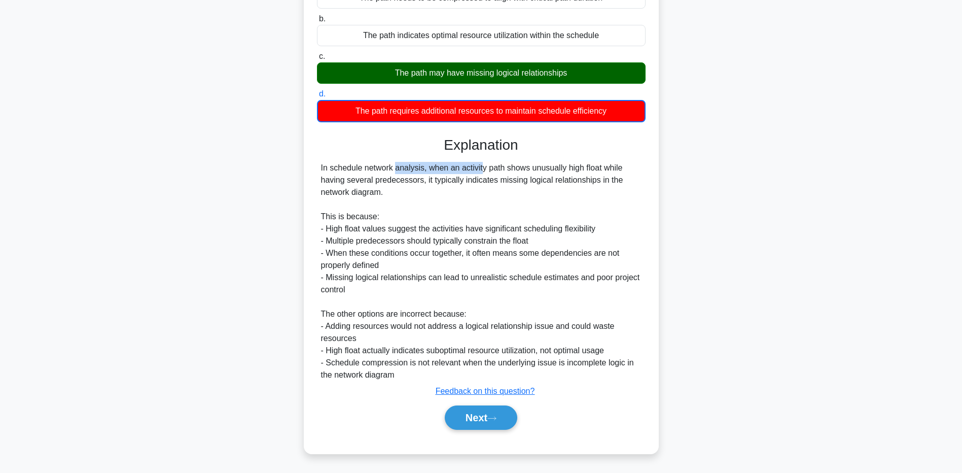
drag, startPoint x: 331, startPoint y: 168, endPoint x: 423, endPoint y: 171, distance: 91.4
click at [423, 171] on div "In schedule network analysis, when an activity path shows unusually high float …" at bounding box center [481, 271] width 321 height 219
drag, startPoint x: 423, startPoint y: 171, endPoint x: 413, endPoint y: 169, distance: 9.9
copy div "schedule network analysis"
drag, startPoint x: 495, startPoint y: 423, endPoint x: 527, endPoint y: 401, distance: 38.0
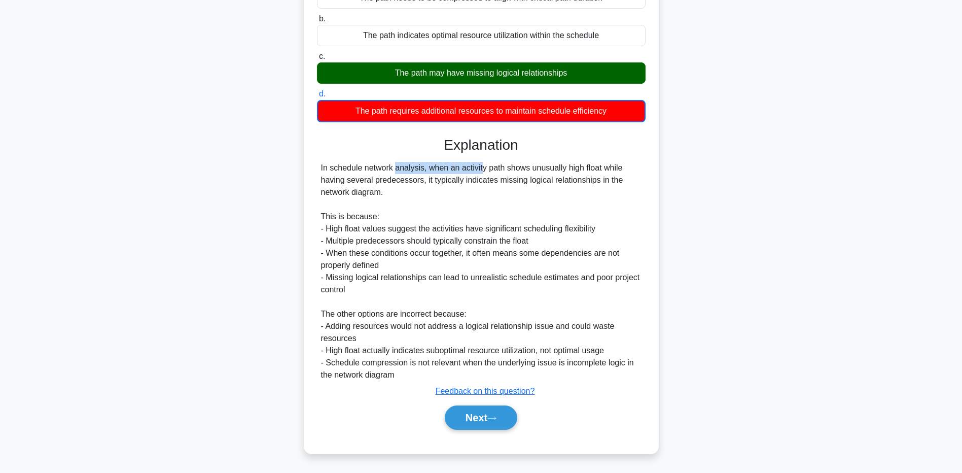
click at [495, 423] on button "Next" at bounding box center [481, 417] width 73 height 24
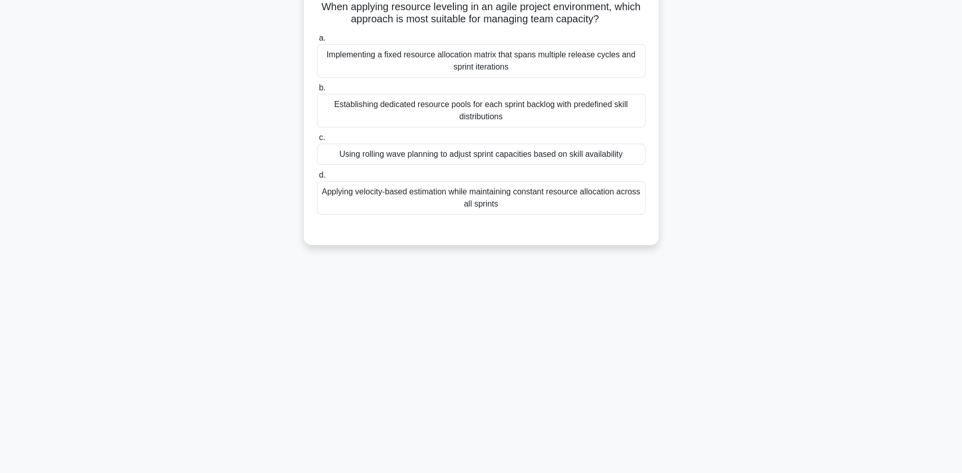
scroll to position [0, 0]
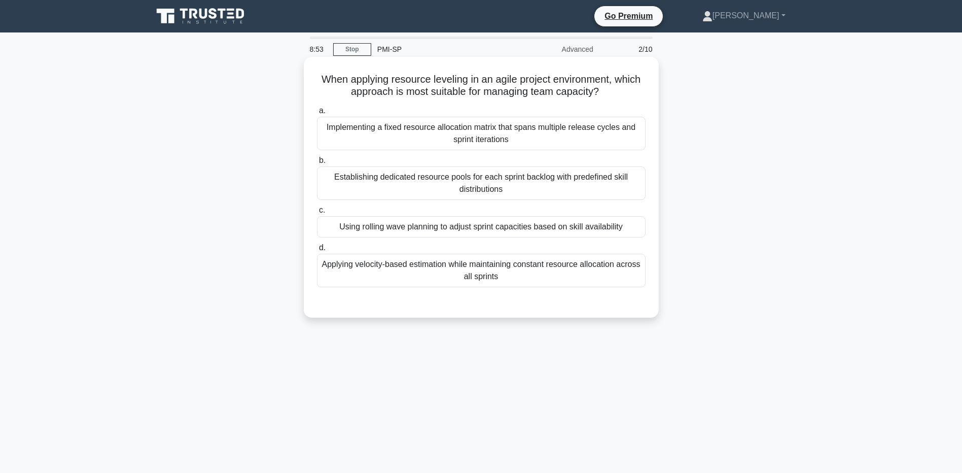
click at [466, 276] on div "Applying velocity-based estimation while maintaining constant resource allocati…" at bounding box center [481, 270] width 329 height 33
click at [317, 251] on input "d. Applying velocity-based estimation while maintaining constant resource alloc…" at bounding box center [317, 248] width 0 height 7
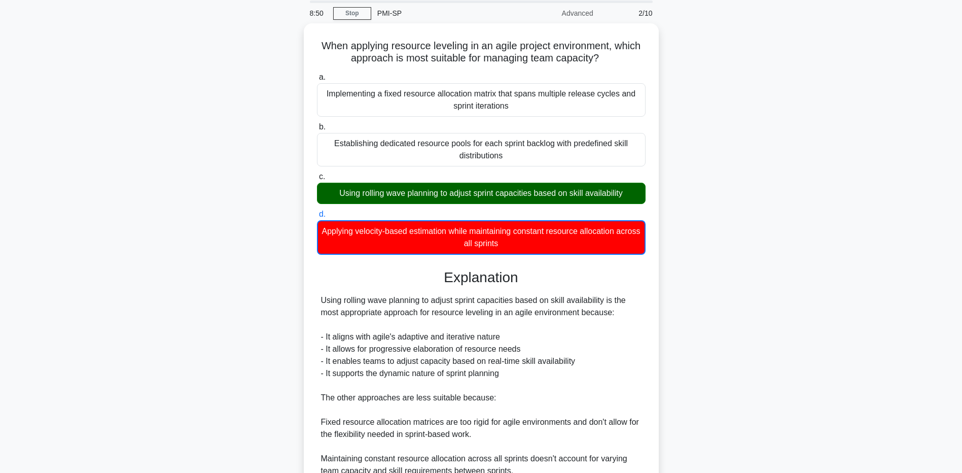
scroll to position [101, 0]
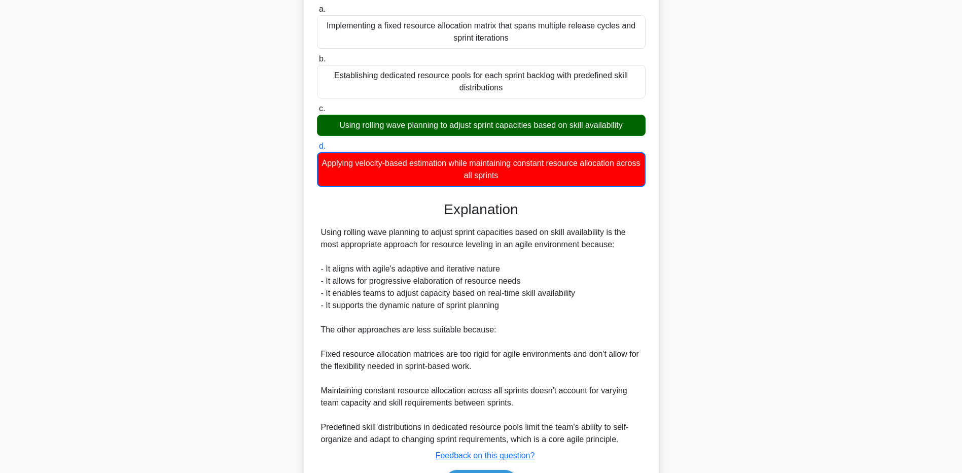
drag, startPoint x: 580, startPoint y: 246, endPoint x: 320, endPoint y: 236, distance: 260.5
click at [320, 236] on div "Using rolling wave planning to adjust sprint capacities based on skill availabi…" at bounding box center [481, 335] width 329 height 219
drag, startPoint x: 320, startPoint y: 236, endPoint x: 345, endPoint y: 236, distance: 24.9
copy div "Using rolling wave planning to adjust sprint capacities based on skill availabi…"
click at [594, 285] on div "Using rolling wave planning to adjust sprint capacities based on skill availabi…" at bounding box center [481, 335] width 321 height 219
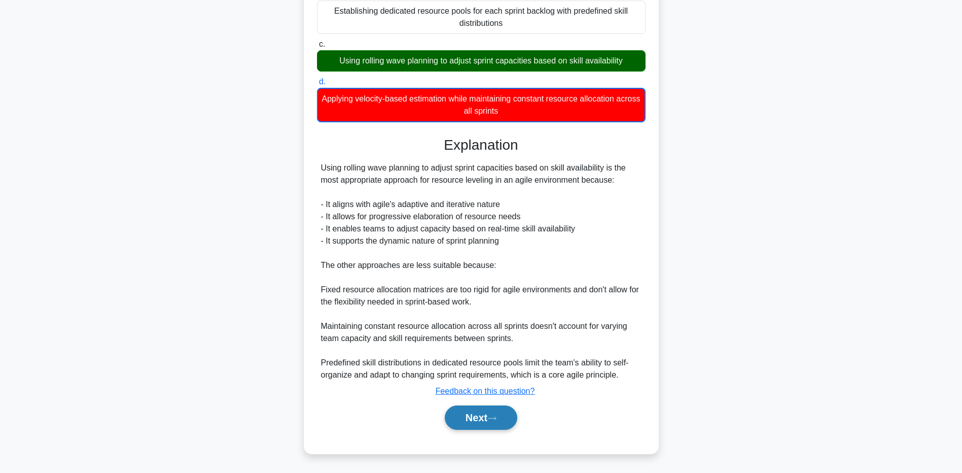
click at [507, 415] on button "Next" at bounding box center [481, 417] width 73 height 24
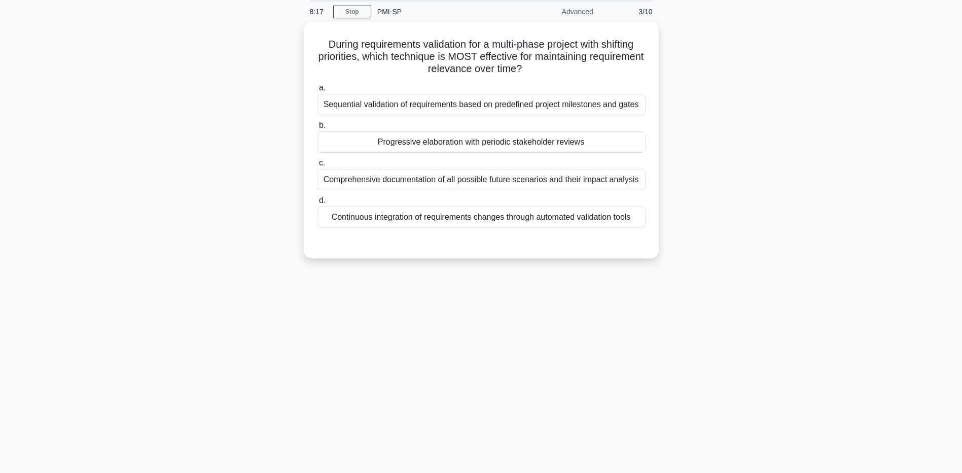
scroll to position [0, 0]
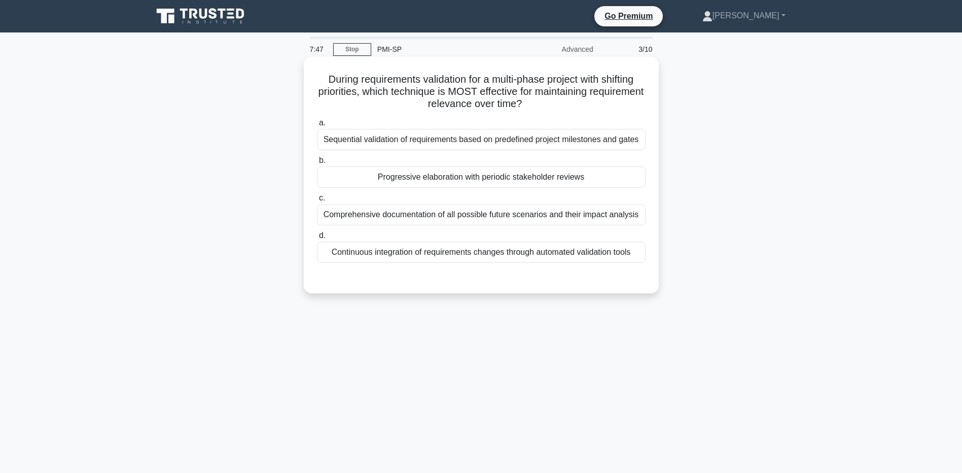
click at [502, 139] on div "Sequential validation of requirements based on predefined project milestones an…" at bounding box center [481, 139] width 329 height 21
click at [317, 126] on input "a. Sequential validation of requirements based on predefined project milestones…" at bounding box center [317, 123] width 0 height 7
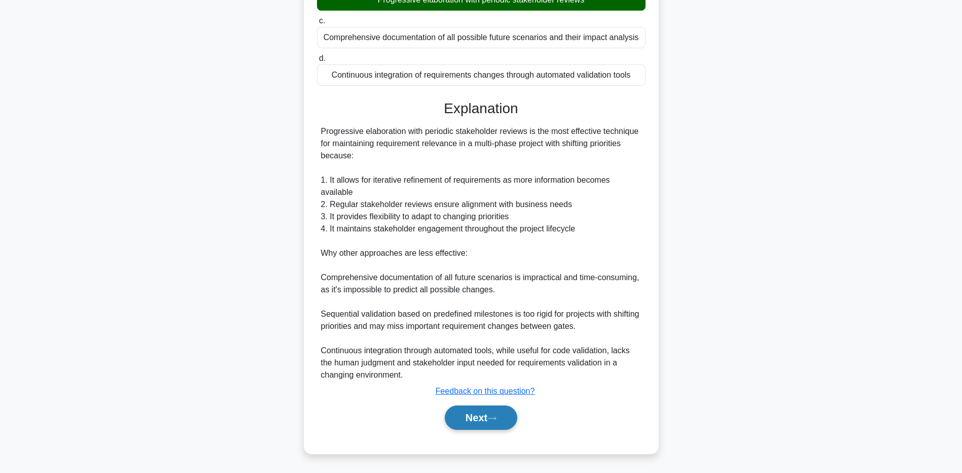
click at [462, 414] on button "Next" at bounding box center [481, 417] width 73 height 24
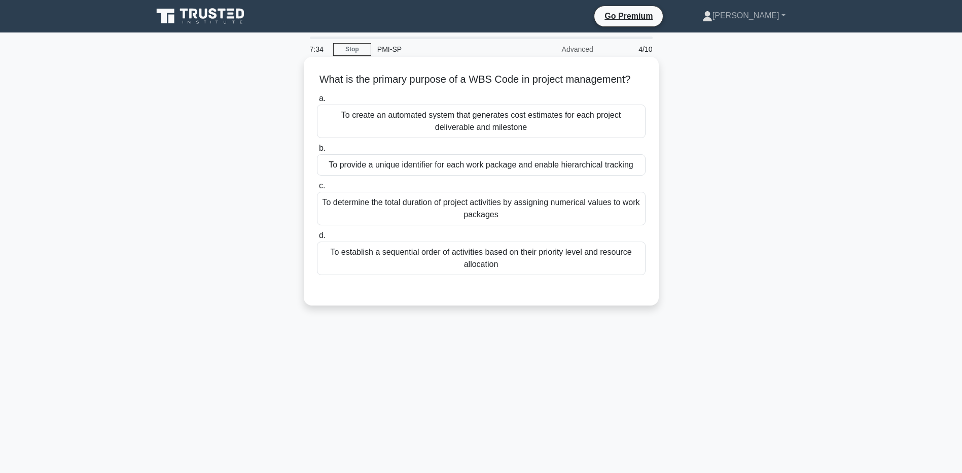
click at [490, 176] on div "To provide a unique identifier for each work package and enable hierarchical tr…" at bounding box center [481, 164] width 329 height 21
click at [317, 152] on input "b. To provide a unique identifier for each work package and enable hierarchical…" at bounding box center [317, 148] width 0 height 7
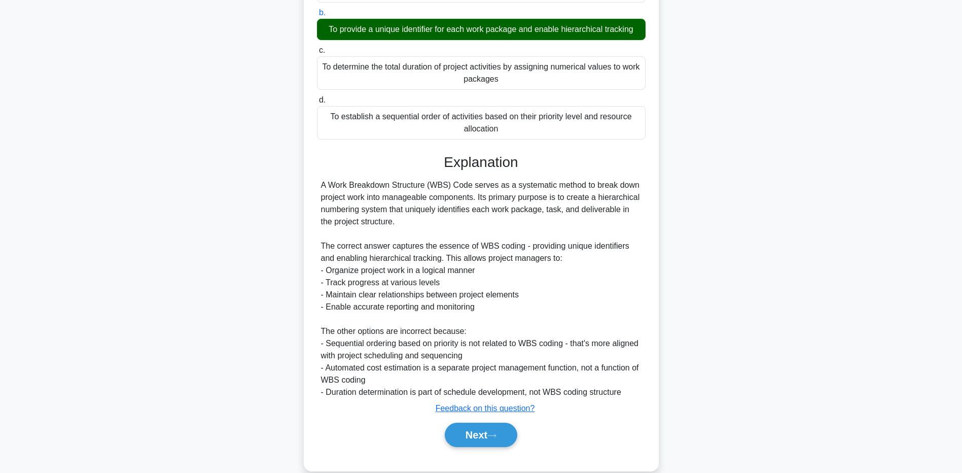
scroll to position [165, 0]
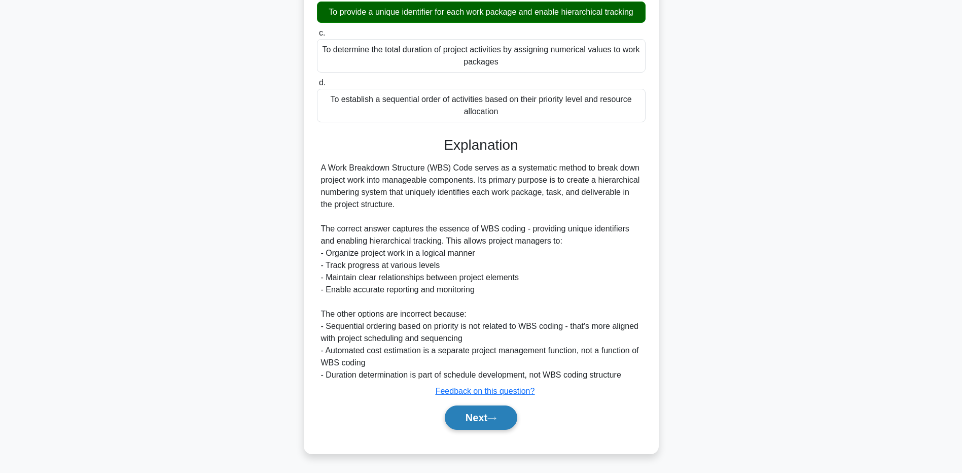
click at [474, 419] on button "Next" at bounding box center [481, 417] width 73 height 24
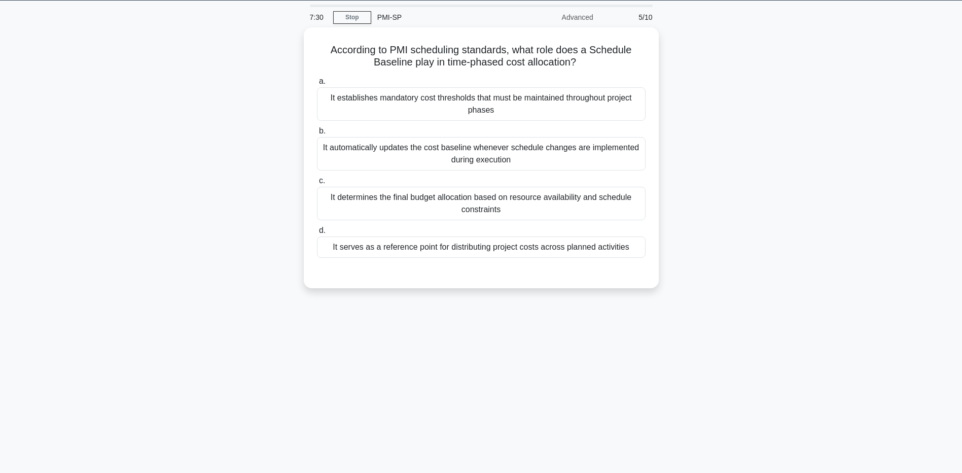
scroll to position [0, 0]
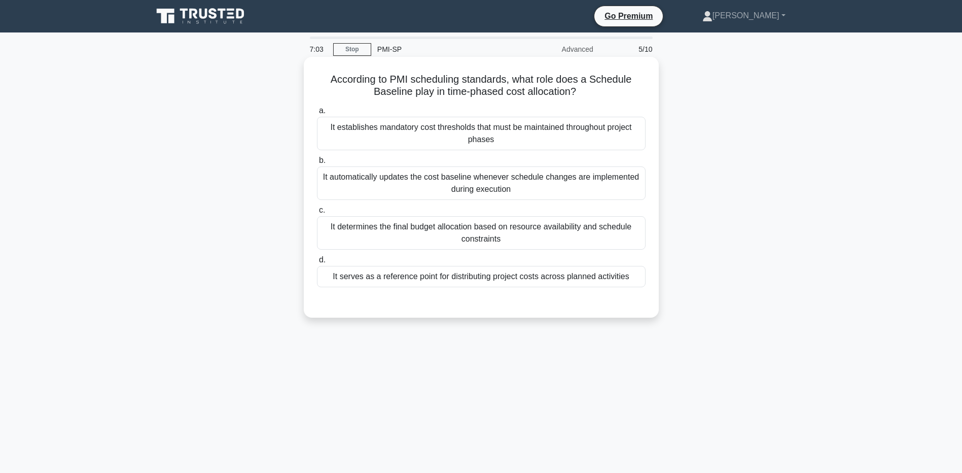
click at [469, 278] on div "It serves as a reference point for distributing project costs across planned ac…" at bounding box center [481, 276] width 329 height 21
click at [317, 263] on input "d. It serves as a reference point for distributing project costs across planned…" at bounding box center [317, 260] width 0 height 7
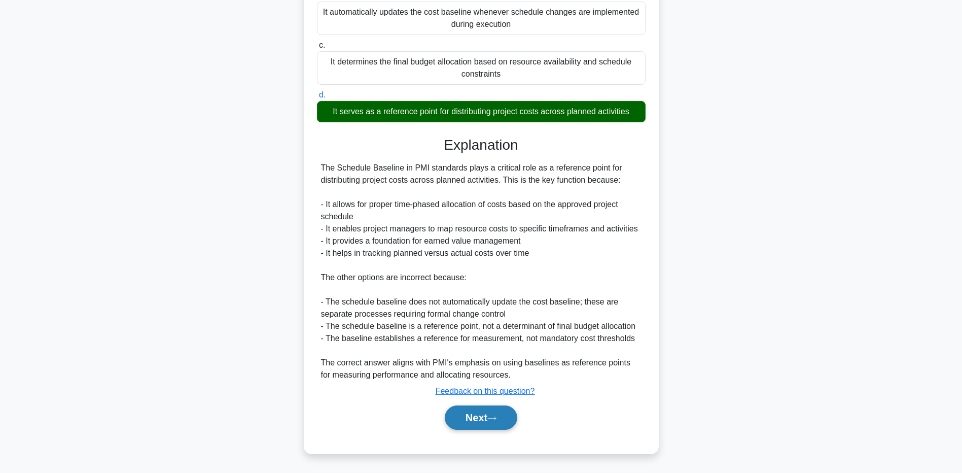
click at [481, 412] on button "Next" at bounding box center [481, 417] width 73 height 24
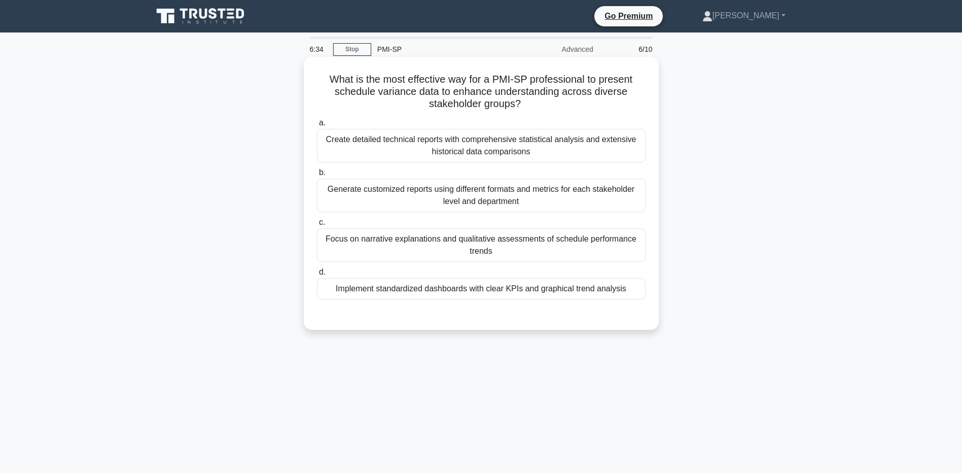
click at [545, 253] on div "Focus on narrative explanations and qualitative assessments of schedule perform…" at bounding box center [481, 244] width 329 height 33
click at [317, 226] on input "c. Focus on narrative explanations and qualitative assessments of schedule perf…" at bounding box center [317, 222] width 0 height 7
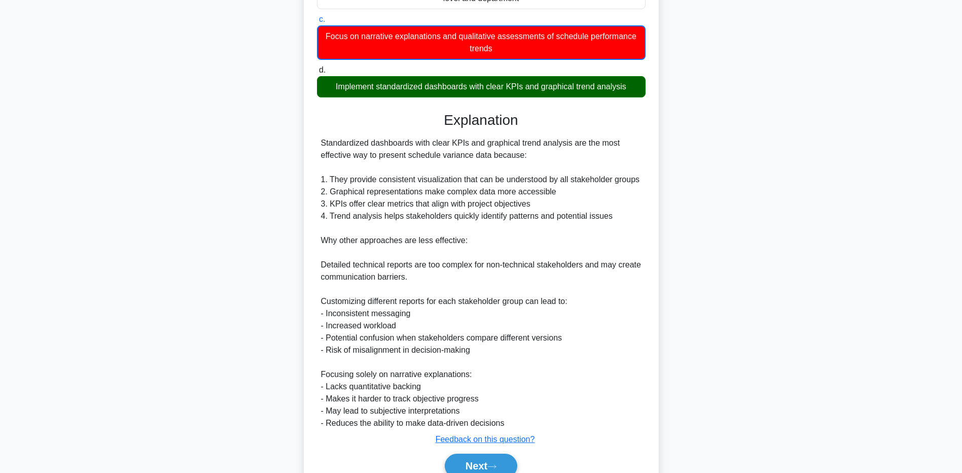
scroll to position [252, 0]
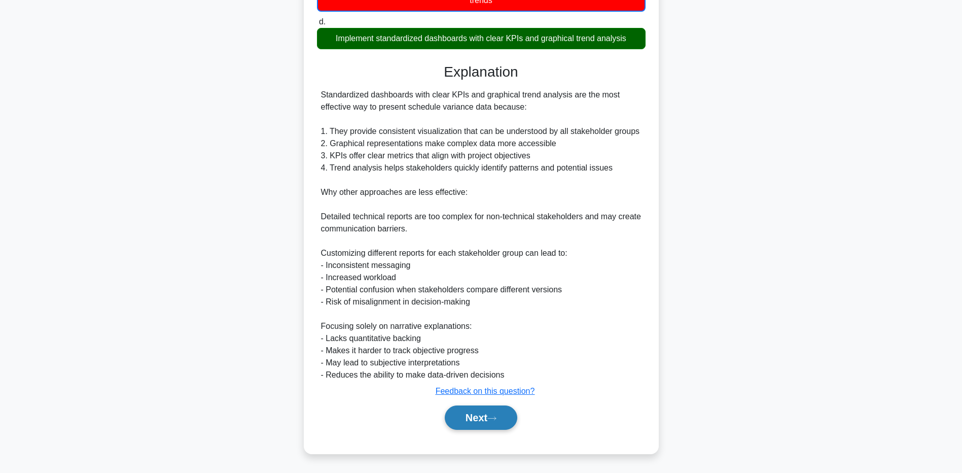
click at [483, 425] on button "Next" at bounding box center [481, 417] width 73 height 24
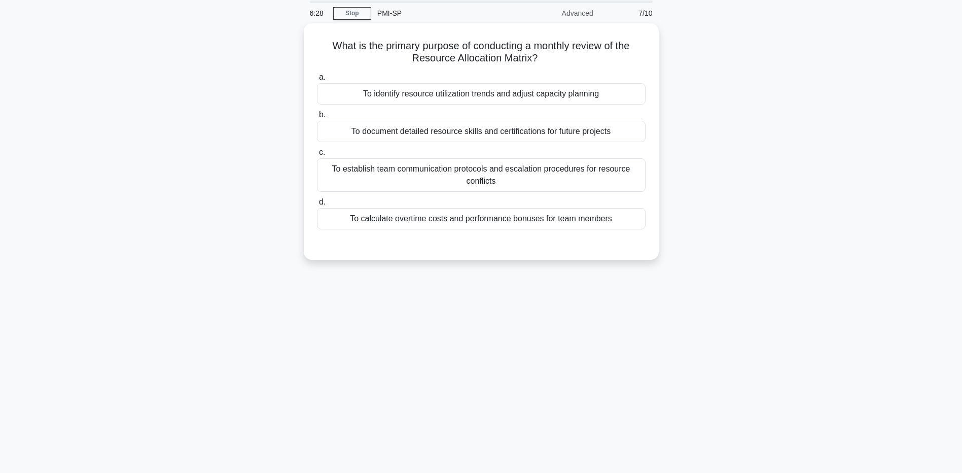
scroll to position [0, 0]
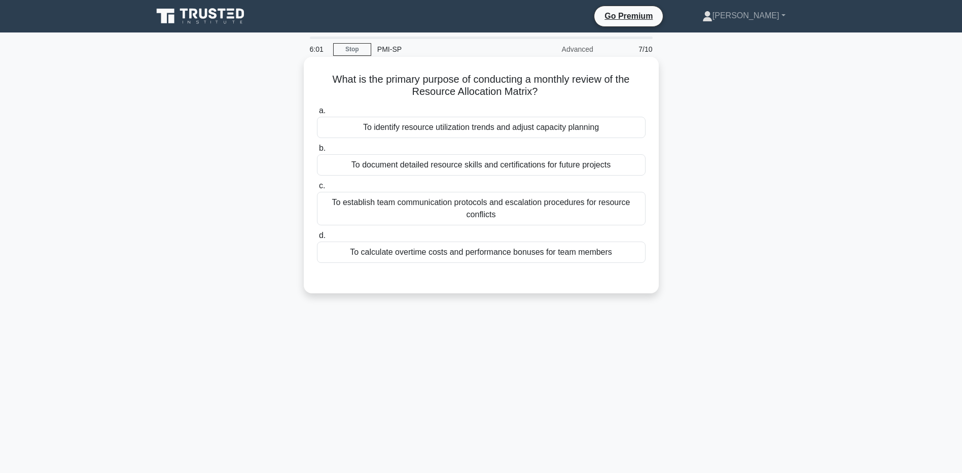
click at [497, 128] on div "To identify resource utilization trends and adjust capacity planning" at bounding box center [481, 127] width 329 height 21
click at [317, 114] on input "a. To identify resource utilization trends and adjust capacity planning" at bounding box center [317, 111] width 0 height 7
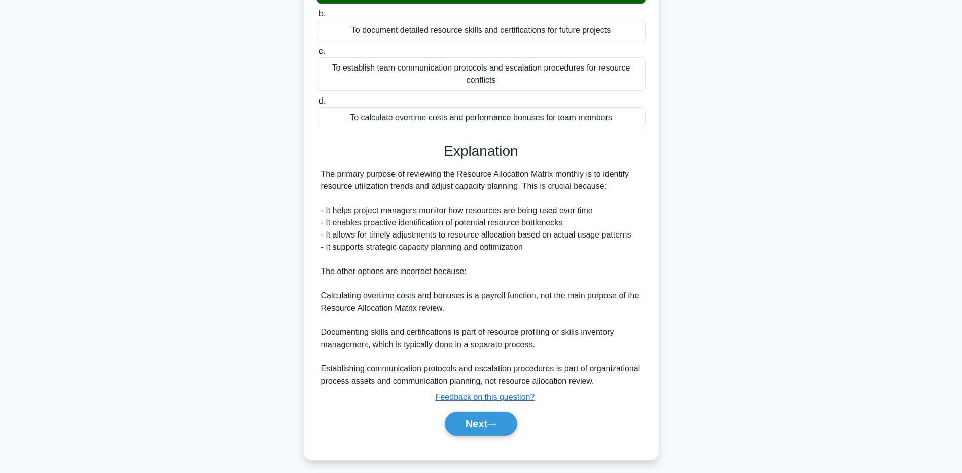
scroll to position [141, 0]
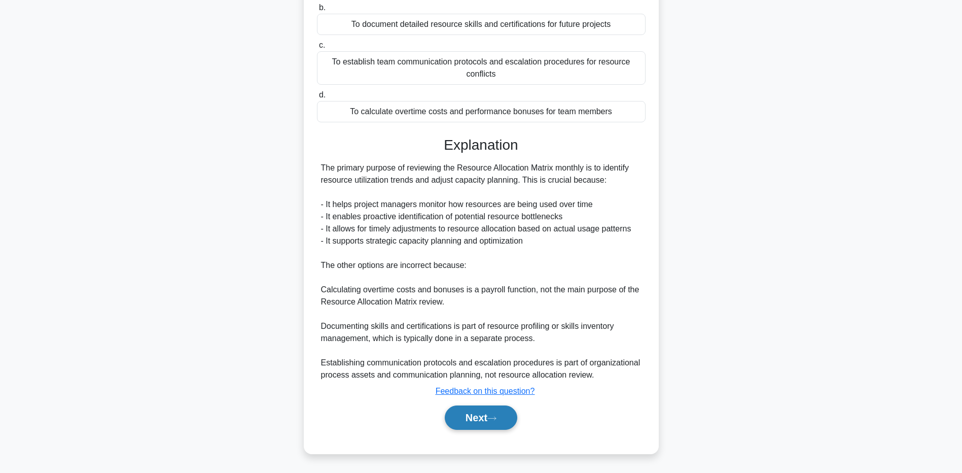
click at [483, 416] on button "Next" at bounding box center [481, 417] width 73 height 24
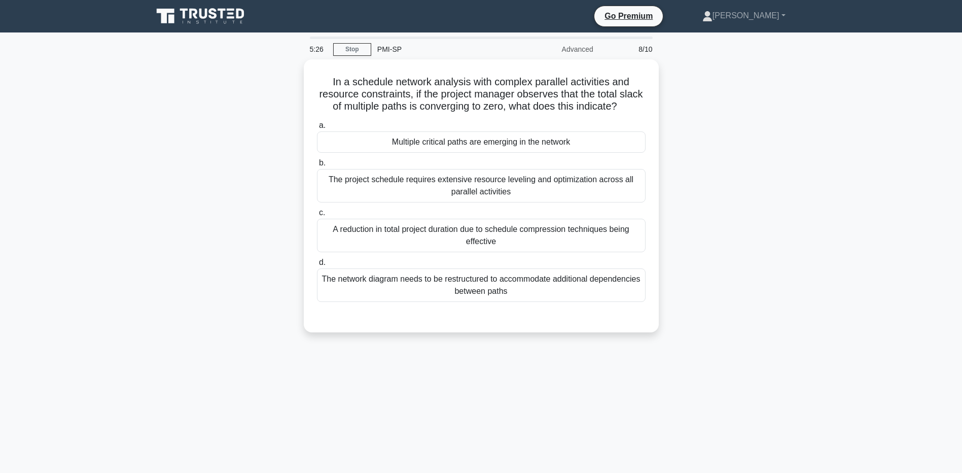
scroll to position [51, 0]
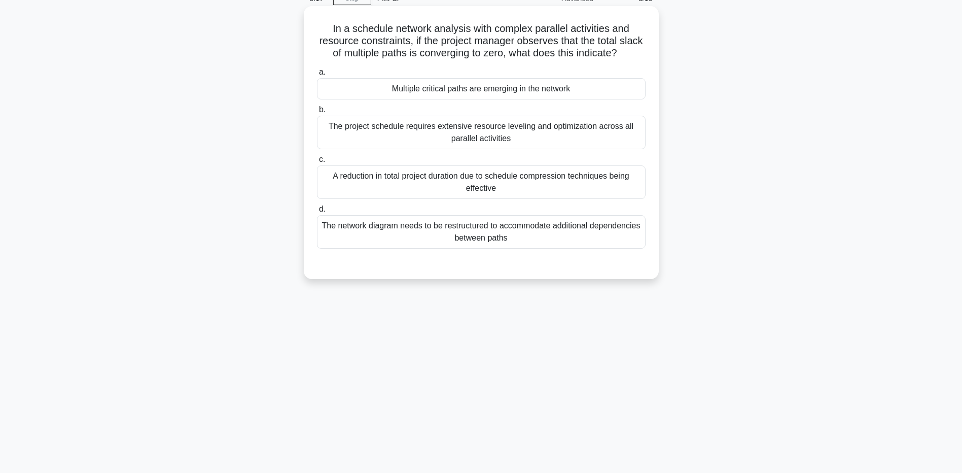
click at [508, 149] on div "The project schedule requires extensive resource leveling and optimization acro…" at bounding box center [481, 132] width 329 height 33
click at [317, 113] on input "b. The project schedule requires extensive resource leveling and optimization a…" at bounding box center [317, 110] width 0 height 7
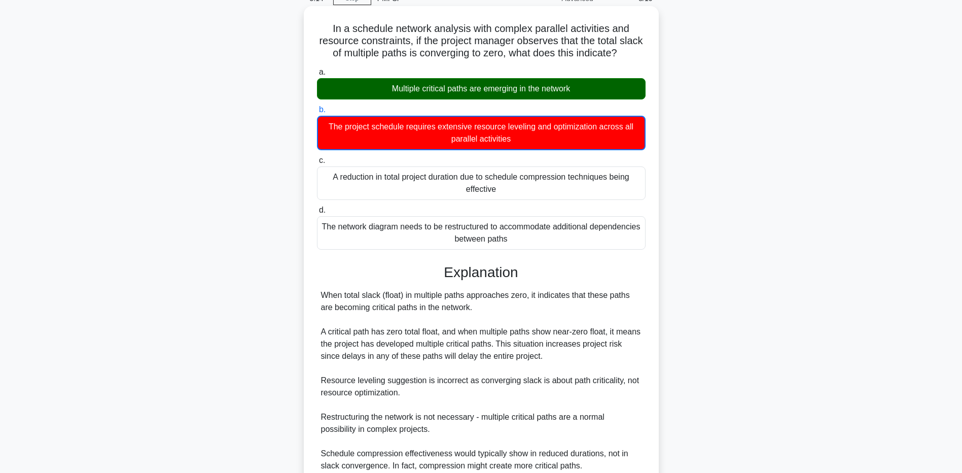
scroll to position [154, 0]
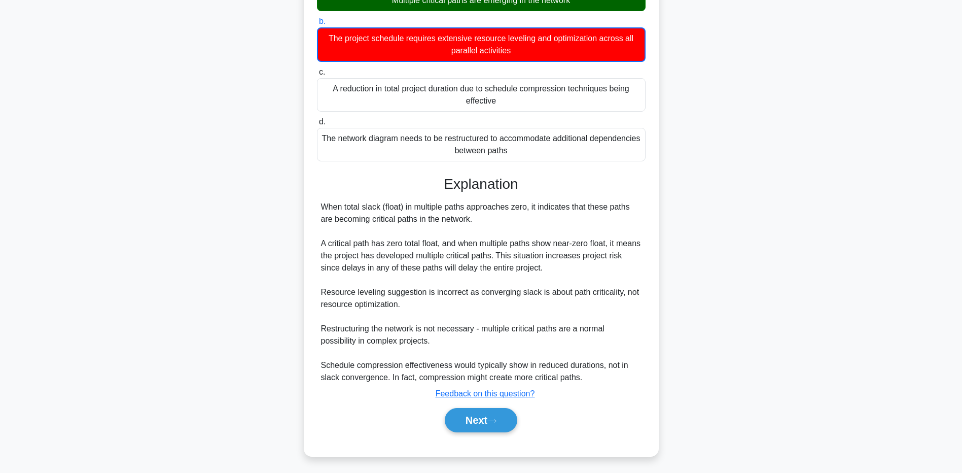
drag, startPoint x: 503, startPoint y: 213, endPoint x: 302, endPoint y: 200, distance: 200.8
click at [302, 200] on div "In a schedule network analysis with complex parallel activities and resource co…" at bounding box center [482, 193] width 670 height 550
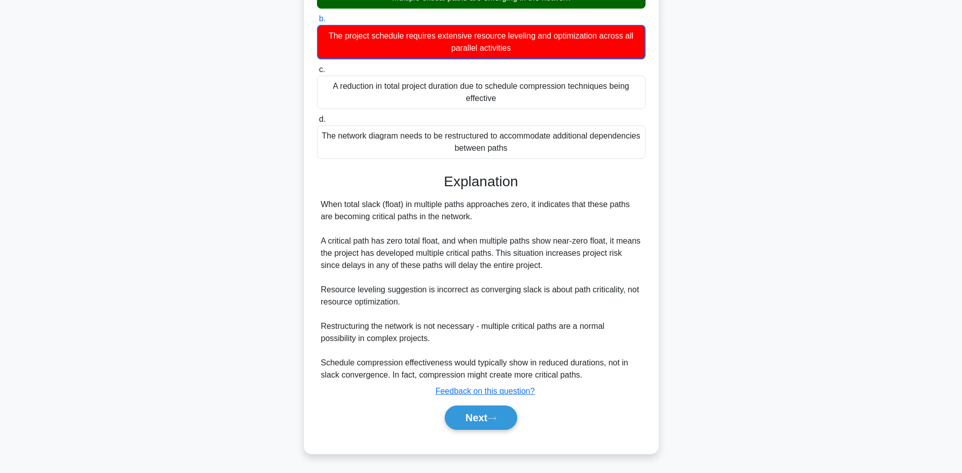
drag, startPoint x: 302, startPoint y: 200, endPoint x: 370, endPoint y: 212, distance: 69.1
copy div "When total slack (float) in multiple paths approaches zero, it indicates that t…"
click at [509, 245] on div "When total slack (float) in multiple paths approaches zero, it indicates that t…" at bounding box center [481, 289] width 321 height 183
click at [486, 418] on button "Next" at bounding box center [481, 417] width 73 height 24
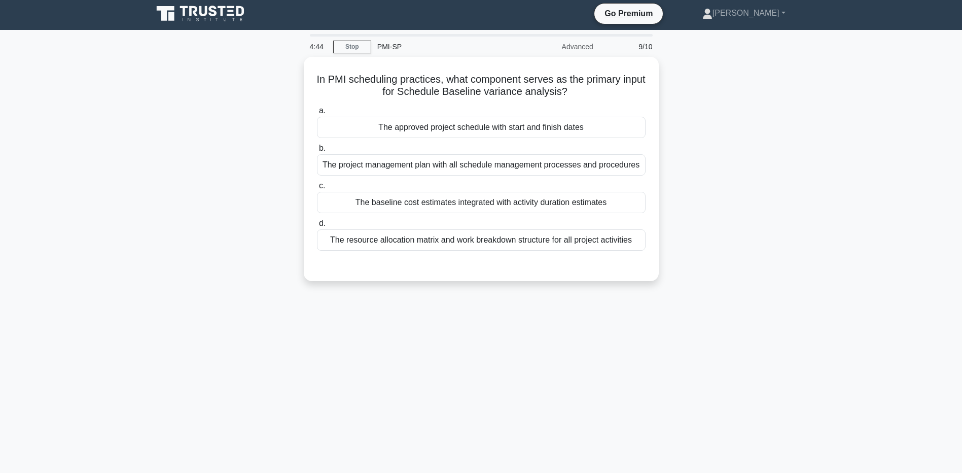
scroll to position [0, 0]
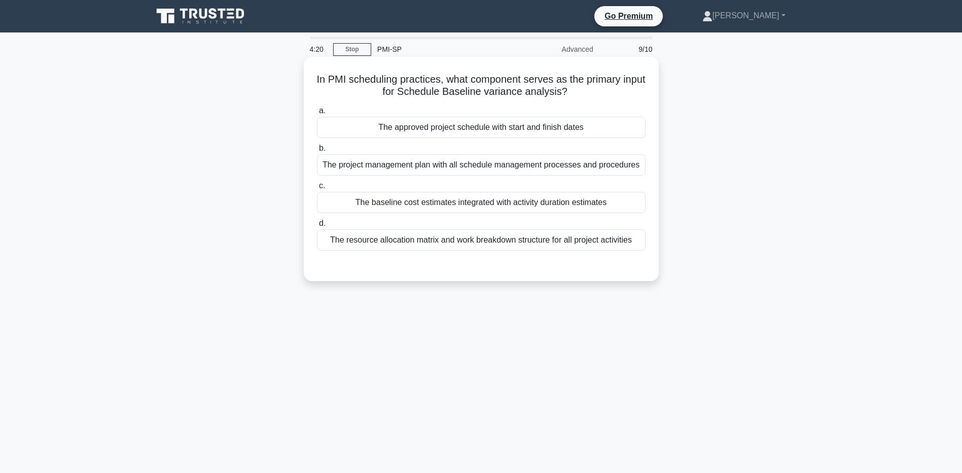
click at [515, 205] on div "The baseline cost estimates integrated with activity duration estimates" at bounding box center [481, 202] width 329 height 21
click at [317, 189] on input "c. The baseline cost estimates integrated with activity duration estimates" at bounding box center [317, 186] width 0 height 7
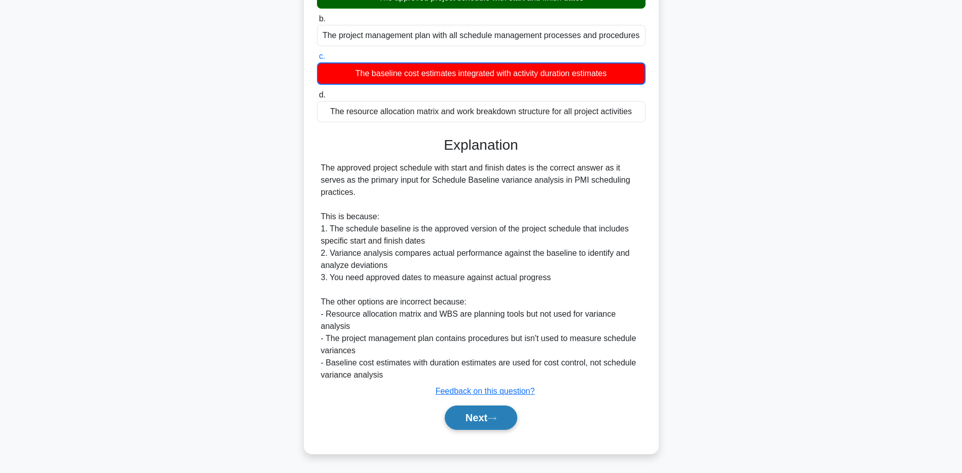
click at [483, 409] on button "Next" at bounding box center [481, 417] width 73 height 24
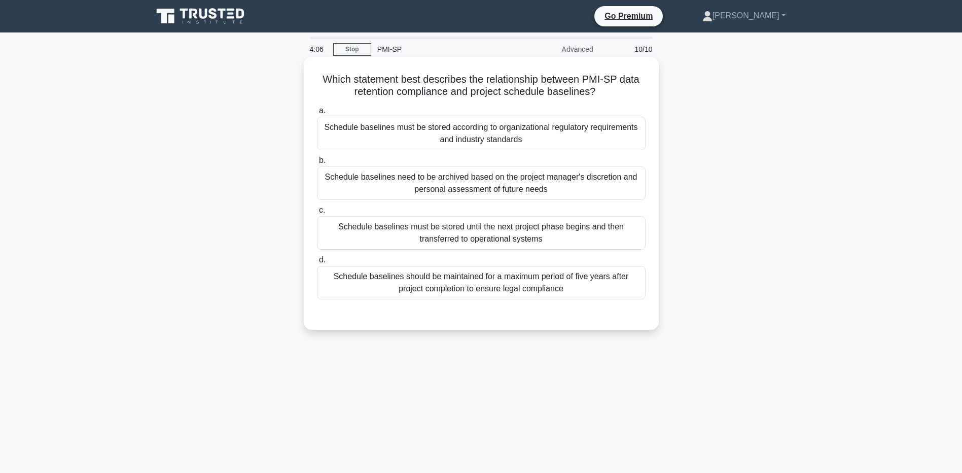
click at [545, 136] on div "Schedule baselines must be stored according to organizational regulatory requir…" at bounding box center [481, 133] width 329 height 33
click at [317, 114] on input "a. Schedule baselines must be stored according to organizational regulatory req…" at bounding box center [317, 111] width 0 height 7
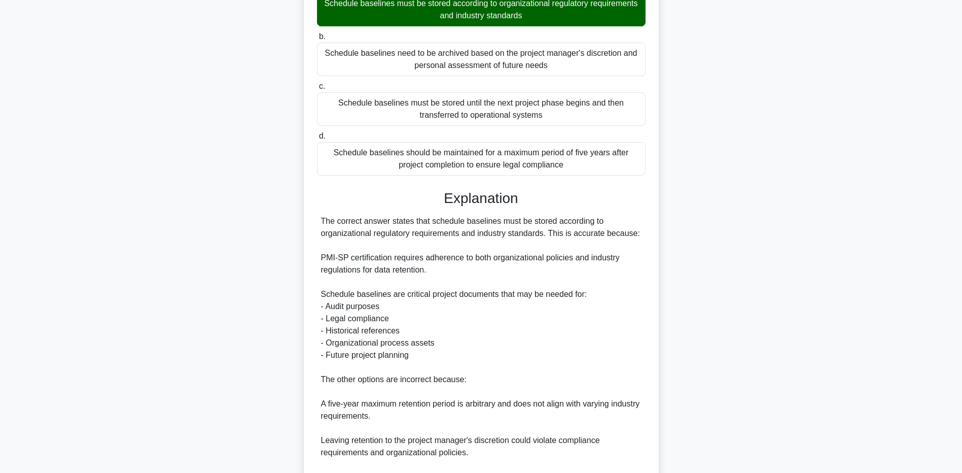
scroll to position [238, 0]
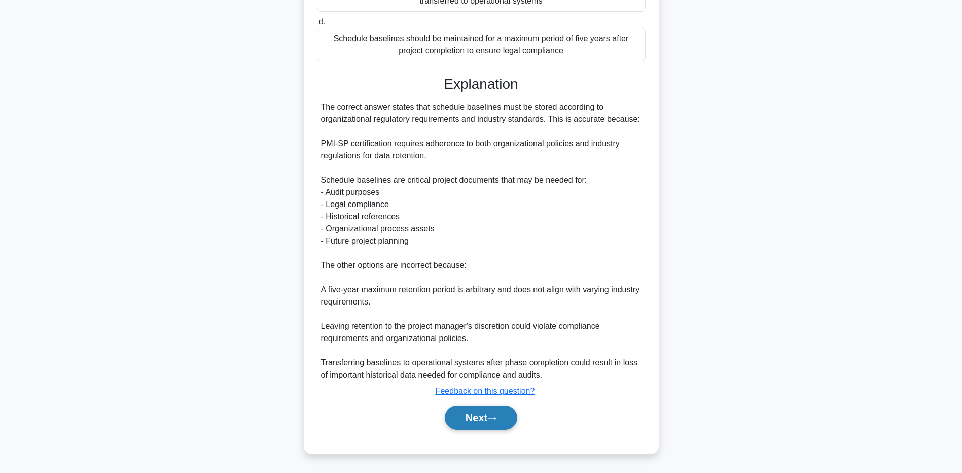
click at [496, 418] on icon at bounding box center [492, 418] width 8 height 3
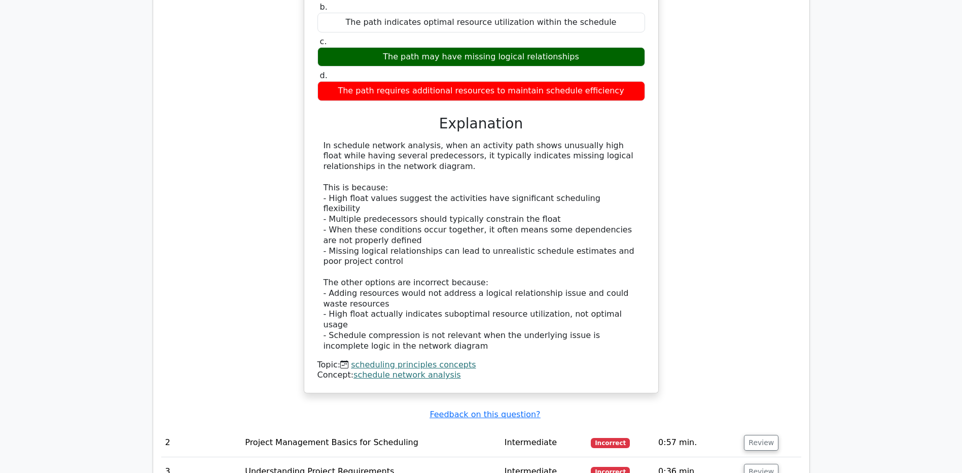
scroll to position [1218, 0]
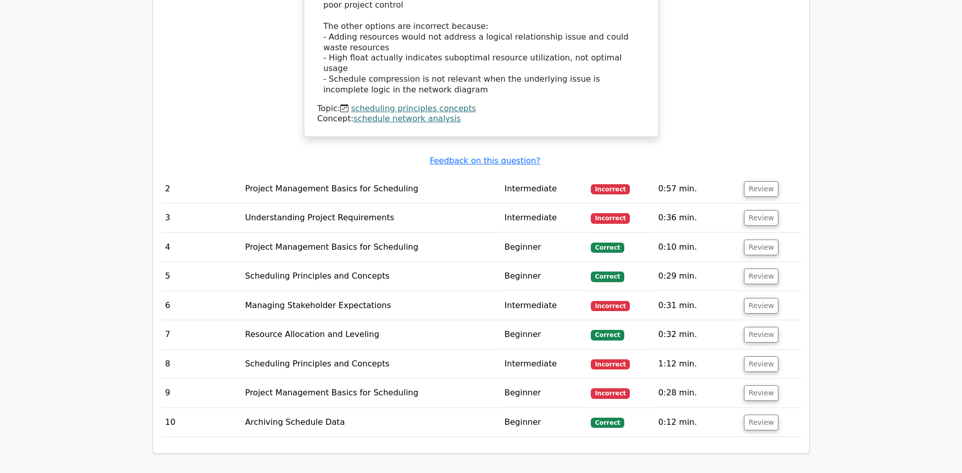
click at [398, 104] on link "scheduling principles concepts" at bounding box center [413, 109] width 125 height 10
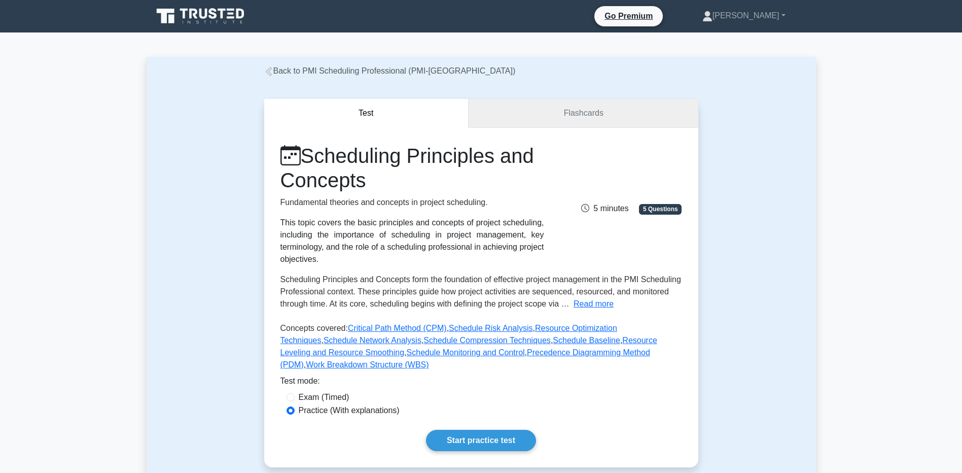
click at [578, 110] on link "Flashcards" at bounding box center [583, 113] width 229 height 29
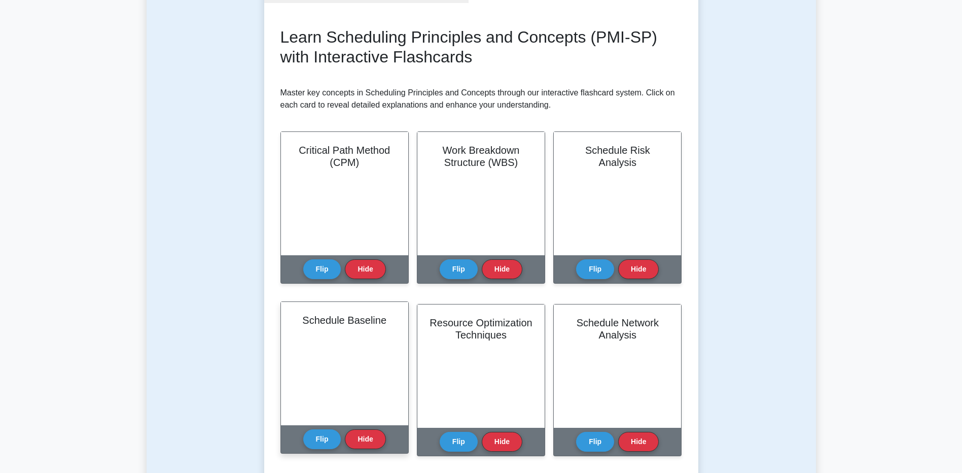
scroll to position [203, 0]
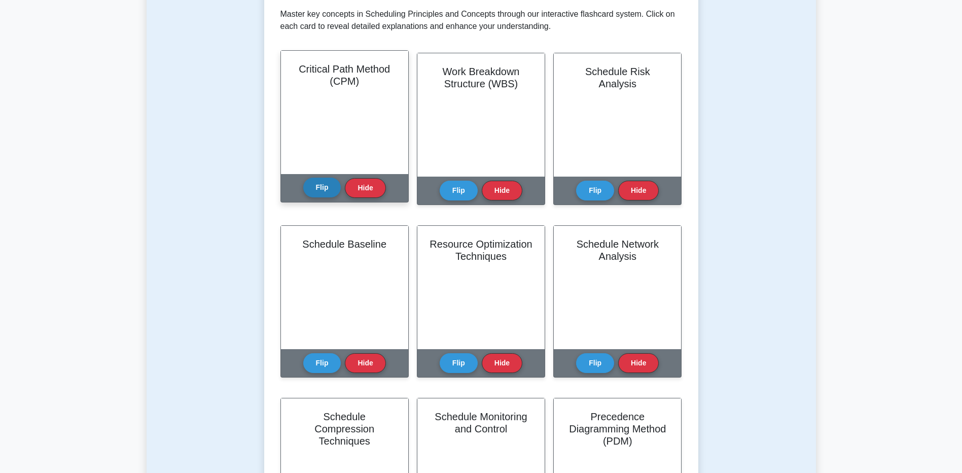
click at [323, 189] on button "Flip" at bounding box center [322, 188] width 38 height 20
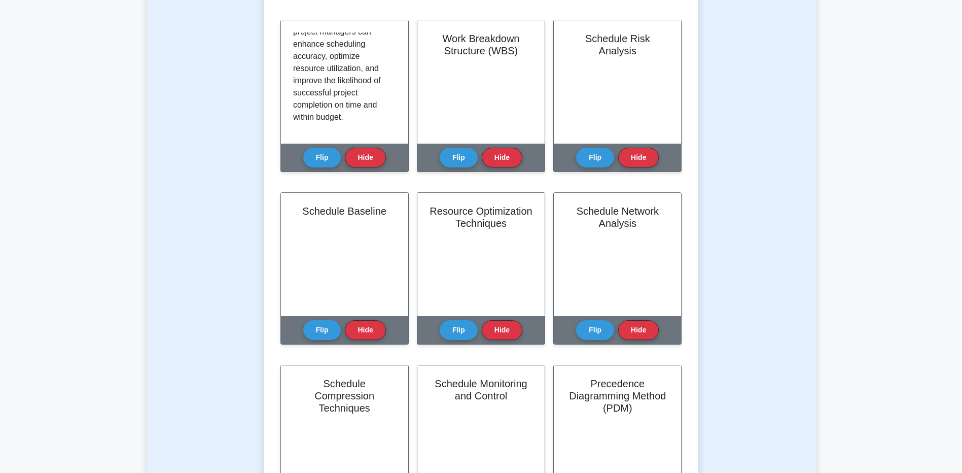
scroll to position [254, 0]
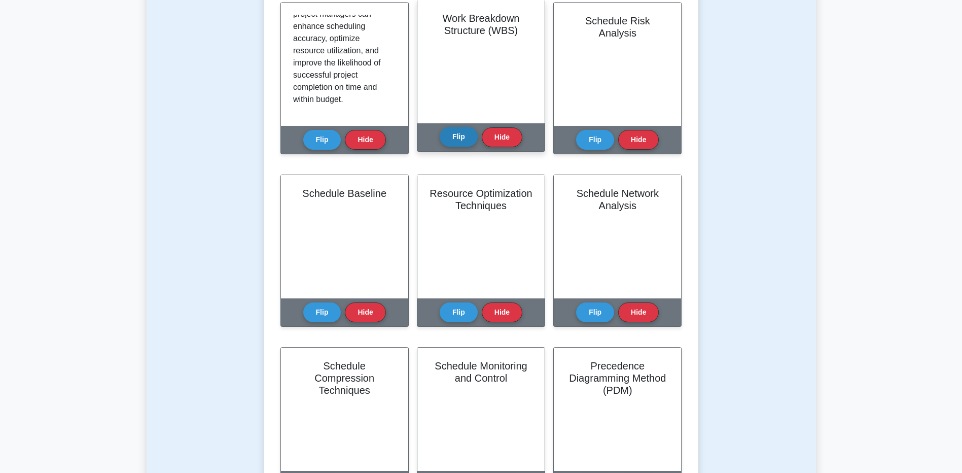
click at [456, 136] on button "Flip" at bounding box center [459, 137] width 38 height 20
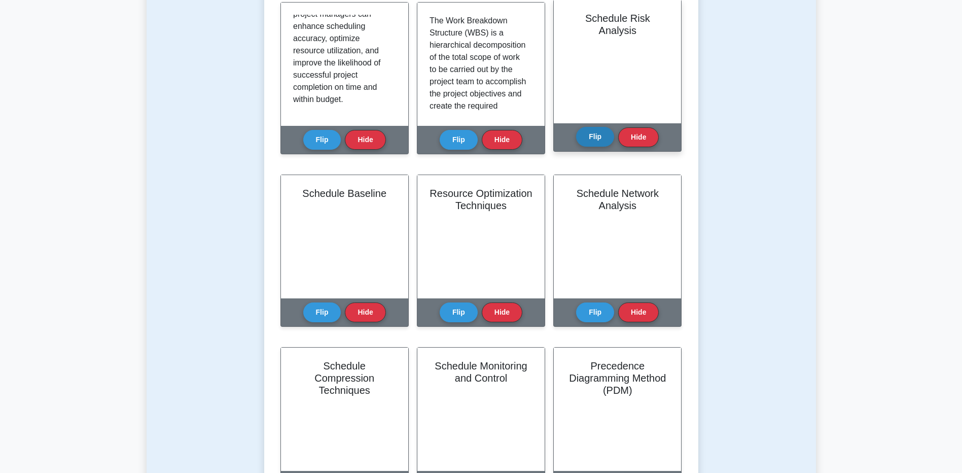
click at [602, 138] on button "Flip" at bounding box center [595, 137] width 38 height 20
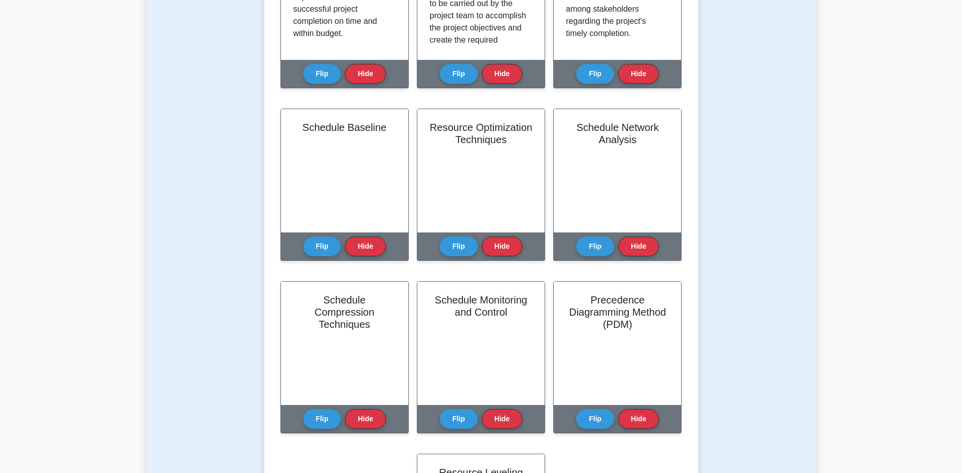
scroll to position [457, 0]
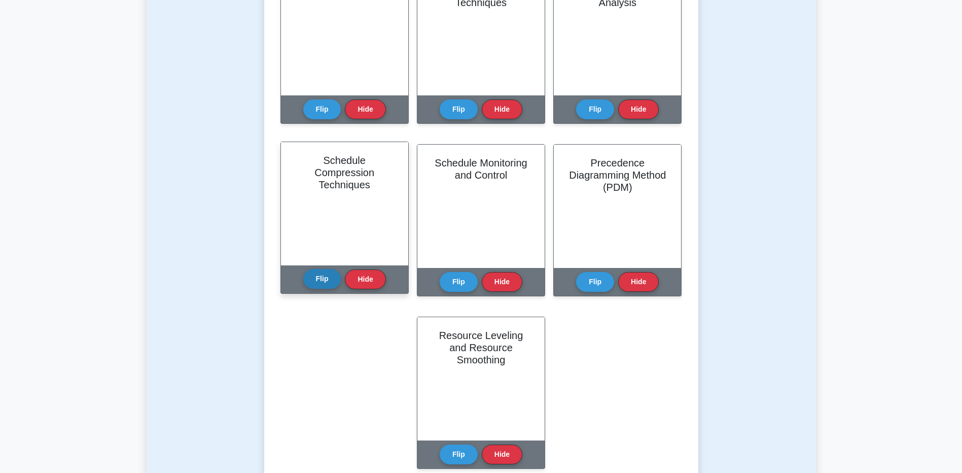
click at [308, 283] on button "Flip" at bounding box center [322, 279] width 38 height 20
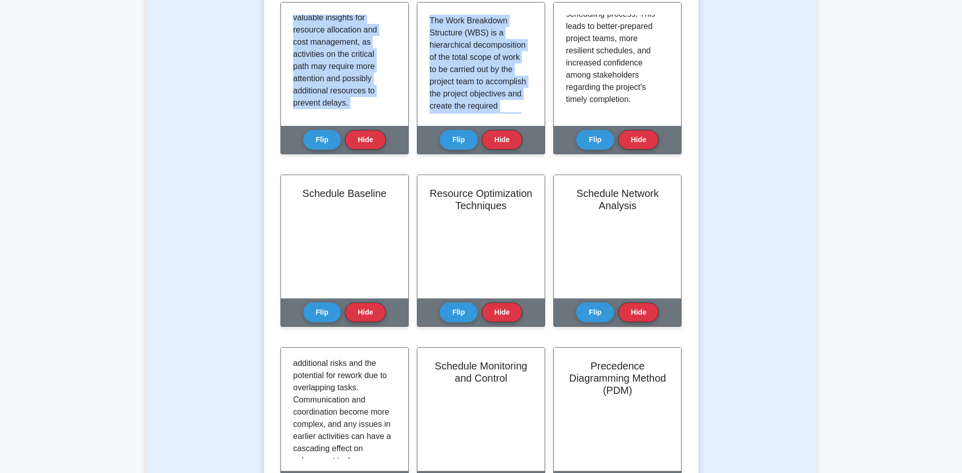
scroll to position [1220, 0]
drag, startPoint x: 294, startPoint y: 17, endPoint x: 415, endPoint y: 158, distance: 185.3
click at [415, 158] on div "Learn Scheduling Principles and Concepts (PMI-SP) with Interactive Flashcards M…" at bounding box center [482, 291] width 402 height 786
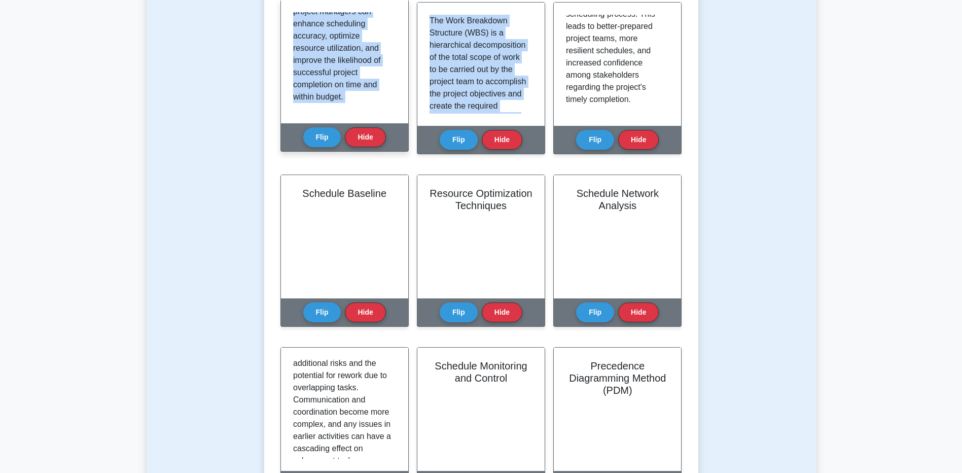
drag, startPoint x: 415, startPoint y: 158, endPoint x: 343, endPoint y: 72, distance: 111.7
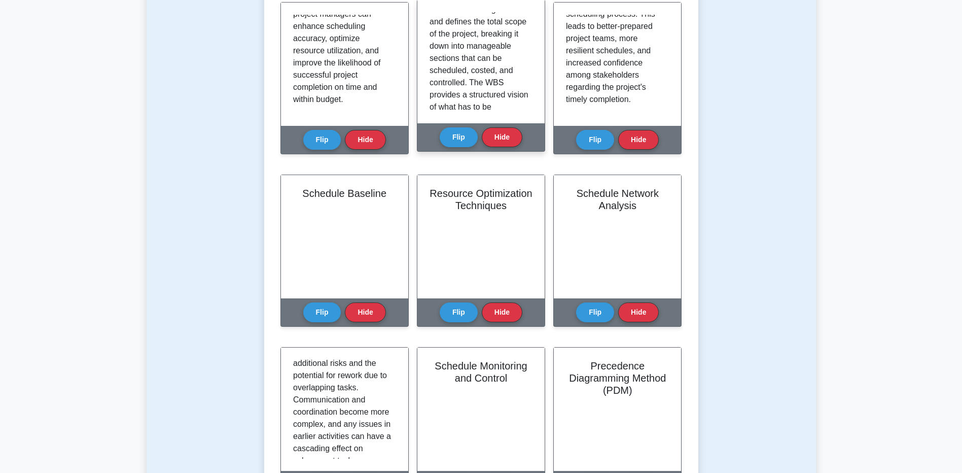
scroll to position [304, 0]
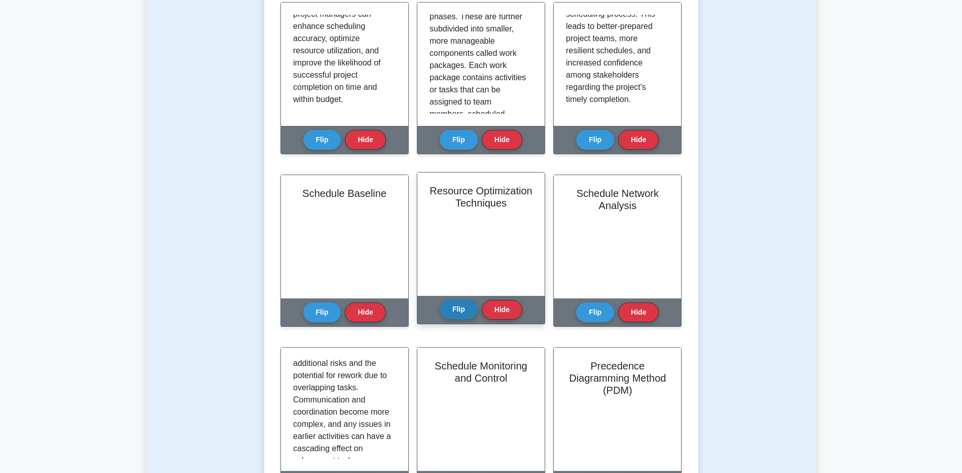
click at [458, 312] on button "Flip" at bounding box center [459, 309] width 38 height 20
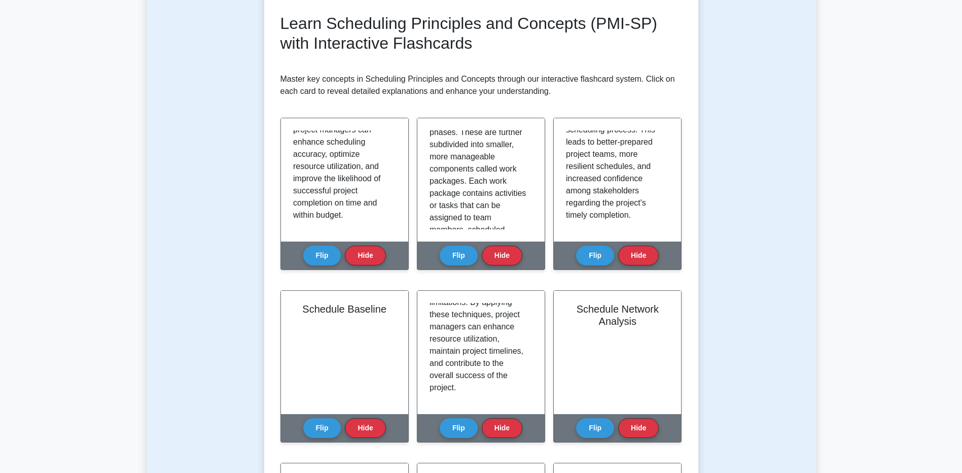
scroll to position [0, 0]
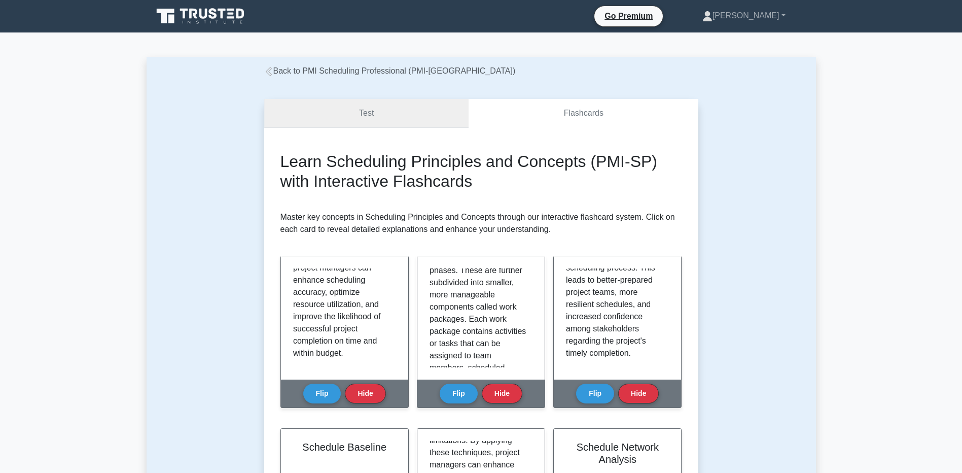
drag, startPoint x: 316, startPoint y: 119, endPoint x: 487, endPoint y: 164, distance: 176.5
click at [316, 119] on link "Test" at bounding box center [366, 113] width 205 height 29
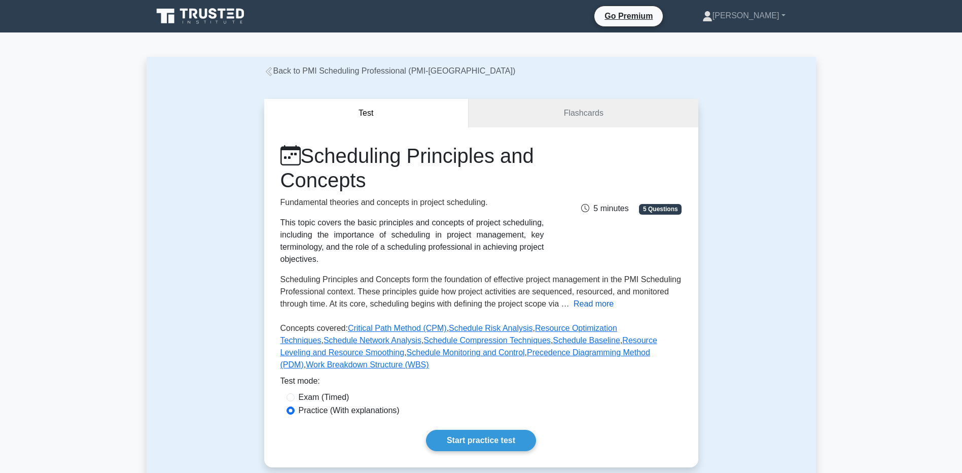
click at [592, 302] on button "Read more" at bounding box center [594, 304] width 40 height 12
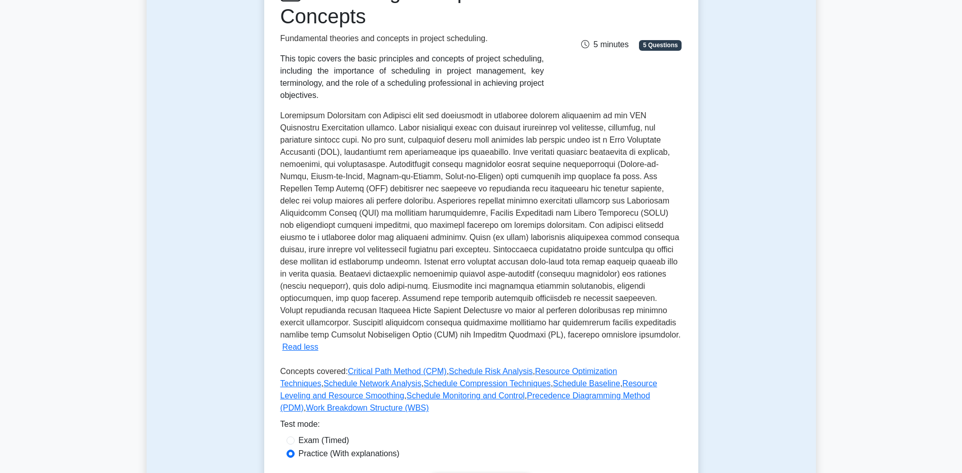
scroll to position [203, 0]
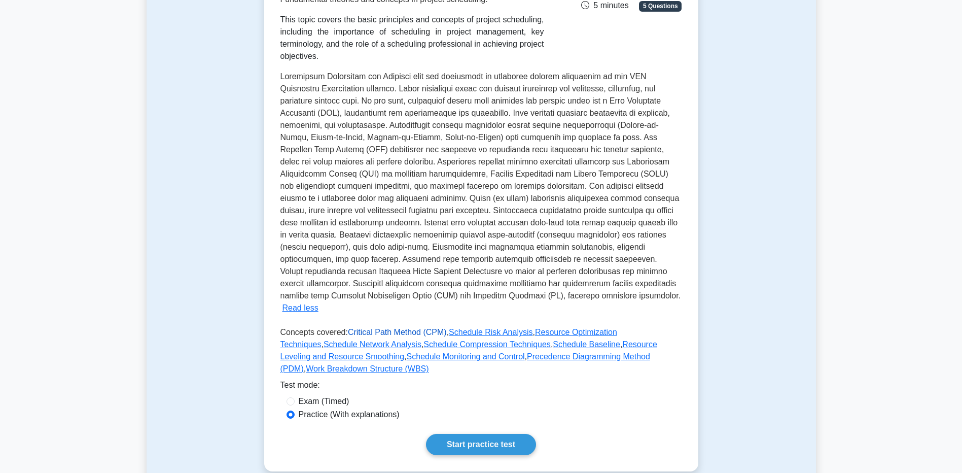
click at [409, 328] on link "Critical Path Method (CPM)" at bounding box center [397, 332] width 99 height 9
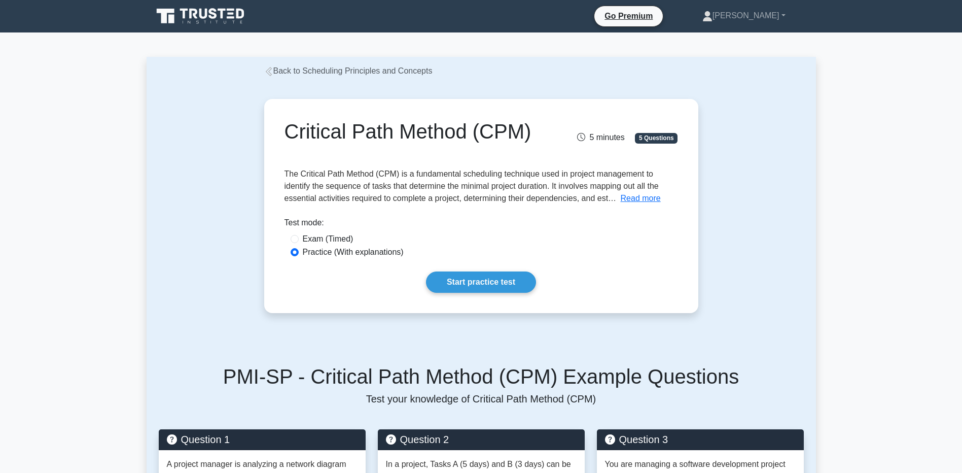
click at [624, 191] on span "The Critical Path Method (CPM) is a fundamental scheduling technique used in pr…" at bounding box center [472, 185] width 374 height 33
click at [628, 195] on button "Read more" at bounding box center [641, 198] width 40 height 12
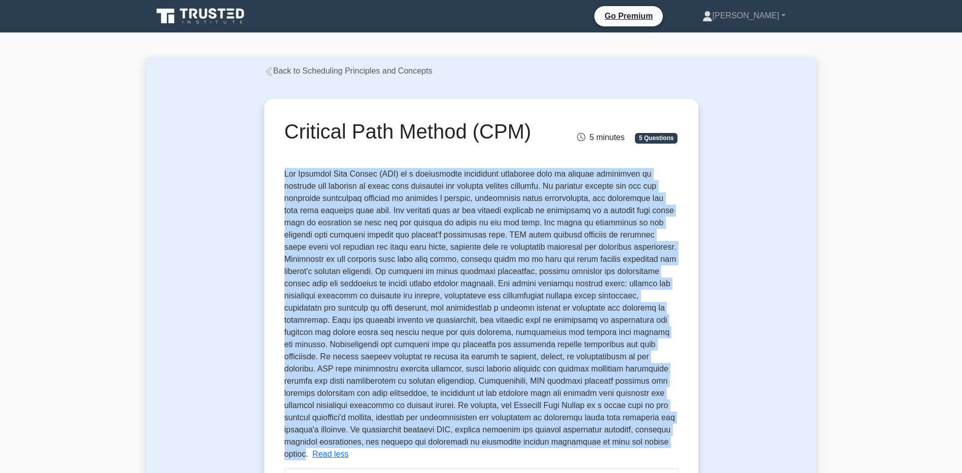
drag, startPoint x: 284, startPoint y: 173, endPoint x: 423, endPoint y: 444, distance: 305.2
click at [423, 444] on span at bounding box center [481, 313] width 392 height 289
drag, startPoint x: 423, startPoint y: 444, endPoint x: 398, endPoint y: 353, distance: 94.6
copy span "The Critical Path Method (CPM) is a fundamental scheduling technique used in pr…"
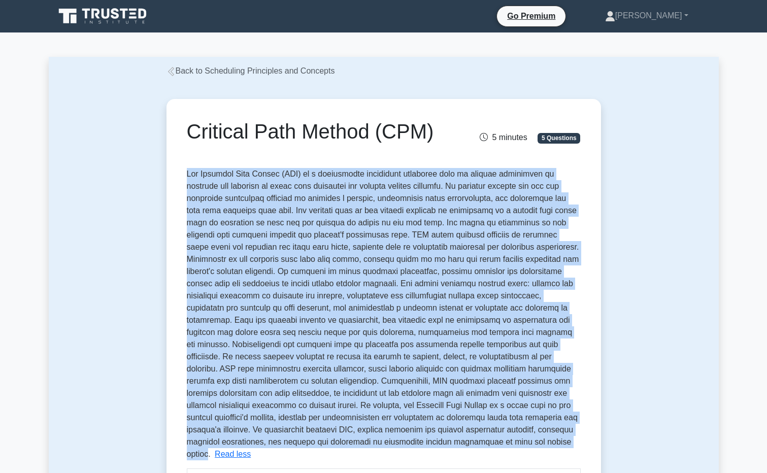
click at [463, 327] on span at bounding box center [383, 313] width 392 height 289
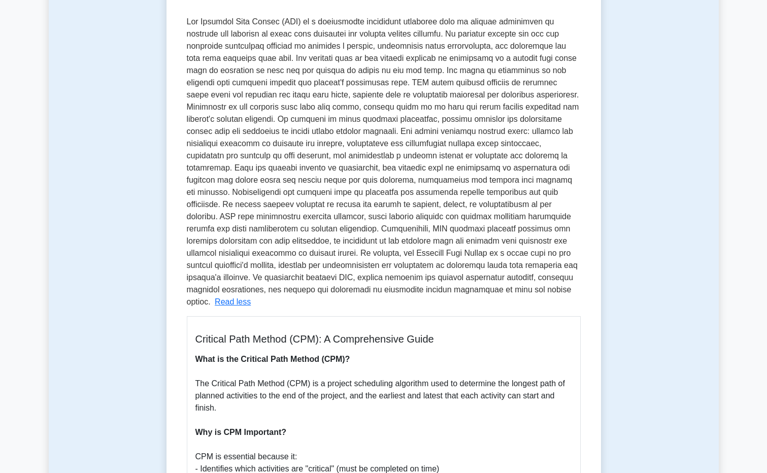
click at [437, 223] on span at bounding box center [383, 161] width 392 height 289
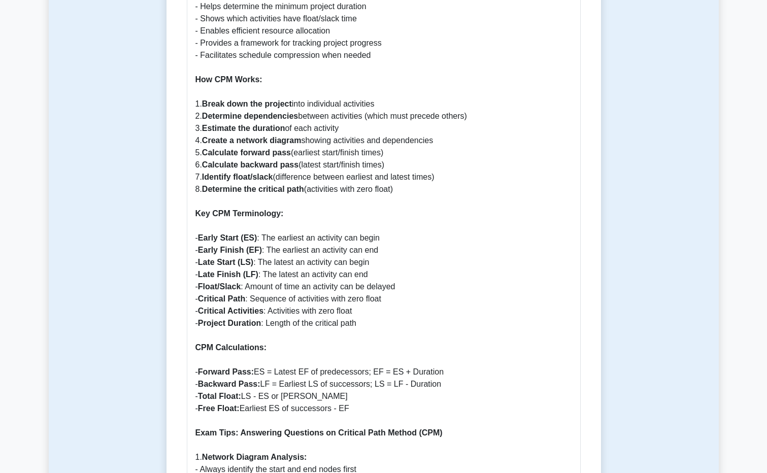
scroll to position [710, 0]
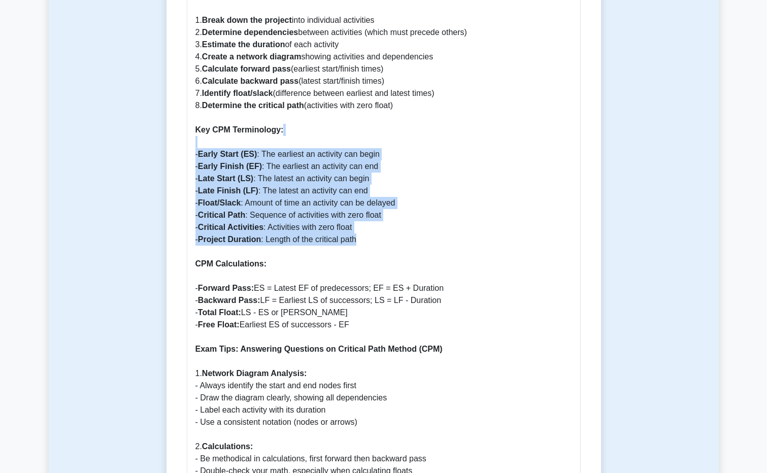
drag, startPoint x: 398, startPoint y: 227, endPoint x: 202, endPoint y: 135, distance: 215.8
click at [202, 135] on p "What is the Critical Path Method (CPM)? The Critical Path Method (CPM) is a pro…" at bounding box center [383, 331] width 376 height 1072
click at [461, 219] on p "What is the Critical Path Method (CPM)? The Critical Path Method (CPM) is a pro…" at bounding box center [383, 331] width 376 height 1072
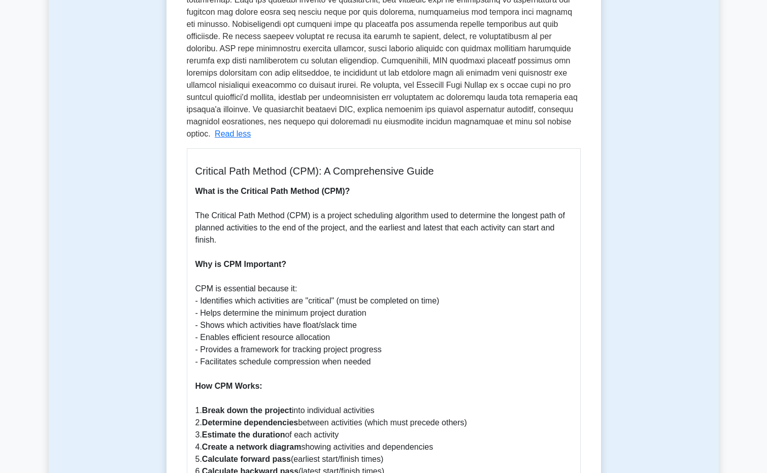
scroll to position [304, 0]
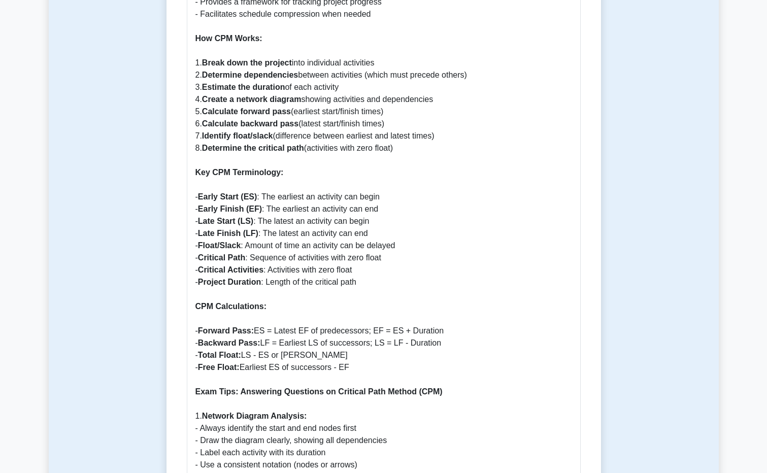
drag, startPoint x: 195, startPoint y: 175, endPoint x: 558, endPoint y: 314, distance: 389.0
click at [558, 314] on div "Critical Path Method (CPM): A Comprehensive Guide What is the Critical Path Met…" at bounding box center [384, 363] width 394 height 1125
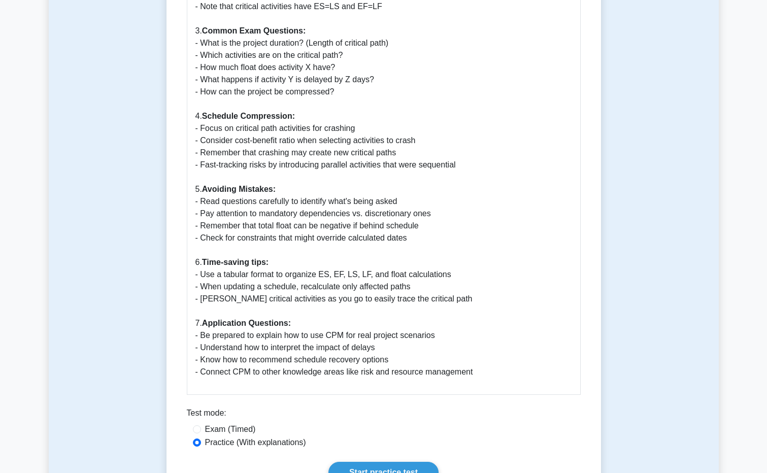
scroll to position [1277, 0]
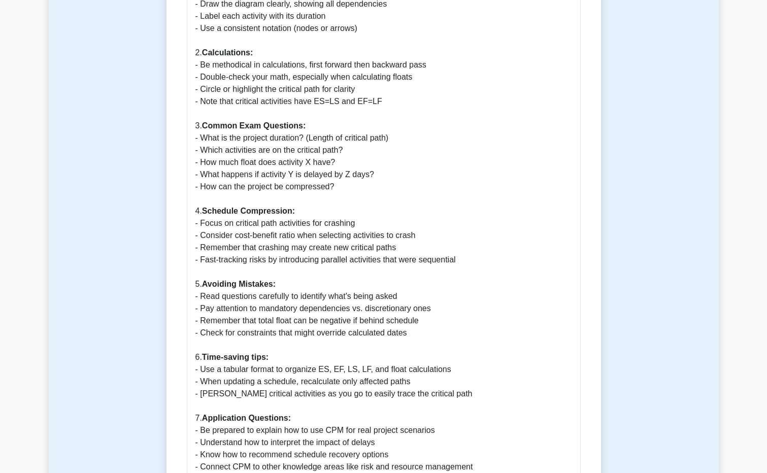
scroll to position [1074, 0]
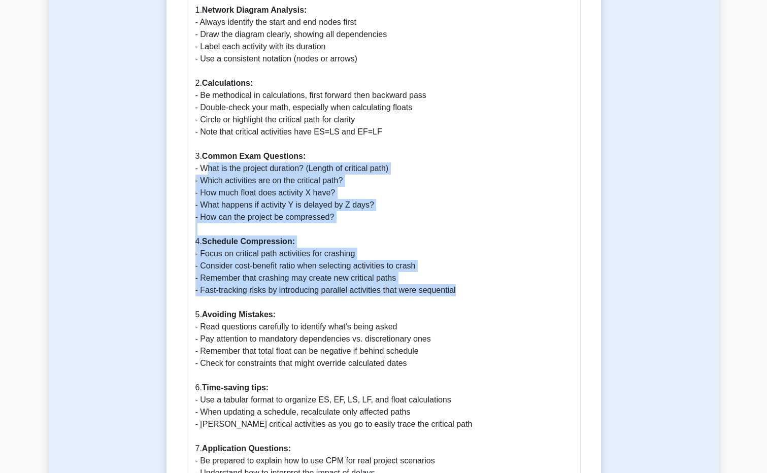
drag, startPoint x: 471, startPoint y: 273, endPoint x: 209, endPoint y: 153, distance: 288.8
drag, startPoint x: 209, startPoint y: 153, endPoint x: 236, endPoint y: 194, distance: 49.7
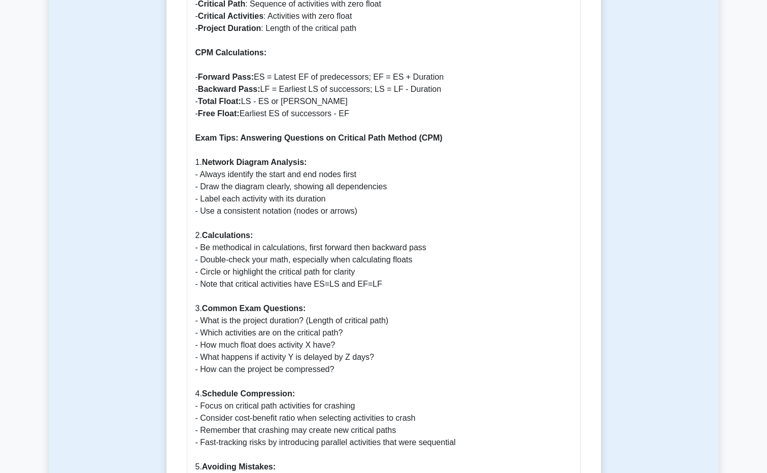
scroll to position [820, 0]
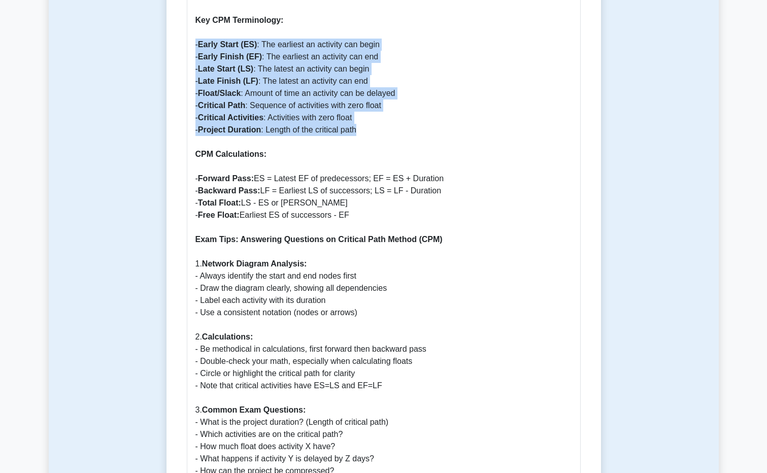
drag, startPoint x: 358, startPoint y: 120, endPoint x: 191, endPoint y: 31, distance: 188.8
click at [191, 31] on div "Critical Path Method (CPM): A Comprehensive Guide What is the Critical Path Met…" at bounding box center [384, 210] width 394 height 1125
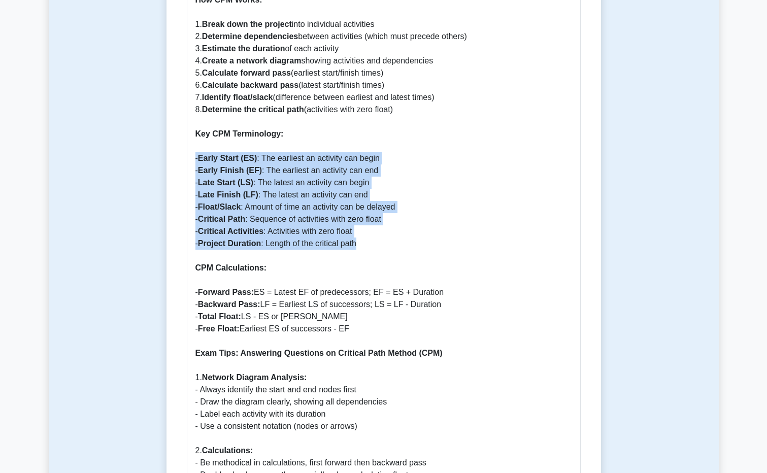
scroll to position [566, 0]
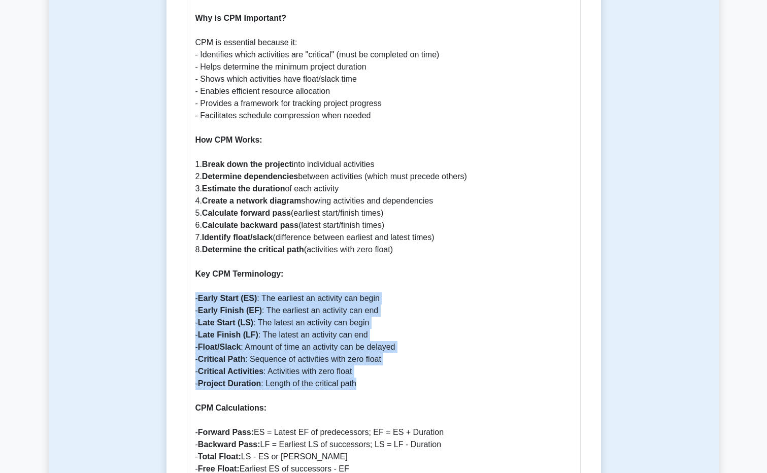
click at [434, 306] on p "What is the Critical Path Method (CPM)? The Critical Path Method (CPM) is a pro…" at bounding box center [383, 475] width 376 height 1072
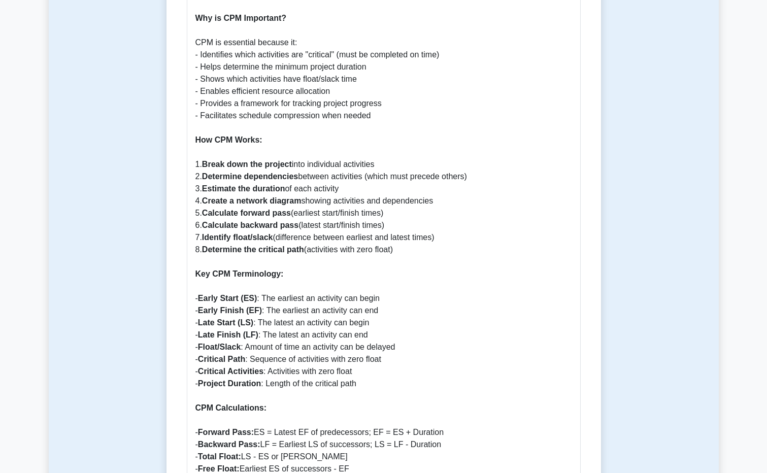
drag, startPoint x: 433, startPoint y: 234, endPoint x: 177, endPoint y: 141, distance: 272.0
click at [177, 141] on div "Critical Path Method (CPM) 5 minutes 5 Questions The Critical Path Method (CPM)…" at bounding box center [383, 334] width 426 height 1595
drag, startPoint x: 177, startPoint y: 141, endPoint x: 228, endPoint y: 197, distance: 75.4
click at [228, 209] on b "Calculate forward pass" at bounding box center [246, 213] width 89 height 9
drag, startPoint x: 465, startPoint y: 240, endPoint x: 198, endPoint y: 154, distance: 280.8
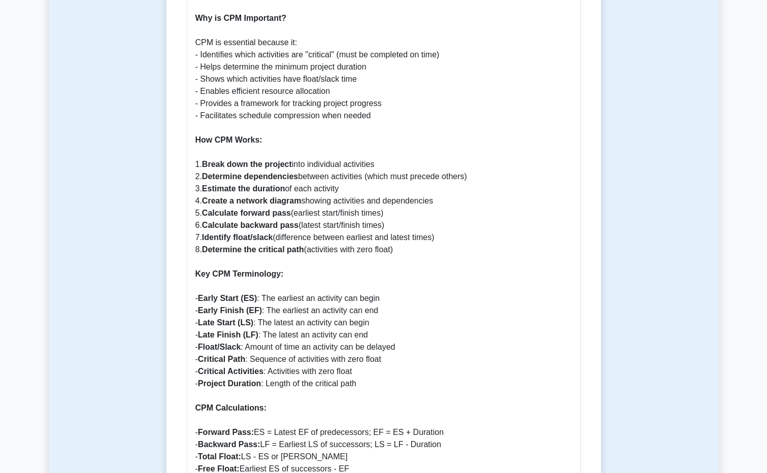
click at [198, 154] on p "What is the Critical Path Method (CPM)? The Critical Path Method (CPM) is a pro…" at bounding box center [383, 475] width 376 height 1072
drag, startPoint x: 198, startPoint y: 154, endPoint x: 189, endPoint y: 31, distance: 123.6
click at [191, 28] on div "Critical Path Method (CPM): A Comprehensive Guide What is the Critical Path Met…" at bounding box center [384, 464] width 394 height 1125
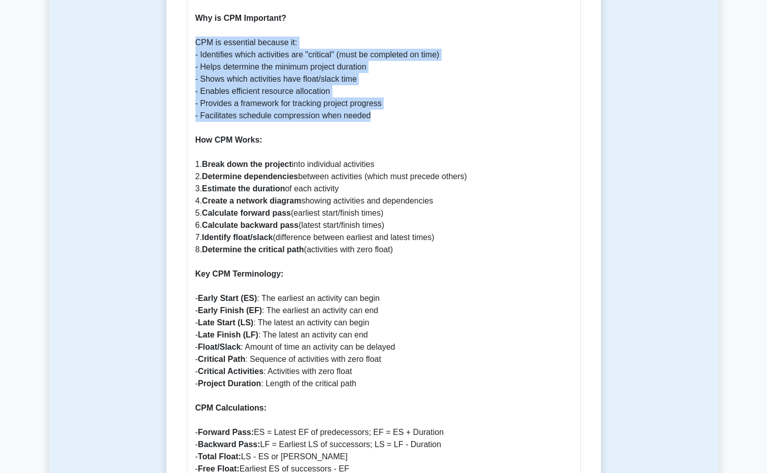
drag, startPoint x: 194, startPoint y: 28, endPoint x: 461, endPoint y: 100, distance: 276.3
click at [461, 100] on div "Critical Path Method (CPM): A Comprehensive Guide What is the Critical Path Met…" at bounding box center [384, 464] width 394 height 1125
copy p "CPM is essential because it: - Identifies which activities are "critical" (must…"
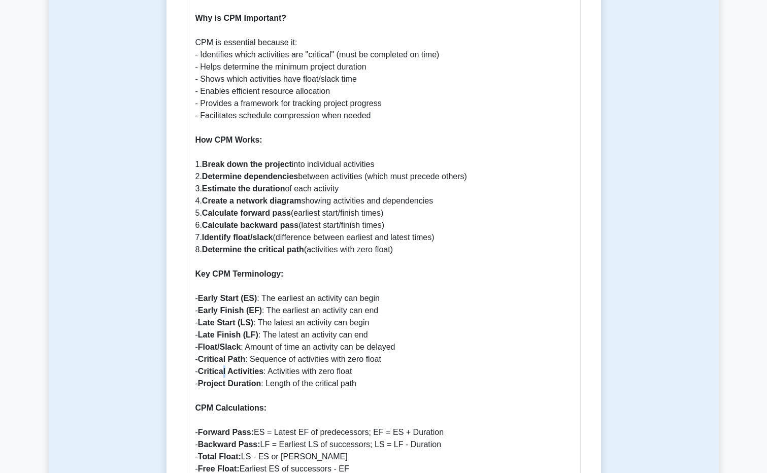
click at [226, 367] on b "Critical Activities" at bounding box center [230, 371] width 65 height 9
drag, startPoint x: 226, startPoint y: 361, endPoint x: 475, endPoint y: 363, distance: 249.1
click at [475, 363] on p "What is the Critical Path Method (CPM)? The Critical Path Method (CPM) is a pro…" at bounding box center [383, 475] width 376 height 1072
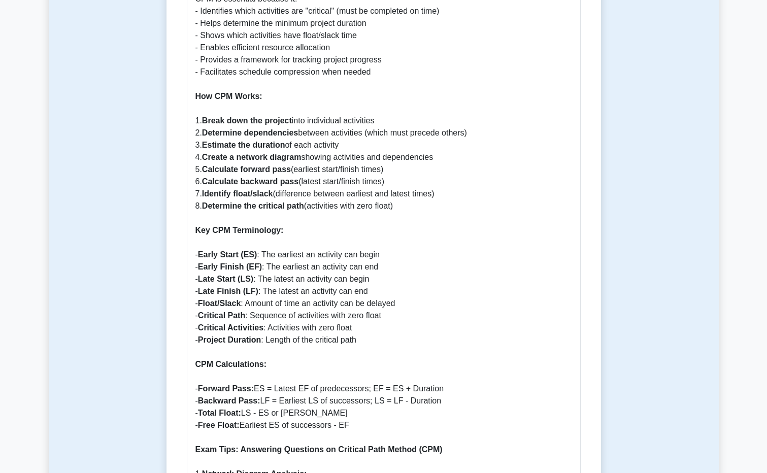
scroll to position [617, 0]
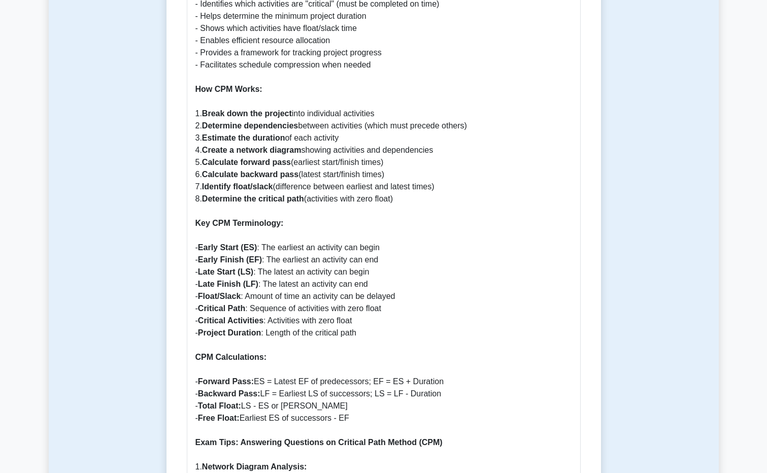
click at [500, 86] on p "What is the Critical Path Method (CPM)? The Critical Path Method (CPM) is a pro…" at bounding box center [383, 424] width 376 height 1072
